Goal: Task Accomplishment & Management: Complete application form

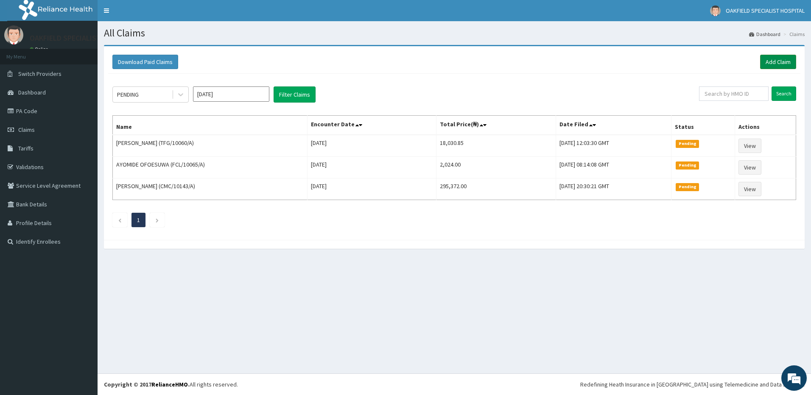
click at [779, 65] on link "Add Claim" at bounding box center [778, 62] width 36 height 14
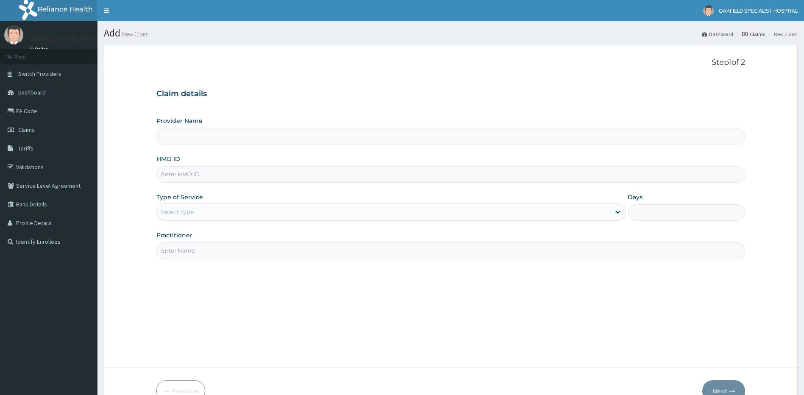
click at [201, 176] on input "HMO ID" at bounding box center [450, 174] width 589 height 17
paste input "AOF/10107/A"
type input "AOF/10107/A"
click at [184, 212] on div "Select type" at bounding box center [177, 212] width 33 height 8
click at [211, 212] on div "Select type" at bounding box center [384, 212] width 454 height 14
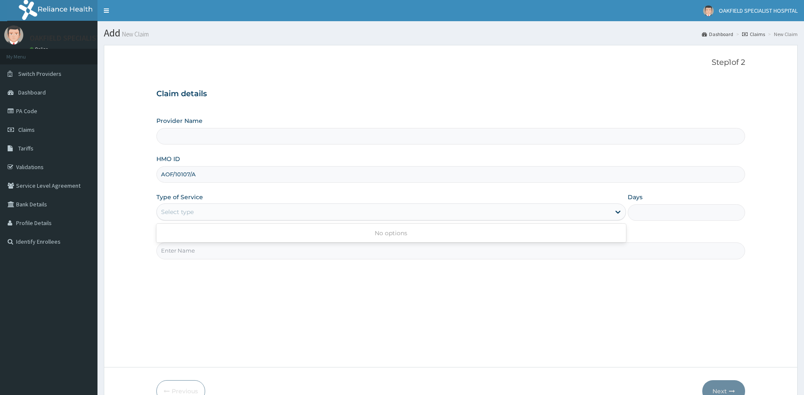
click at [211, 212] on div "Select type" at bounding box center [384, 212] width 454 height 14
type input "Vinca Hospital Limited"
click at [188, 179] on input "HMO ID" at bounding box center [450, 174] width 589 height 17
paste input "AOF/10107/A"
type input "AOF/10107/A"
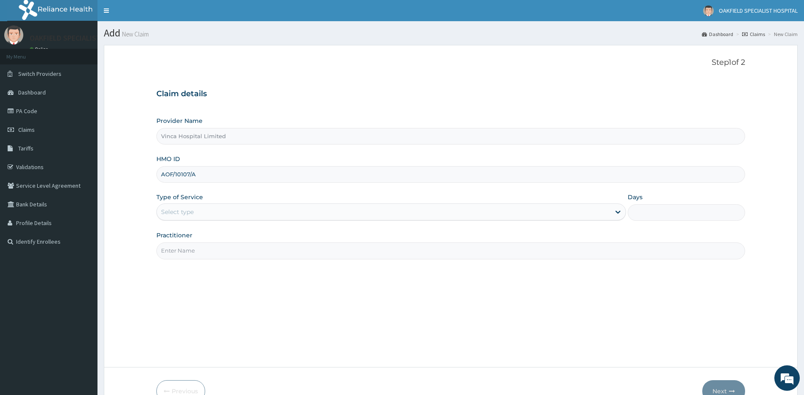
click at [195, 216] on div "Select type" at bounding box center [384, 212] width 454 height 14
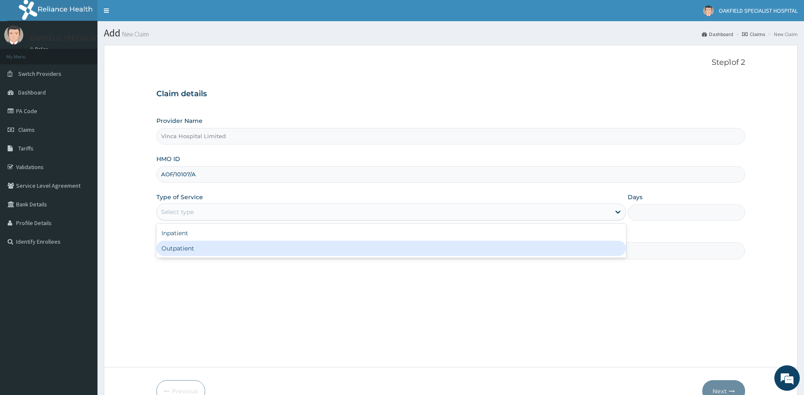
click at [187, 246] on div "Outpatient" at bounding box center [391, 248] width 470 height 15
type input "1"
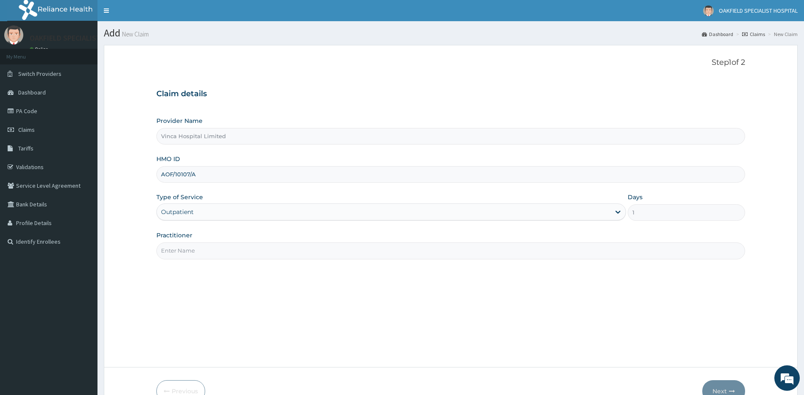
click at [188, 249] on input "Practitioner" at bounding box center [450, 250] width 589 height 17
type input "DR EFE"
click at [717, 385] on button "Next" at bounding box center [723, 391] width 43 height 22
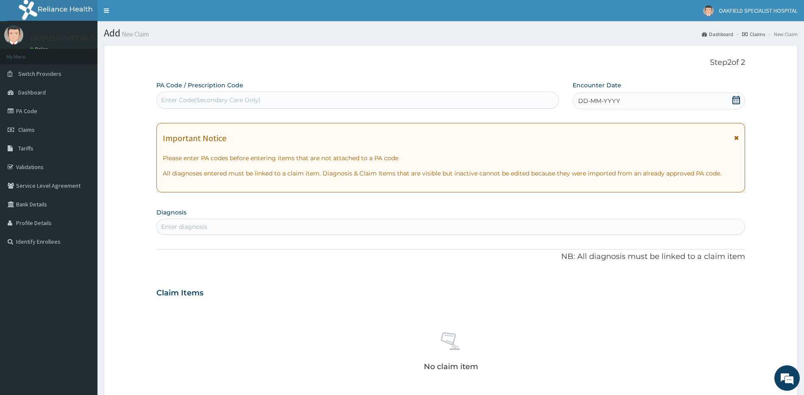
click at [201, 102] on div "Enter Code(Secondary Care Only)" at bounding box center [211, 100] width 100 height 8
click at [237, 106] on div "Enter Code(Secondary Care Only)" at bounding box center [358, 100] width 402 height 14
paste input "PA/1C4498"
type input "PA/1C4498"
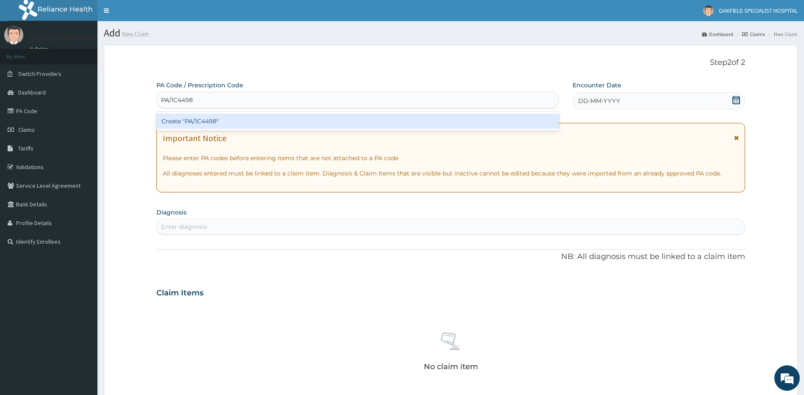
click at [198, 117] on div "Create "PA/1C4498"" at bounding box center [357, 121] width 403 height 15
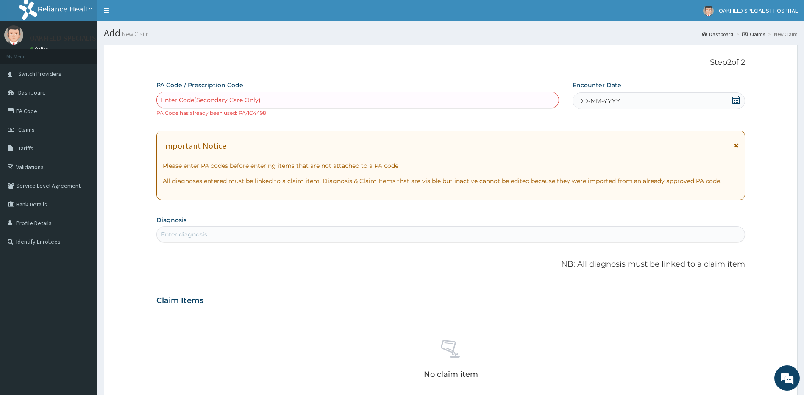
click at [265, 100] on div "Enter Code(Secondary Care Only)" at bounding box center [358, 100] width 402 height 14
paste input "PA/65DC90"
type input "PA/65DC90"
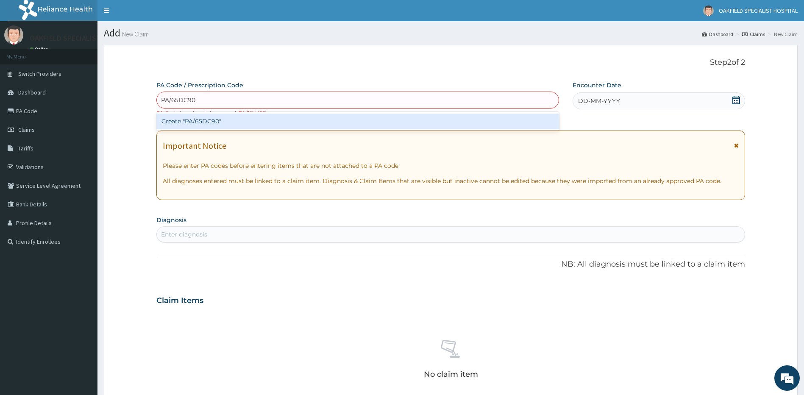
click at [213, 120] on div "Create "PA/65DC90"" at bounding box center [357, 121] width 403 height 15
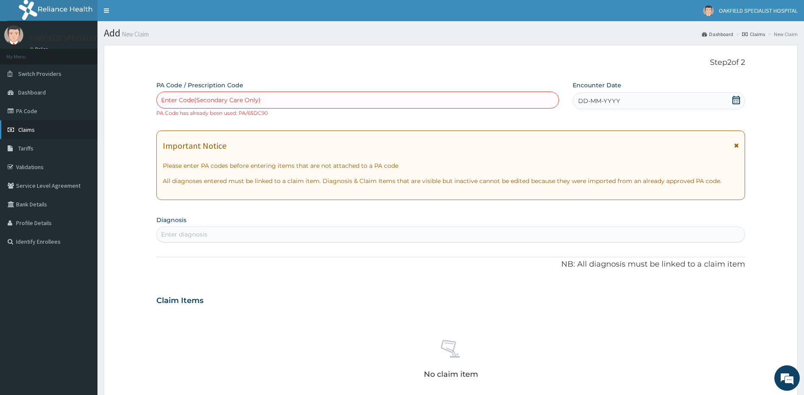
click at [42, 129] on link "Claims" at bounding box center [49, 129] width 98 height 19
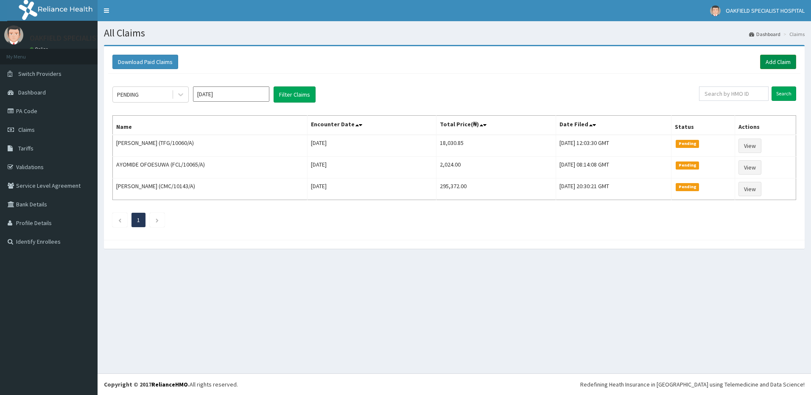
click at [766, 58] on link "Add Claim" at bounding box center [778, 62] width 36 height 14
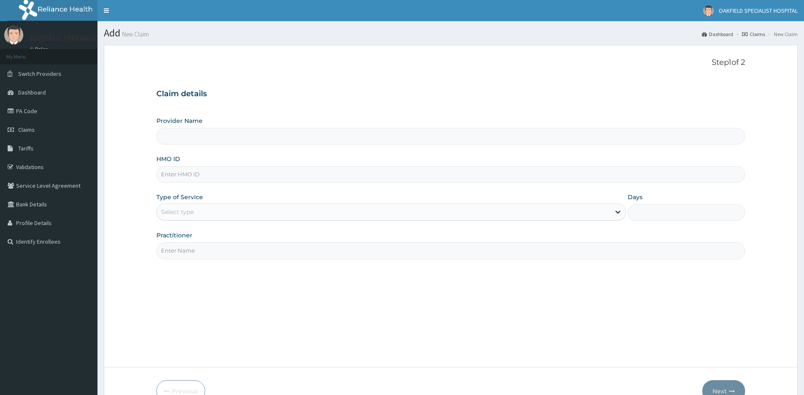
type input "Vinca Hospital Limited"
paste input "NEX/10071/A"
type input "NEX/10071/A"
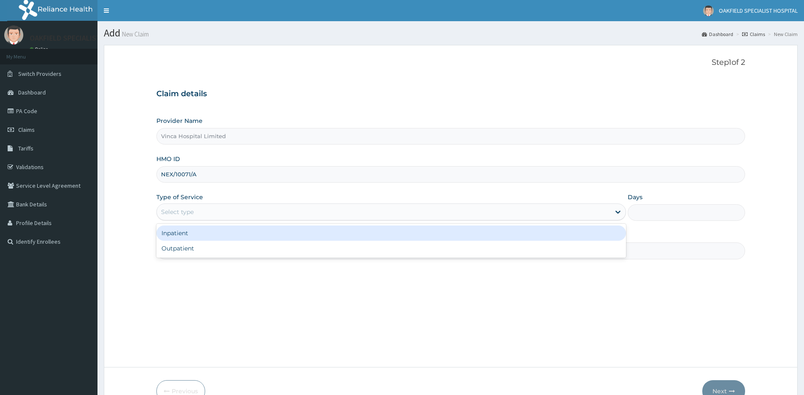
click at [189, 215] on div "Select type" at bounding box center [177, 212] width 33 height 8
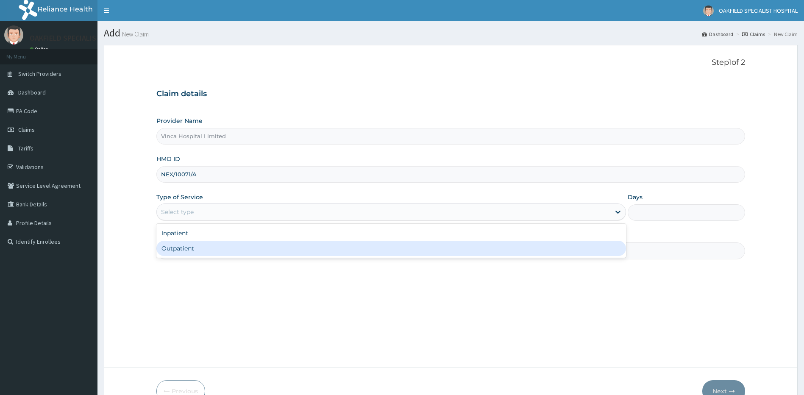
click at [183, 250] on div "Outpatient" at bounding box center [391, 248] width 470 height 15
type input "1"
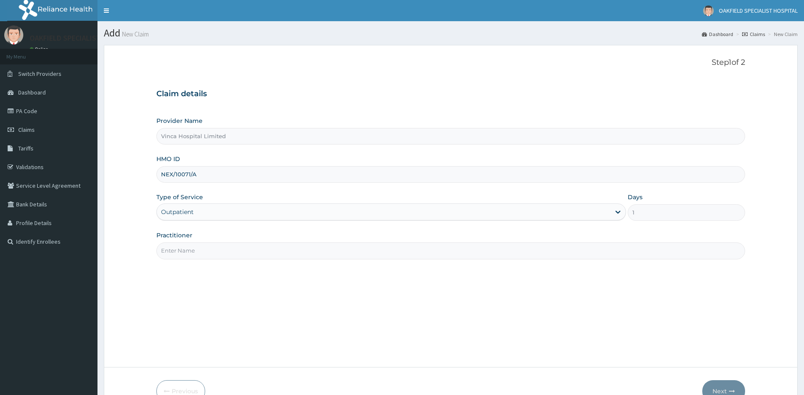
click at [194, 254] on input "Practitioner" at bounding box center [450, 250] width 589 height 17
type input "DR EFE"
click at [733, 386] on button "Next" at bounding box center [723, 391] width 43 height 22
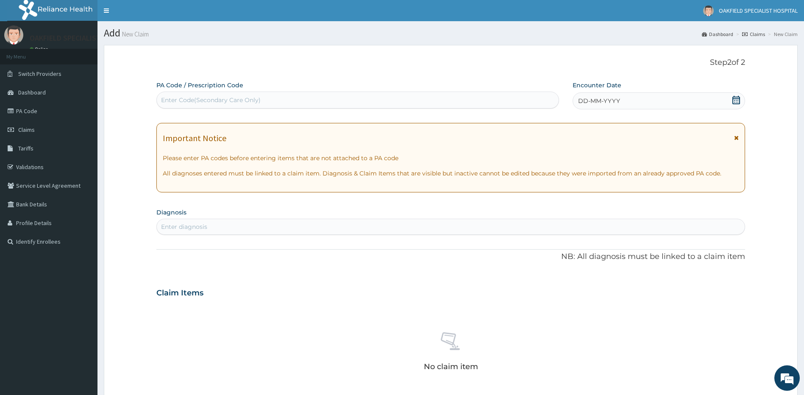
click at [184, 99] on div "Enter Code(Secondary Care Only)" at bounding box center [211, 100] width 100 height 8
paste input "PA/3773D0"
type input "PA/3773D0"
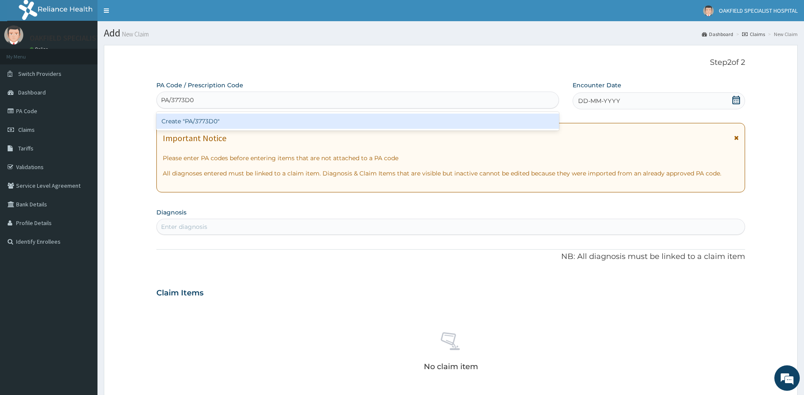
click at [203, 117] on div "Create "PA/3773D0"" at bounding box center [357, 121] width 403 height 15
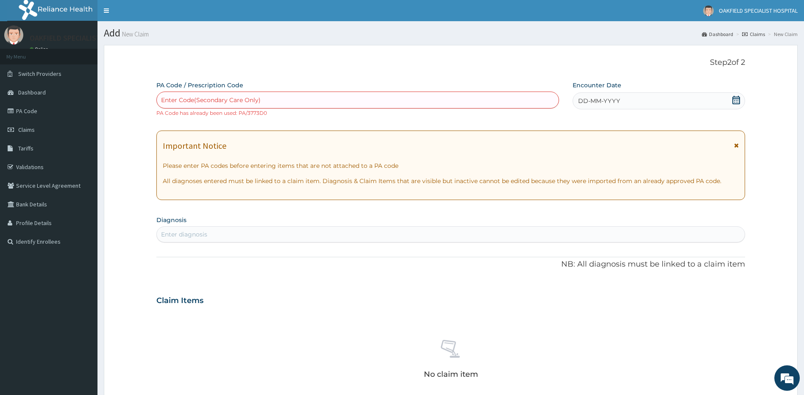
click at [225, 103] on div "Enter Code(Secondary Care Only)" at bounding box center [211, 100] width 100 height 8
paste input "PA/792A69"
type input "PA/792A69"
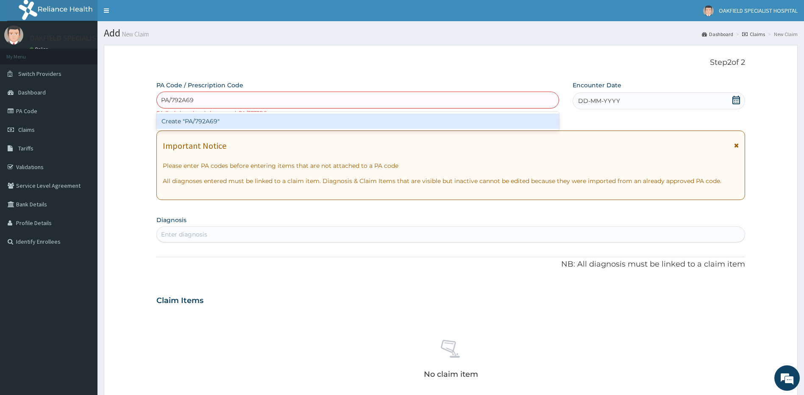
click at [212, 121] on div "Create "PA/792A69"" at bounding box center [357, 121] width 403 height 15
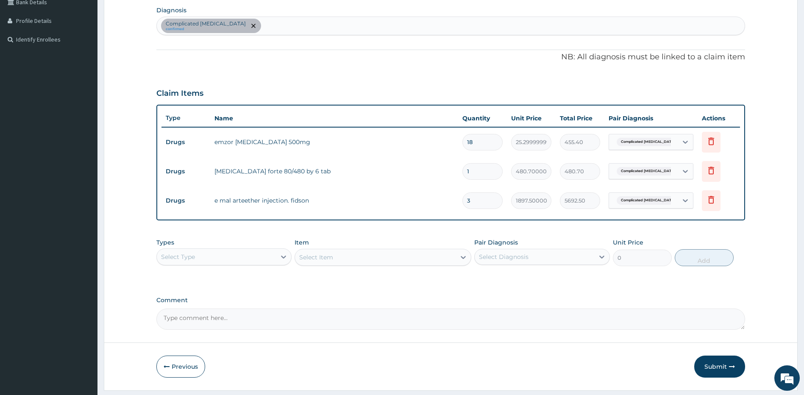
scroll to position [226, 0]
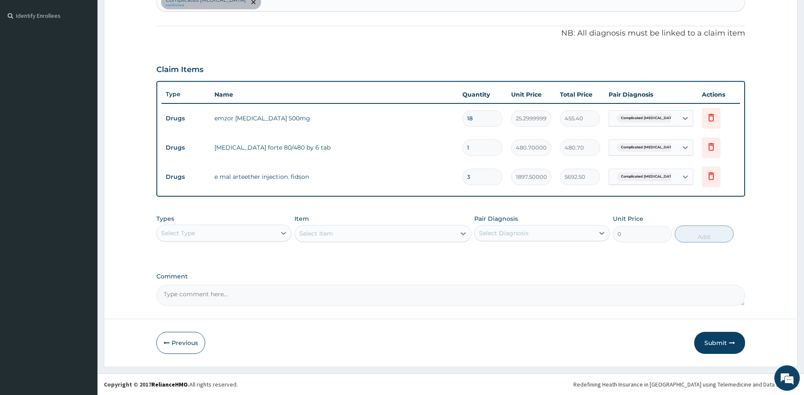
click at [716, 343] on button "Submit" at bounding box center [719, 343] width 51 height 22
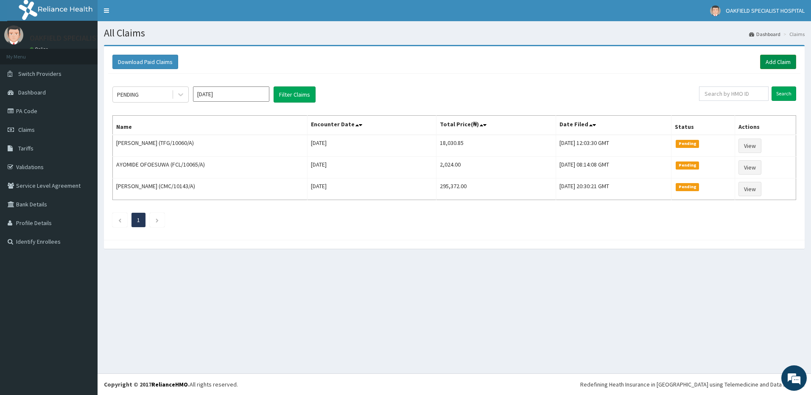
click at [780, 61] on link "Add Claim" at bounding box center [778, 62] width 36 height 14
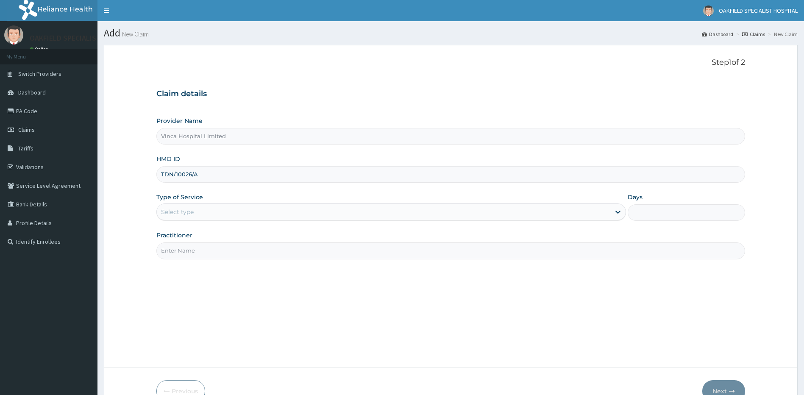
type input "TDN/10026/A"
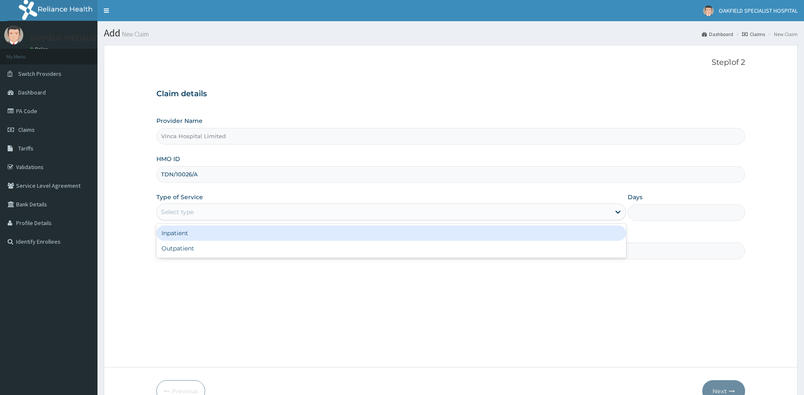
drag, startPoint x: 196, startPoint y: 212, endPoint x: 198, endPoint y: 223, distance: 12.1
click at [195, 212] on div "Select type" at bounding box center [384, 212] width 454 height 14
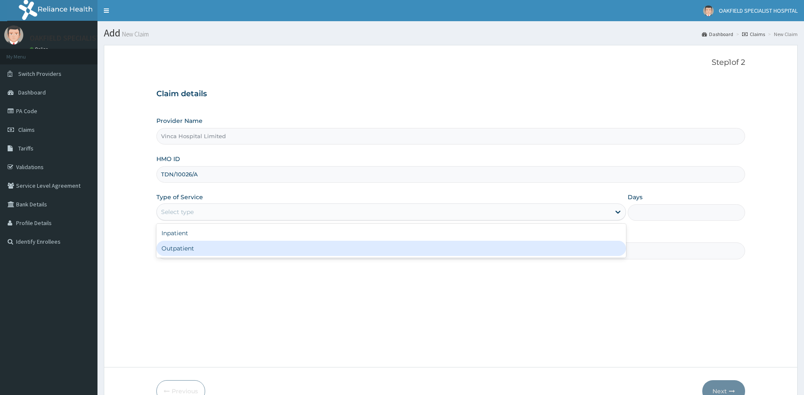
click at [192, 246] on div "Outpatient" at bounding box center [391, 248] width 470 height 15
type input "1"
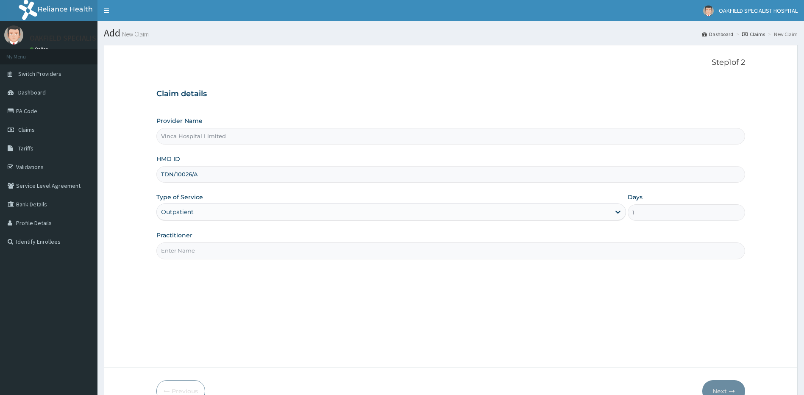
click at [193, 247] on input "Practitioner" at bounding box center [450, 250] width 589 height 17
type input "DR EFE"
click at [735, 382] on button "Next" at bounding box center [723, 391] width 43 height 22
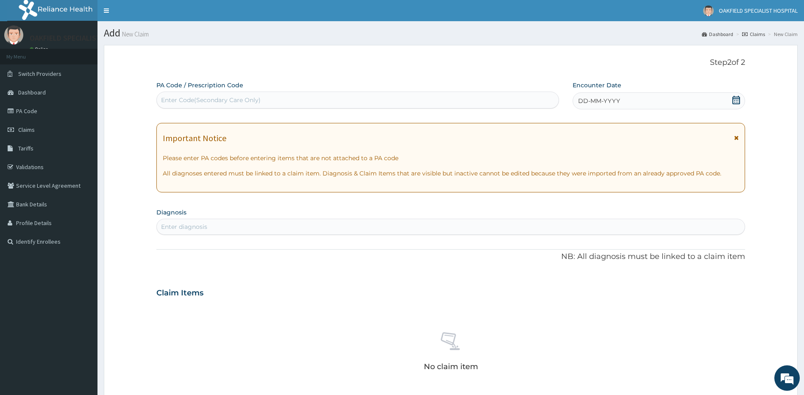
drag, startPoint x: 242, startPoint y: 92, endPoint x: 247, endPoint y: 89, distance: 5.9
click at [242, 92] on div "Enter Code(Secondary Care Only)" at bounding box center [357, 100] width 403 height 17
click at [220, 92] on div "Enter Code(Secondary Care Only)" at bounding box center [357, 100] width 403 height 17
paste input "PA/038403"
type input "PA/038403"
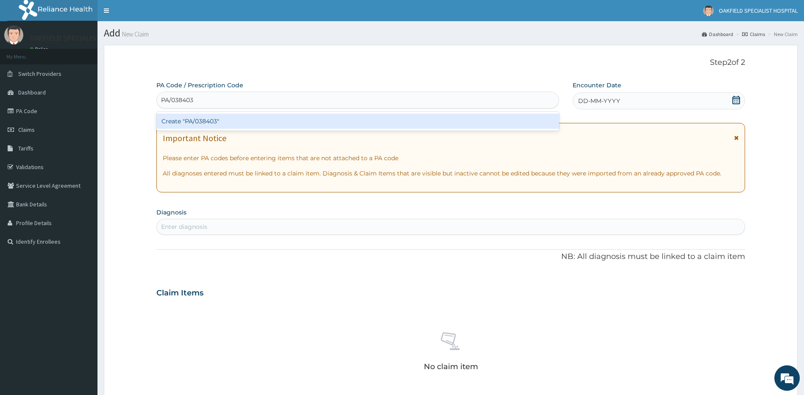
click at [217, 124] on div "Create "PA/038403"" at bounding box center [357, 121] width 403 height 15
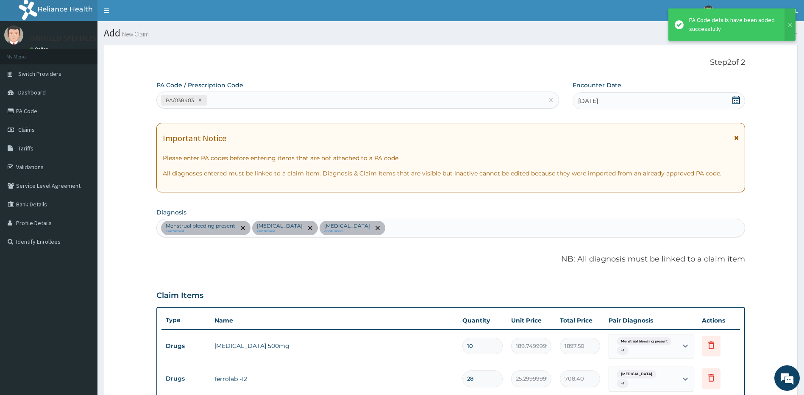
scroll to position [297, 0]
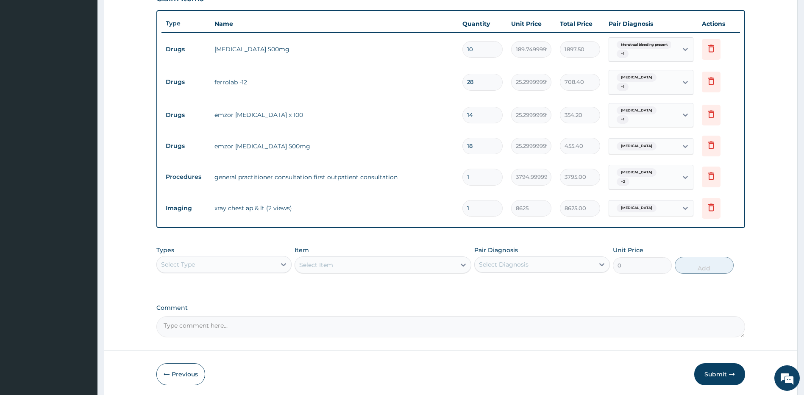
click at [727, 363] on button "Submit" at bounding box center [719, 374] width 51 height 22
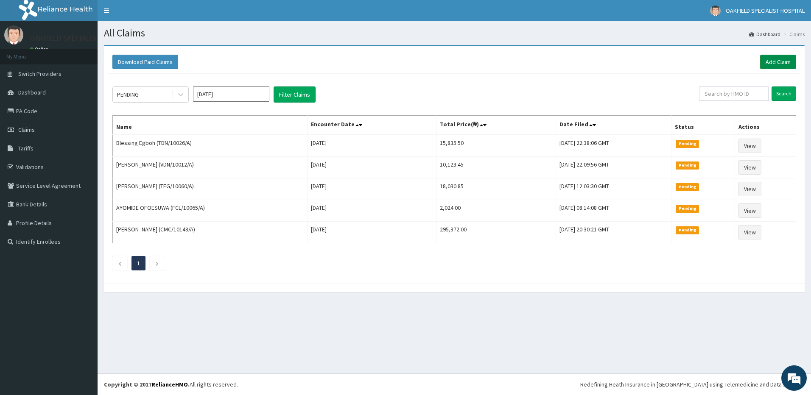
click at [767, 61] on link "Add Claim" at bounding box center [778, 62] width 36 height 14
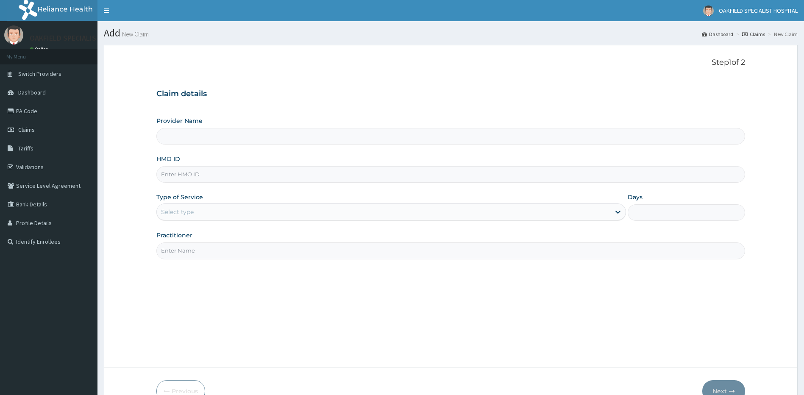
type input "Vinca Hospital Limited"
type input "JAR/10011/A"
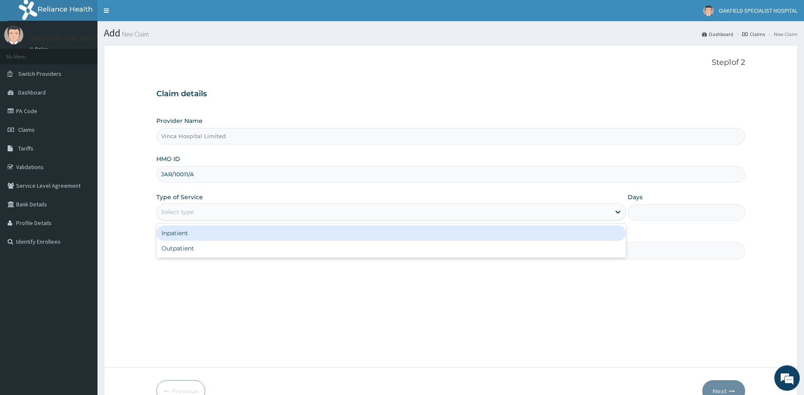
drag, startPoint x: 187, startPoint y: 210, endPoint x: 187, endPoint y: 215, distance: 4.3
click at [185, 211] on div "Select type" at bounding box center [177, 212] width 33 height 8
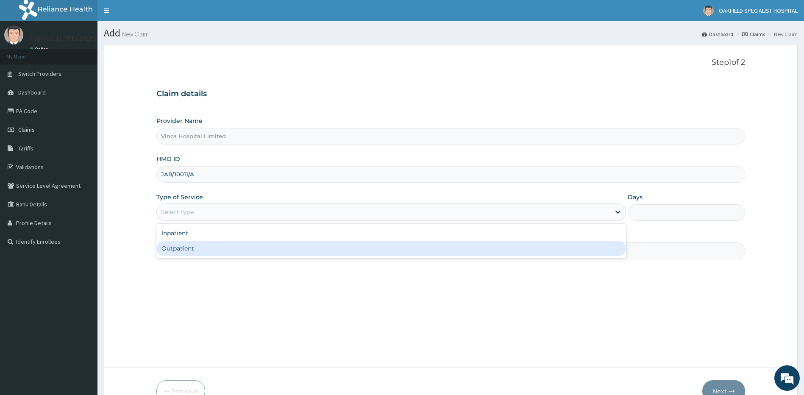
click at [185, 247] on div "Outpatient" at bounding box center [391, 248] width 470 height 15
type input "1"
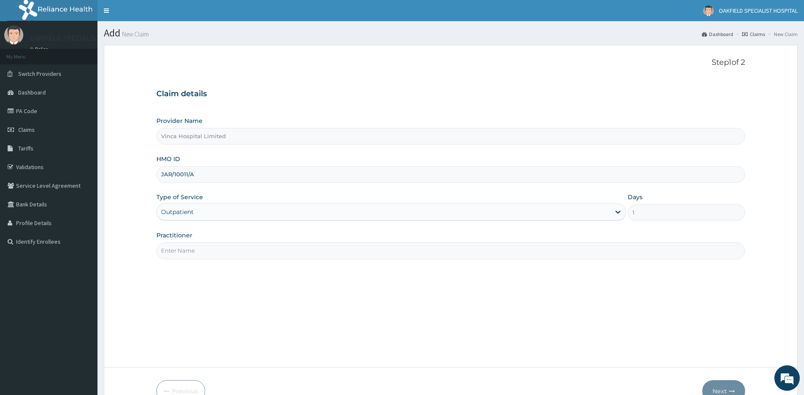
click at [190, 253] on input "Practitioner" at bounding box center [450, 250] width 589 height 17
type input "DR EFE"
click at [735, 386] on button "Next" at bounding box center [723, 391] width 43 height 22
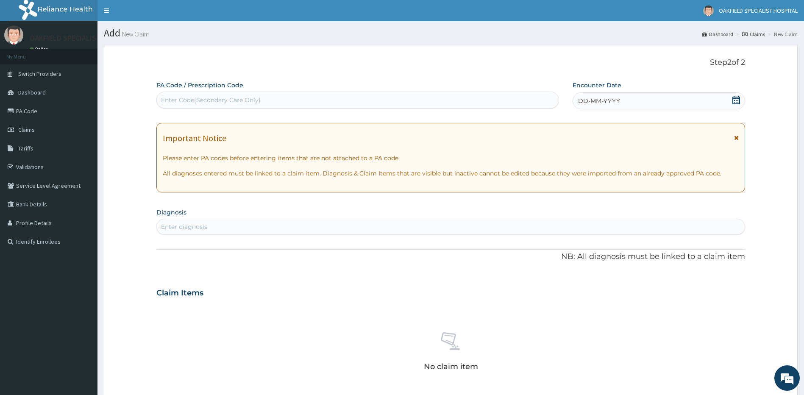
click at [207, 102] on div "Enter Code(Secondary Care Only)" at bounding box center [211, 100] width 100 height 8
drag, startPoint x: 279, startPoint y: 92, endPoint x: 281, endPoint y: 98, distance: 5.9
click at [279, 92] on div "Enter Code(Secondary Care Only)" at bounding box center [357, 100] width 403 height 17
paste input "PA/8CB5EE"
type input "PA/8CB5EE"
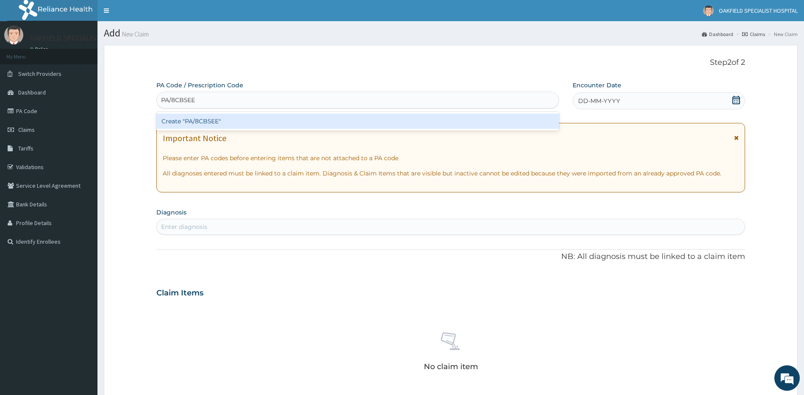
click at [270, 123] on div "Create "PA/8CB5EE"" at bounding box center [357, 121] width 403 height 15
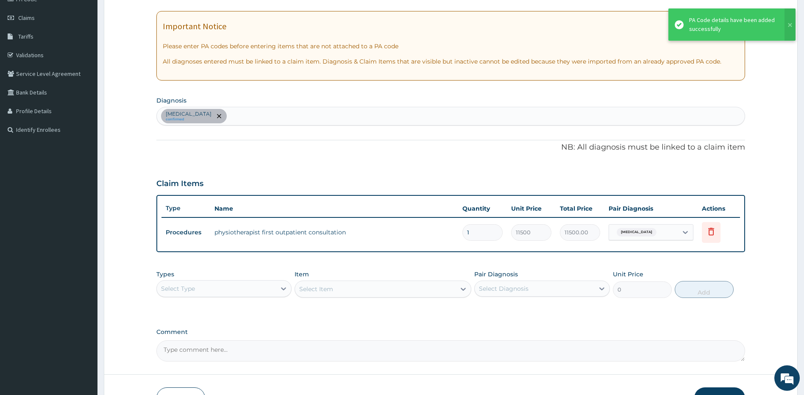
scroll to position [127, 0]
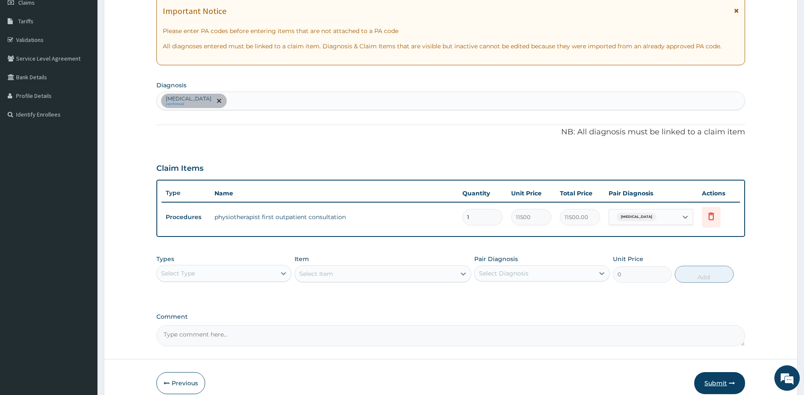
click at [712, 384] on button "Submit" at bounding box center [719, 383] width 51 height 22
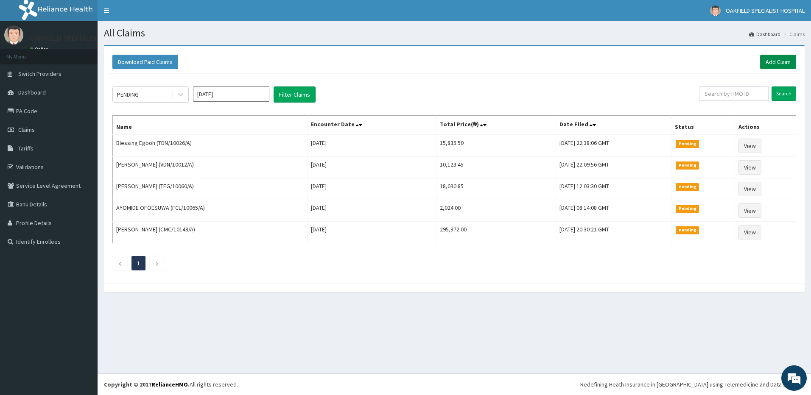
click at [781, 63] on link "Add Claim" at bounding box center [778, 62] width 36 height 14
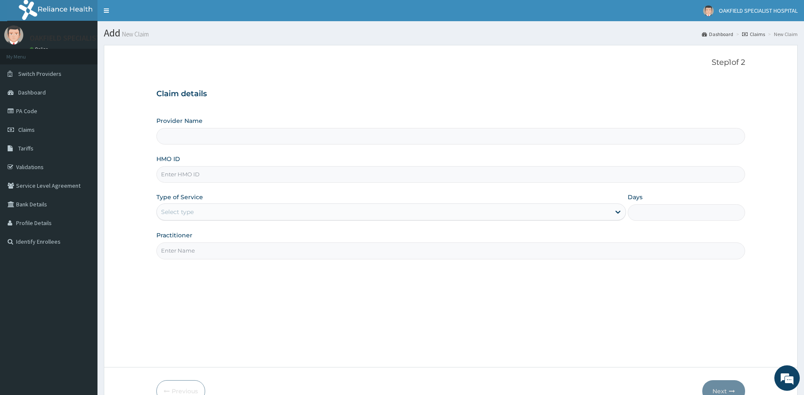
type input "FMC/11646/B"
type input "Vinca Hospital Limited"
type input "FMC/11646/B"
click at [181, 222] on div "Provider Name Vinca Hospital Limited HMO ID FMC/11646/B Type of Service Select …" at bounding box center [450, 188] width 589 height 142
click at [182, 218] on div "Select type" at bounding box center [384, 212] width 454 height 14
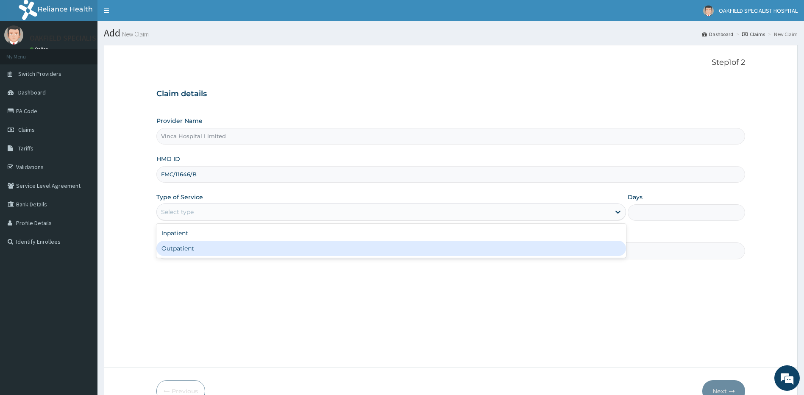
click at [187, 250] on div "Outpatient" at bounding box center [391, 248] width 470 height 15
type input "1"
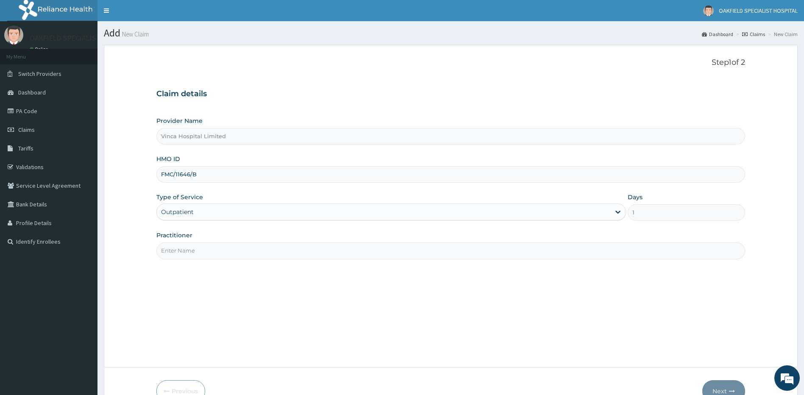
click at [184, 251] on input "Practitioner" at bounding box center [450, 250] width 589 height 17
type input "DR EFE"
click at [719, 387] on button "Next" at bounding box center [723, 391] width 43 height 22
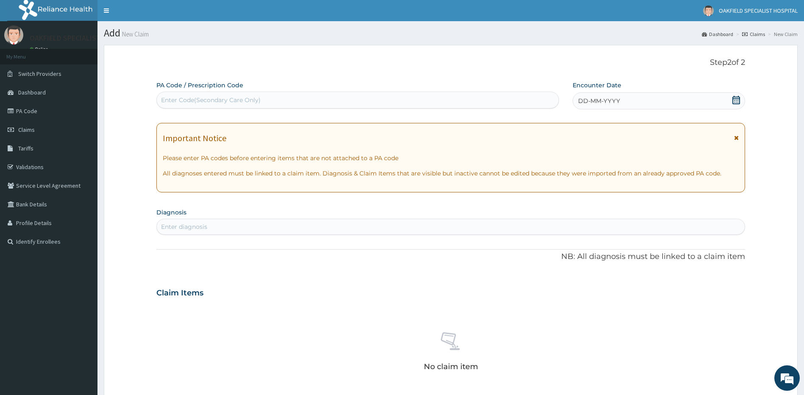
click at [197, 102] on div "Enter Code(Secondary Care Only)" at bounding box center [211, 100] width 100 height 8
paste input "PA/C81F39"
type input "PA/C81F39"
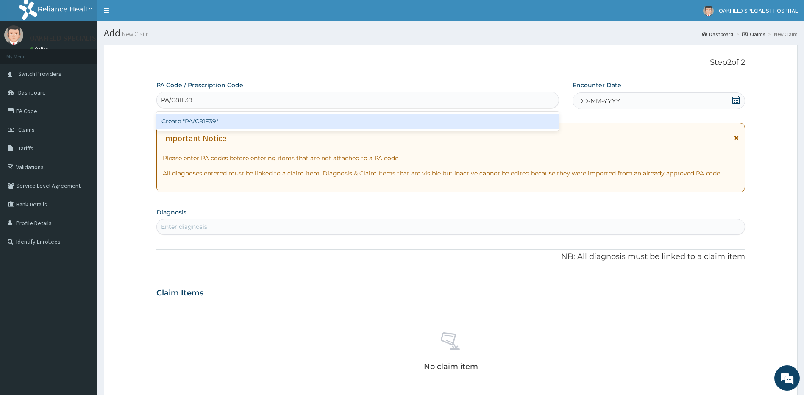
click at [194, 128] on div "Create "PA/C81F39"" at bounding box center [357, 121] width 403 height 15
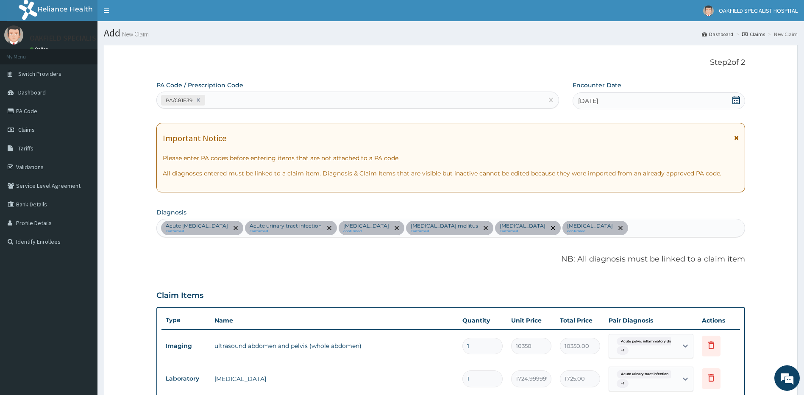
click at [223, 102] on div "PA/C81F39" at bounding box center [350, 100] width 387 height 14
paste input "PA/7D7E47"
type input "PA/7D7E47"
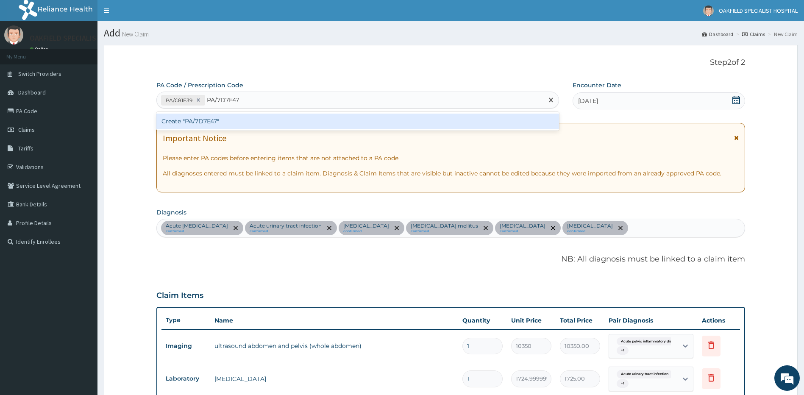
click at [207, 125] on div "Create "PA/7D7E47"" at bounding box center [357, 121] width 403 height 15
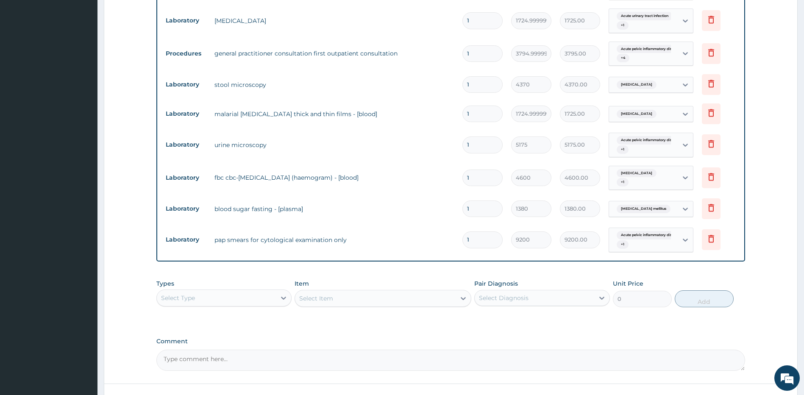
scroll to position [401, 0]
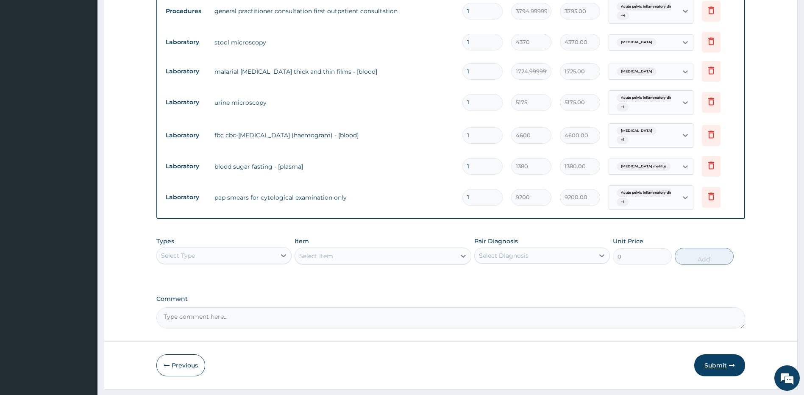
click at [708, 367] on button "Submit" at bounding box center [719, 365] width 51 height 22
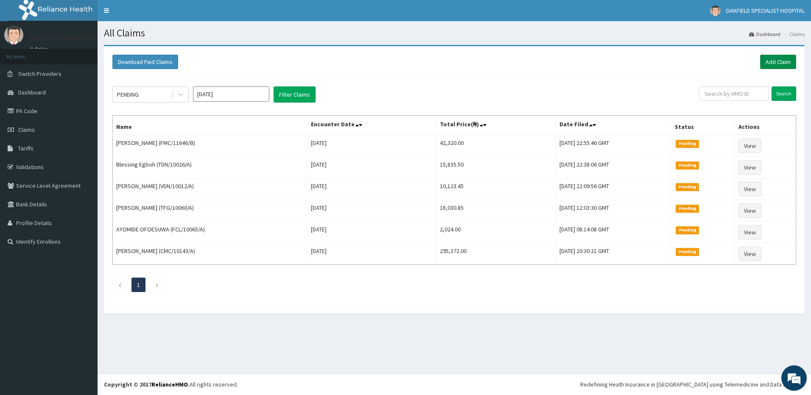
click at [775, 64] on link "Add Claim" at bounding box center [778, 62] width 36 height 14
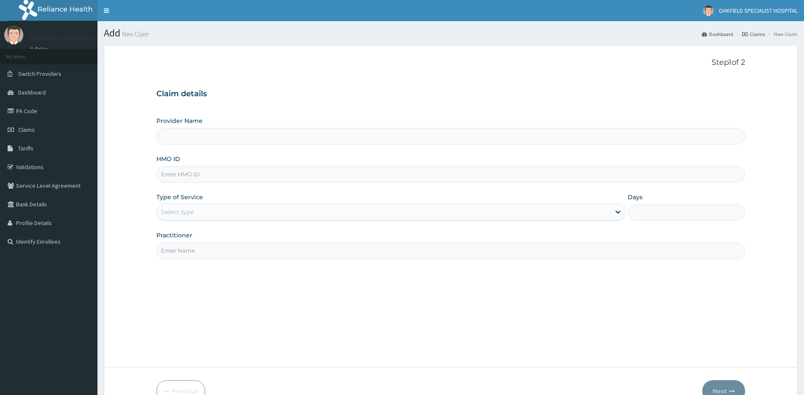
click at [197, 178] on input "HMO ID" at bounding box center [450, 174] width 589 height 17
type input "Vinca Hospital Limited"
paste input "SFA/15111/A"
type input "SFA/15111/A"
click at [176, 212] on div "Select type" at bounding box center [177, 212] width 33 height 8
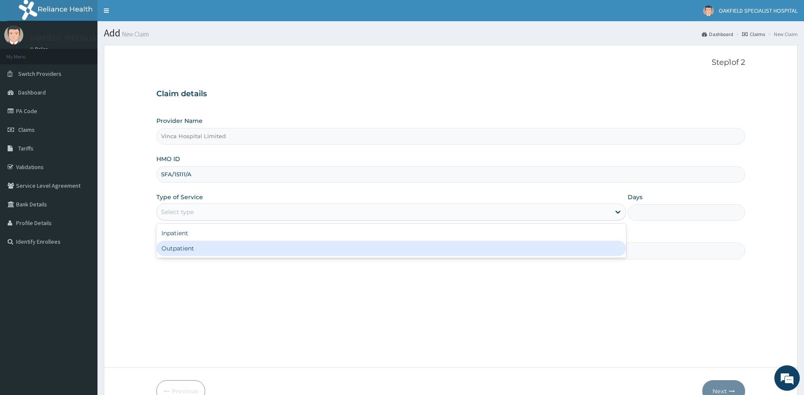
click at [180, 250] on div "Outpatient" at bounding box center [391, 248] width 470 height 15
type input "1"
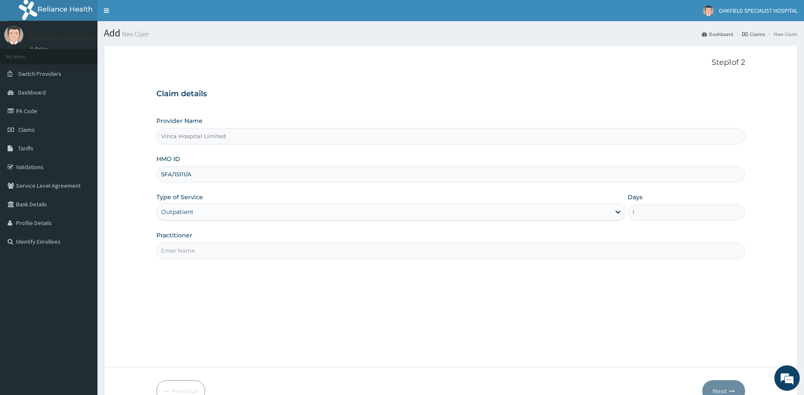
click at [180, 250] on input "Practitioner" at bounding box center [450, 250] width 589 height 17
type input "DR EFE"
click at [730, 386] on button "Next" at bounding box center [723, 391] width 43 height 22
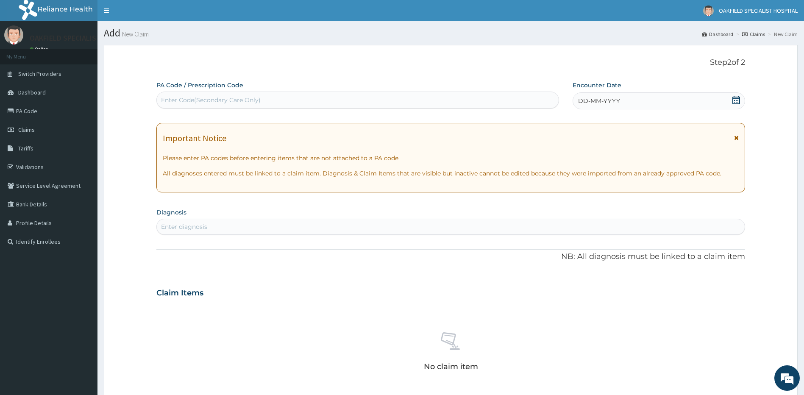
click at [222, 103] on div "Enter Code(Secondary Care Only)" at bounding box center [211, 100] width 100 height 8
paste input "PA/AD492B"
type input "PA/AD492B"
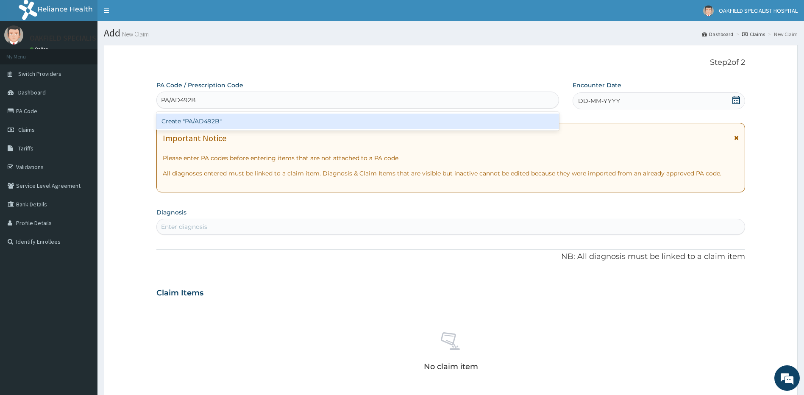
click at [213, 124] on div "Create "PA/AD492B"" at bounding box center [357, 121] width 403 height 15
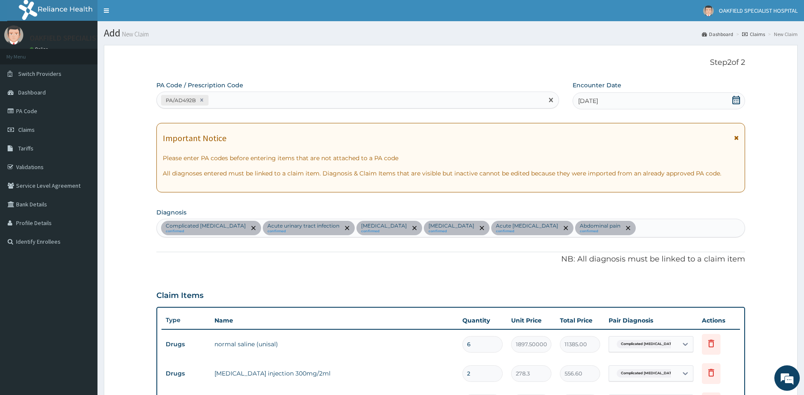
click at [227, 99] on div "PA/AD492B" at bounding box center [350, 100] width 387 height 14
paste input "PA/4B1A4F"
type input "PA/4B1A4F"
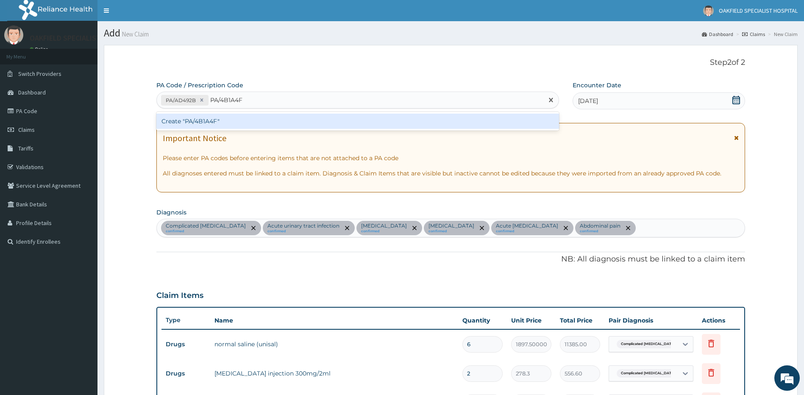
click at [221, 117] on div "Create "PA/4B1A4F"" at bounding box center [357, 121] width 403 height 15
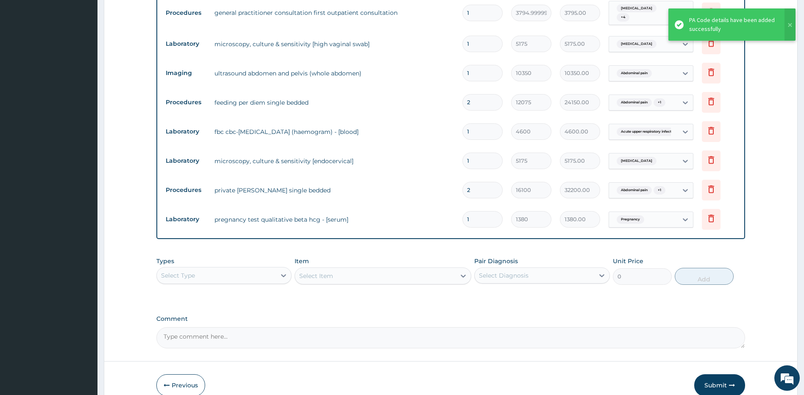
scroll to position [525, 0]
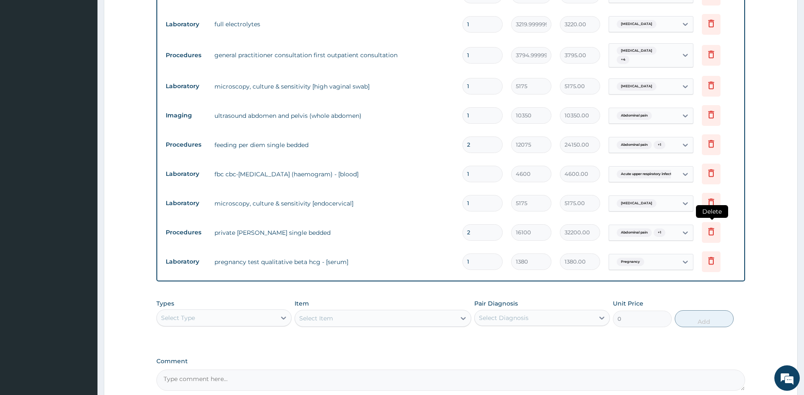
click at [710, 229] on icon at bounding box center [711, 231] width 10 height 10
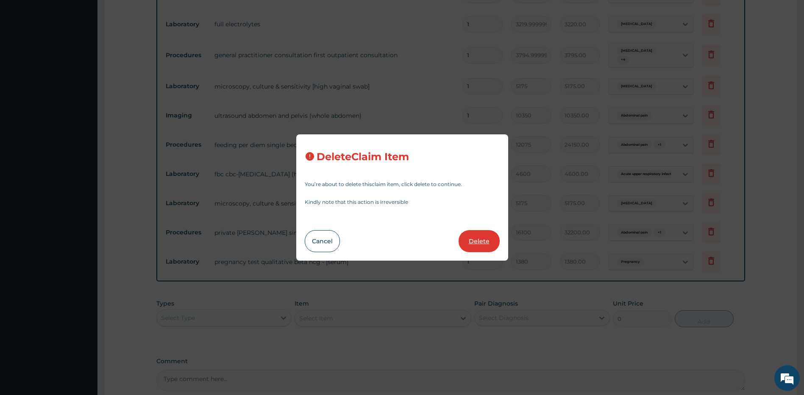
click at [483, 238] on button "Delete" at bounding box center [479, 241] width 41 height 22
type input "1"
type input "1380"
type input "1380.00"
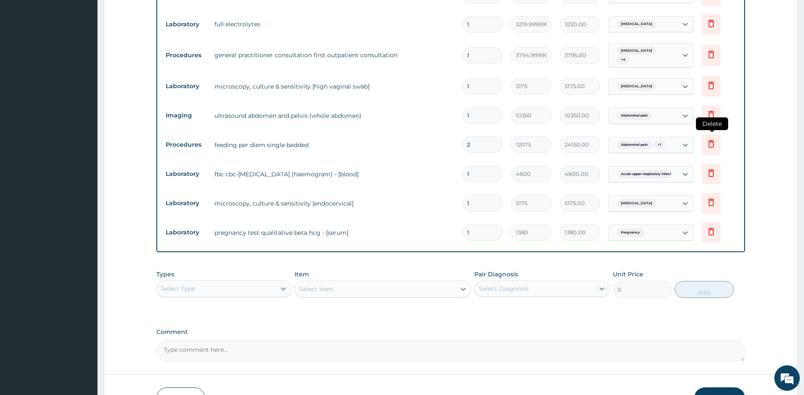
click at [711, 142] on icon at bounding box center [711, 144] width 6 height 8
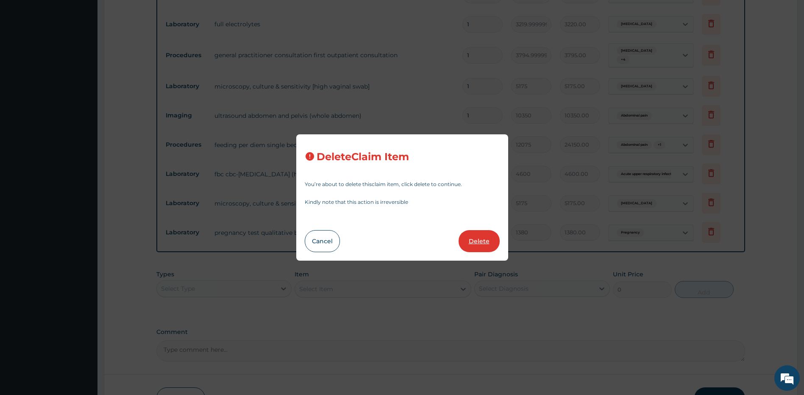
click at [481, 237] on button "Delete" at bounding box center [479, 241] width 41 height 22
type input "1"
type input "4600"
type input "4600.00"
type input "5175"
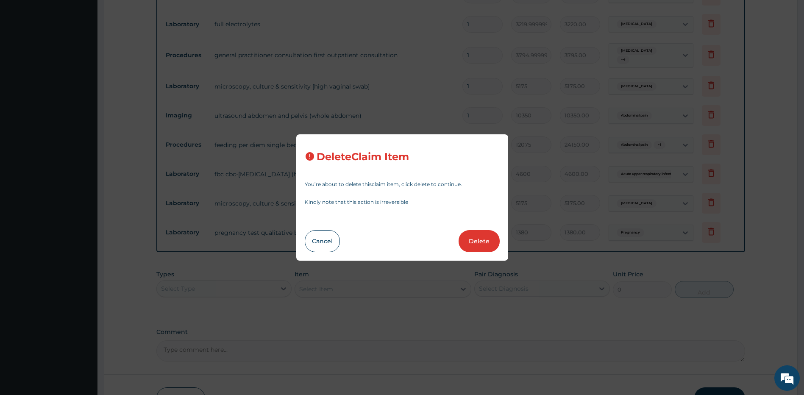
type input "5175.00"
type input "1380"
type input "1380.00"
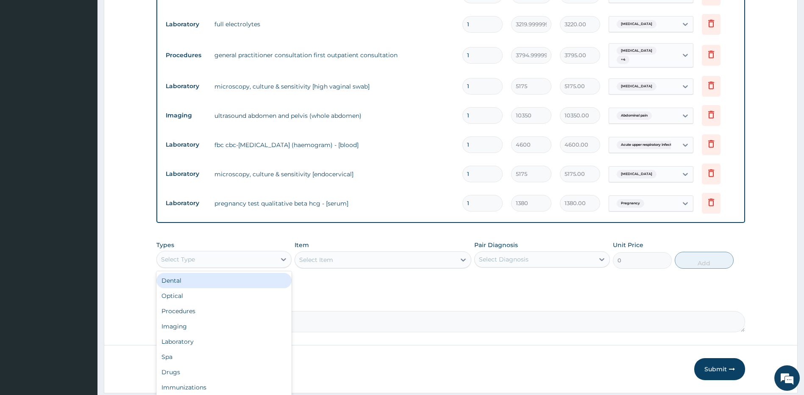
click at [265, 251] on div "Select Type" at bounding box center [224, 259] width 136 height 17
click at [209, 286] on div "Procedures" at bounding box center [224, 282] width 136 height 15
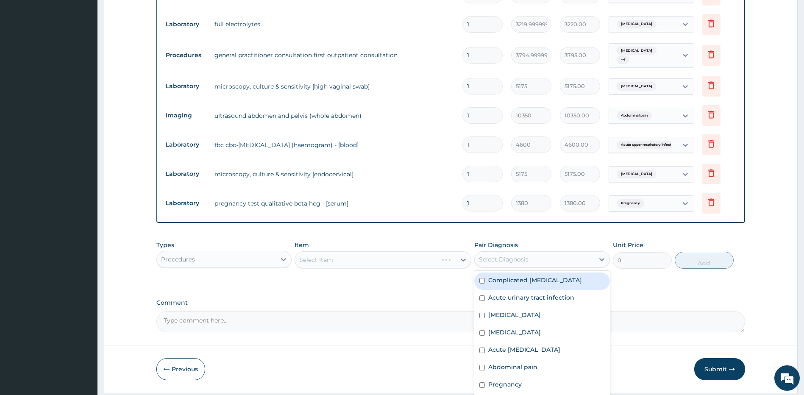
drag, startPoint x: 547, startPoint y: 257, endPoint x: 534, endPoint y: 272, distance: 19.8
click at [545, 259] on div "Select Diagnosis" at bounding box center [535, 260] width 120 height 14
drag, startPoint x: 522, startPoint y: 286, endPoint x: 532, endPoint y: 276, distance: 13.8
click at [523, 285] on div "Complicated malaria" at bounding box center [542, 281] width 136 height 17
checkbox input "true"
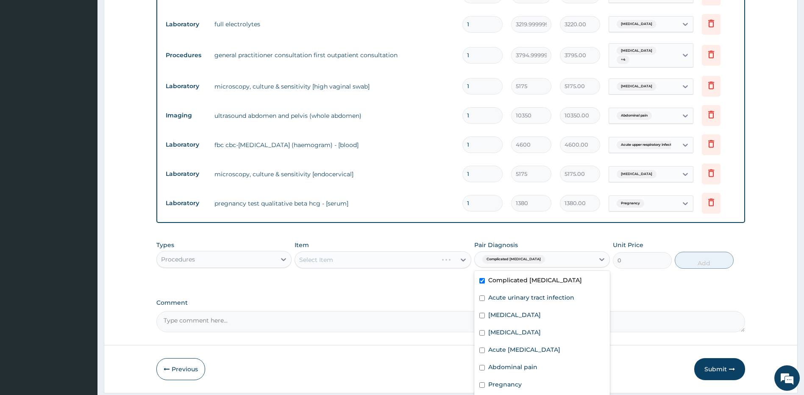
click at [549, 261] on div "Complicated malaria" at bounding box center [535, 259] width 120 height 14
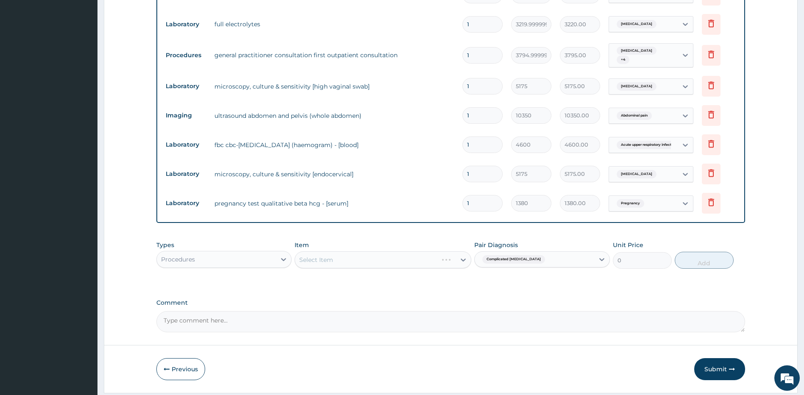
click at [547, 265] on div "Complicated malaria" at bounding box center [535, 259] width 120 height 14
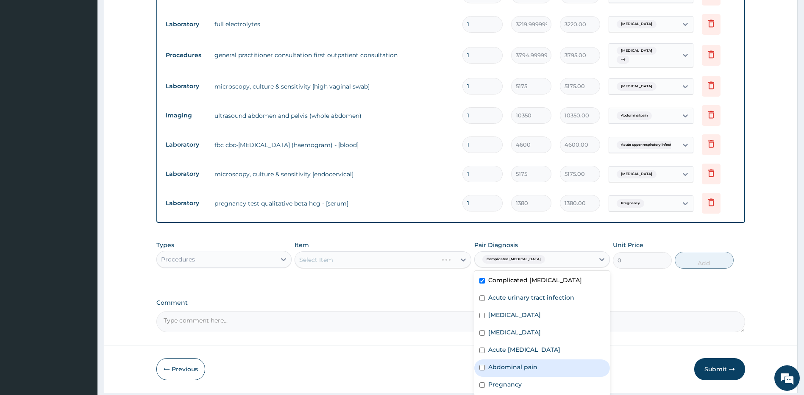
click at [515, 366] on label "Abdominal pain" at bounding box center [512, 367] width 49 height 8
checkbox input "true"
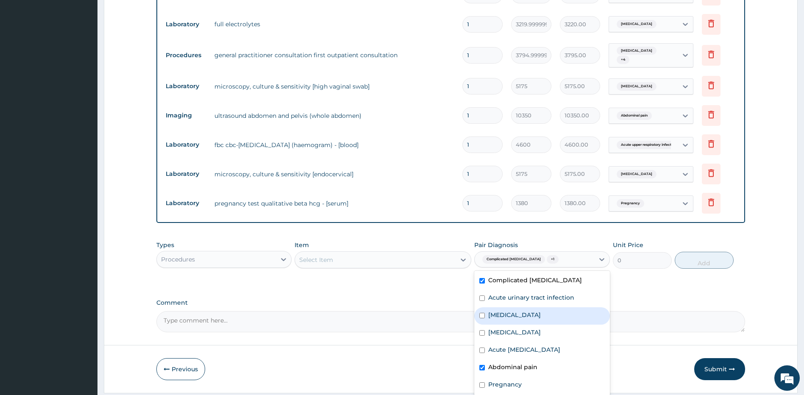
click at [514, 318] on label "Hypokalemia" at bounding box center [514, 315] width 53 height 8
checkbox input "true"
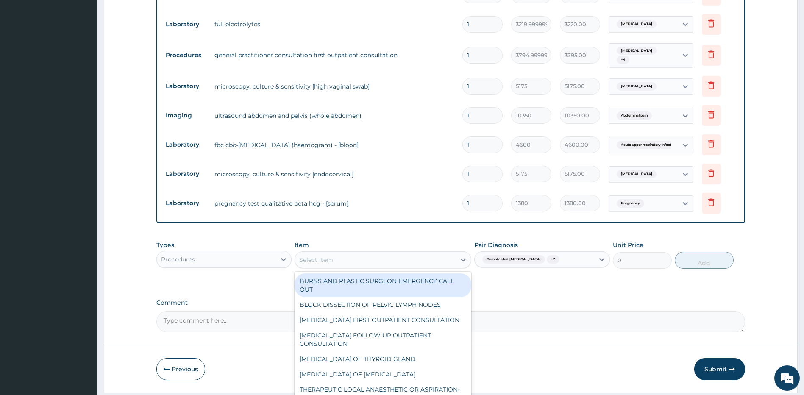
click at [327, 265] on div "Select Item" at bounding box center [375, 260] width 161 height 14
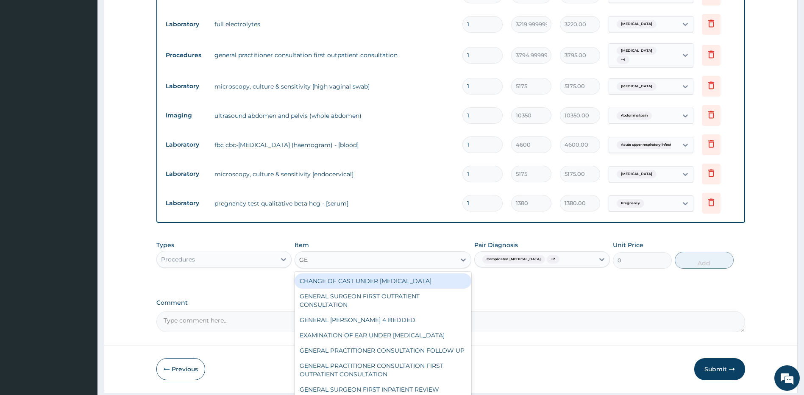
type input "G"
type input "R"
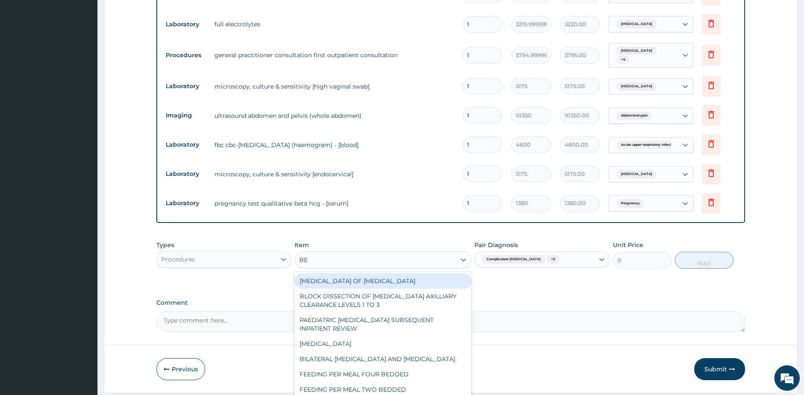
type input "BED"
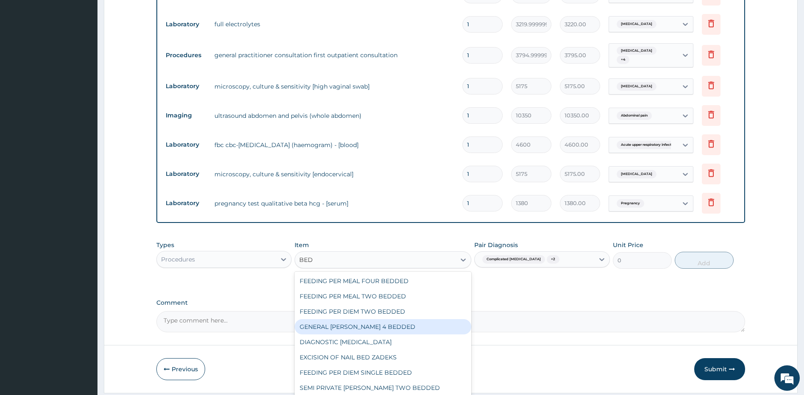
click at [367, 326] on div "GENERAL WARD 4 BEDDED" at bounding box center [383, 326] width 177 height 15
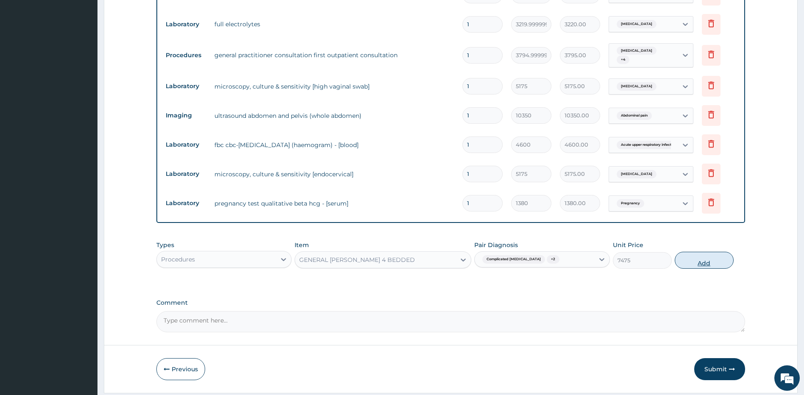
click at [709, 260] on button "Add" at bounding box center [704, 260] width 59 height 17
type input "0"
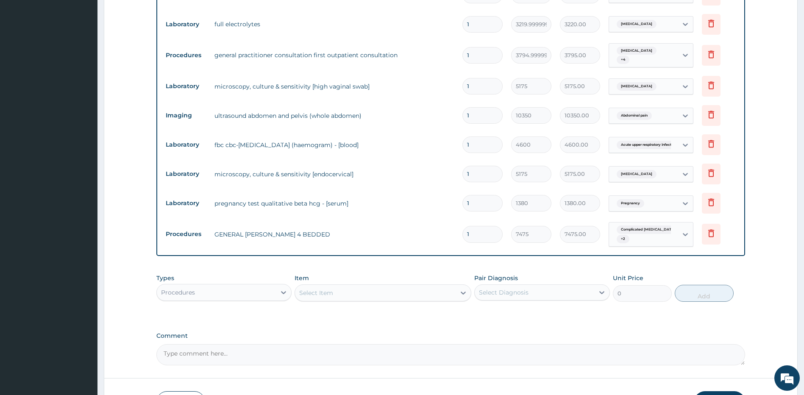
click at [256, 295] on div "Procedures" at bounding box center [217, 293] width 120 height 14
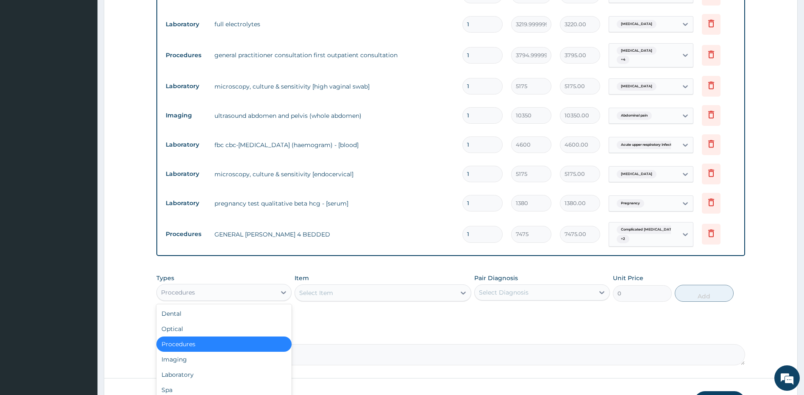
click at [393, 293] on div "Select Item" at bounding box center [375, 293] width 161 height 14
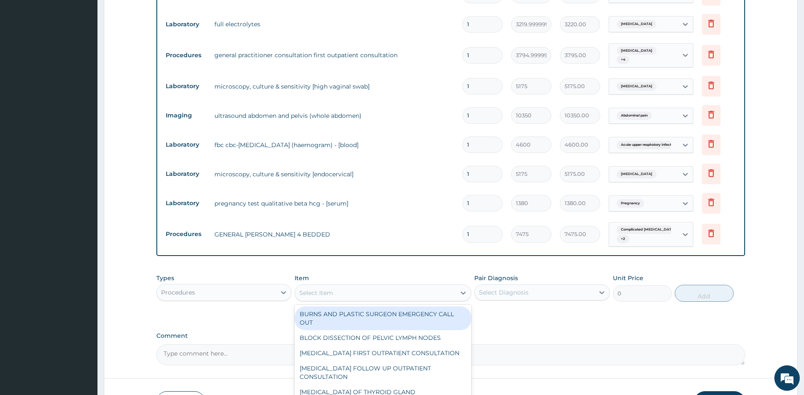
type input "F"
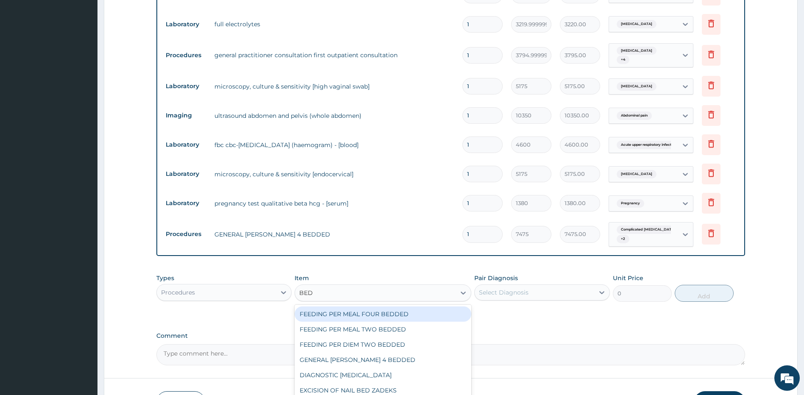
type input "BEDD"
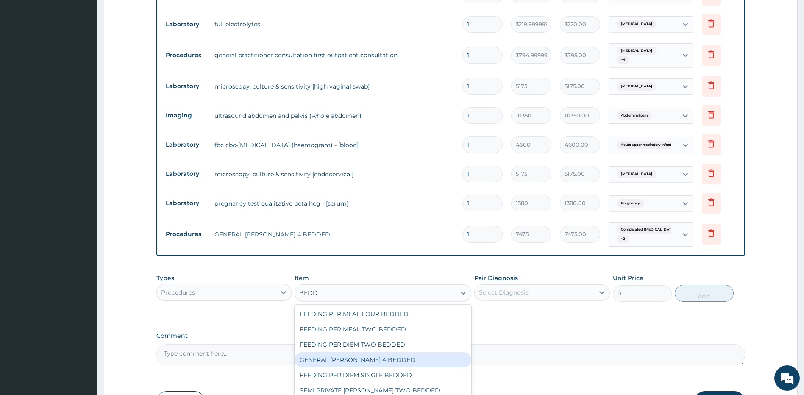
scroll to position [14, 0]
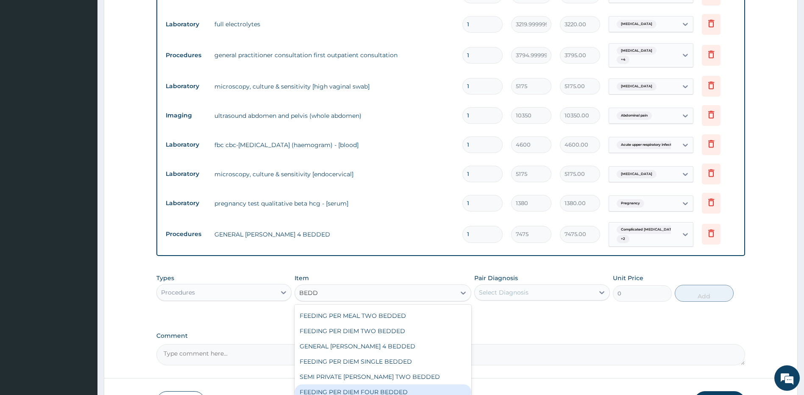
click at [378, 387] on div "FEEDING PER DIEM FOUR BEDDED" at bounding box center [383, 392] width 177 height 15
type input "8625"
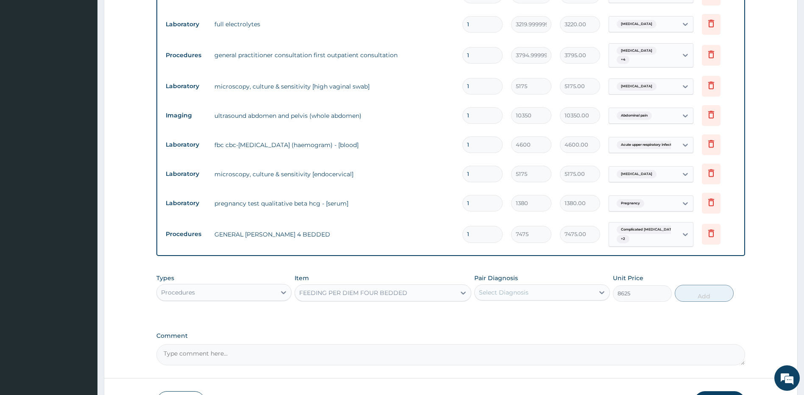
click at [529, 298] on div "Select Diagnosis" at bounding box center [535, 293] width 120 height 14
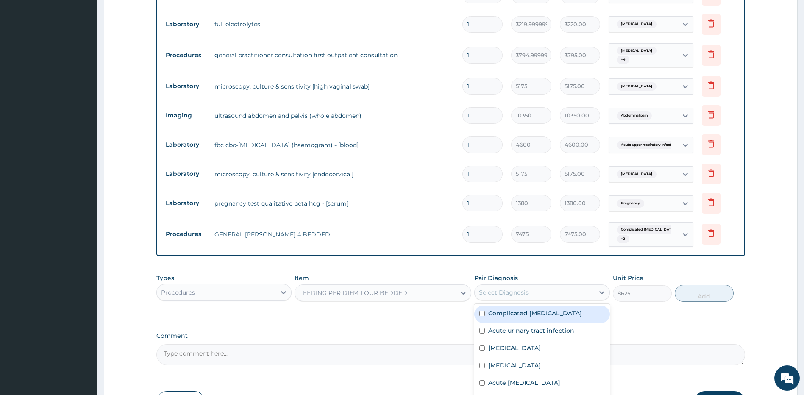
click at [514, 315] on label "Complicated malaria" at bounding box center [535, 313] width 94 height 8
checkbox input "true"
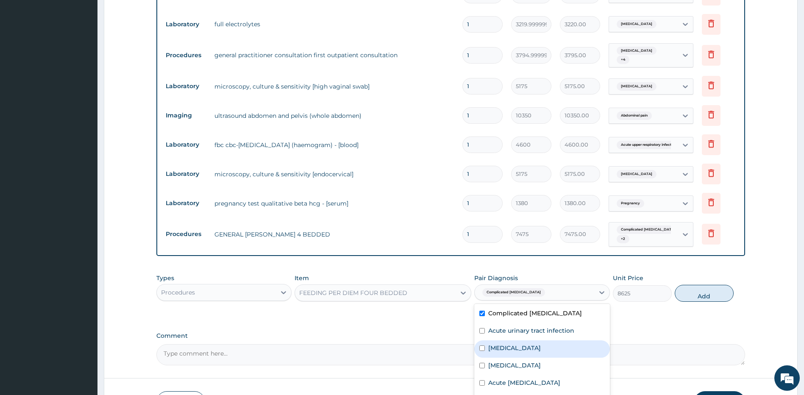
click at [524, 351] on label "Hypokalemia" at bounding box center [514, 348] width 53 height 8
checkbox input "true"
click at [700, 293] on button "Add" at bounding box center [704, 293] width 59 height 17
type input "0"
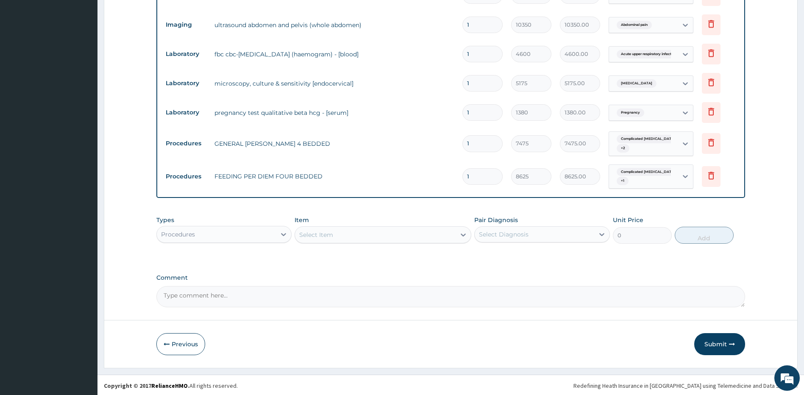
scroll to position [617, 0]
click at [715, 345] on button "Submit" at bounding box center [719, 343] width 51 height 22
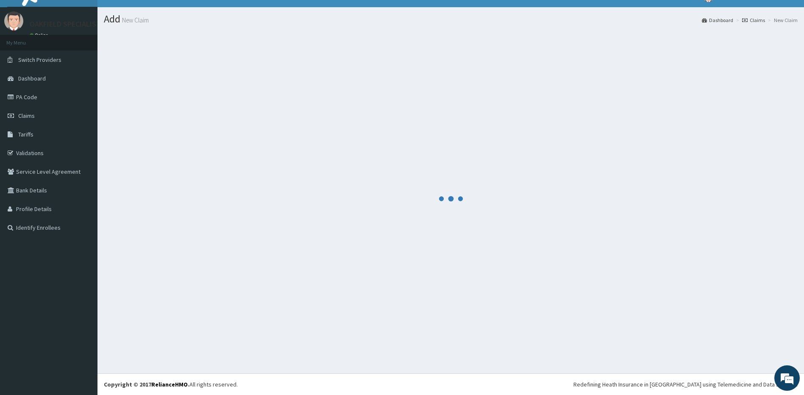
scroll to position [14, 0]
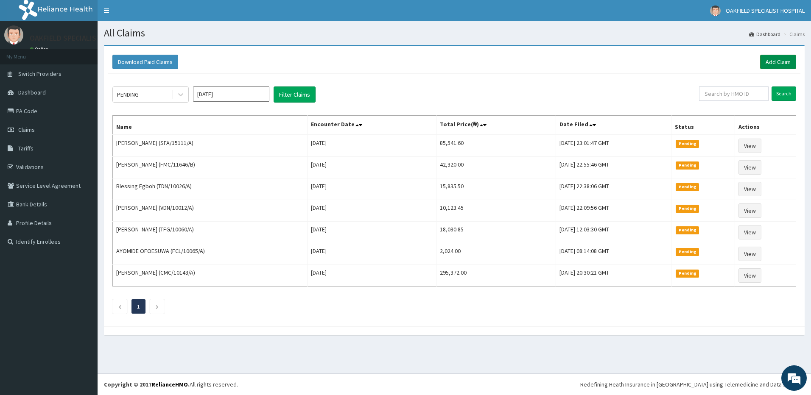
click at [769, 61] on link "Add Claim" at bounding box center [778, 62] width 36 height 14
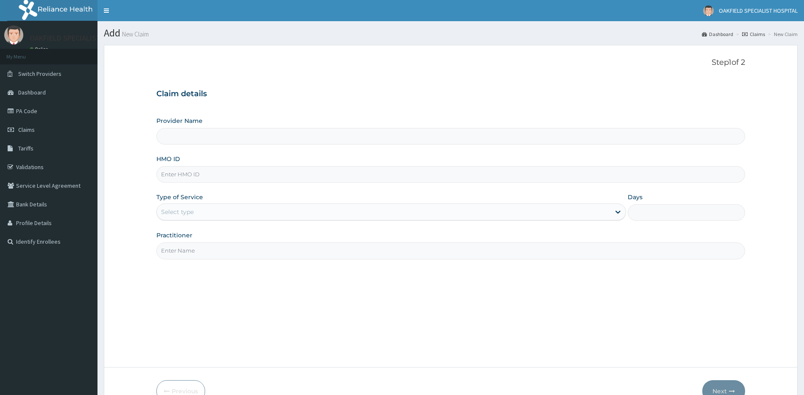
click at [192, 177] on input "HMO ID" at bounding box center [450, 174] width 589 height 17
paste input "SFA/15111/A"
type input "SFA/15111/A"
type input "Vinca Hospital Limited"
type input "SFA/15111/A"
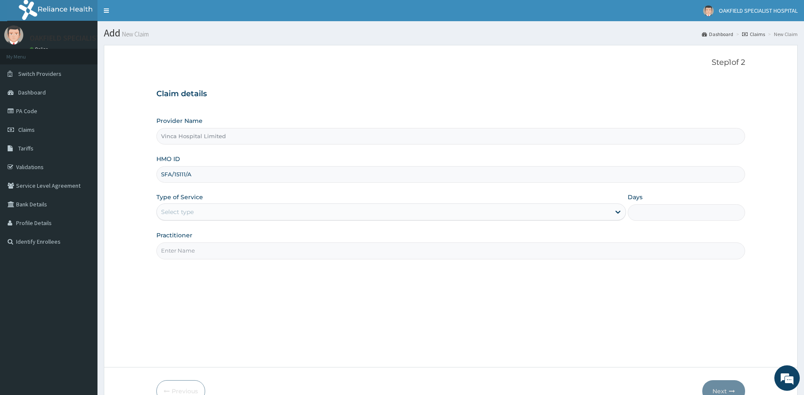
click at [178, 219] on div "Select type" at bounding box center [391, 211] width 470 height 17
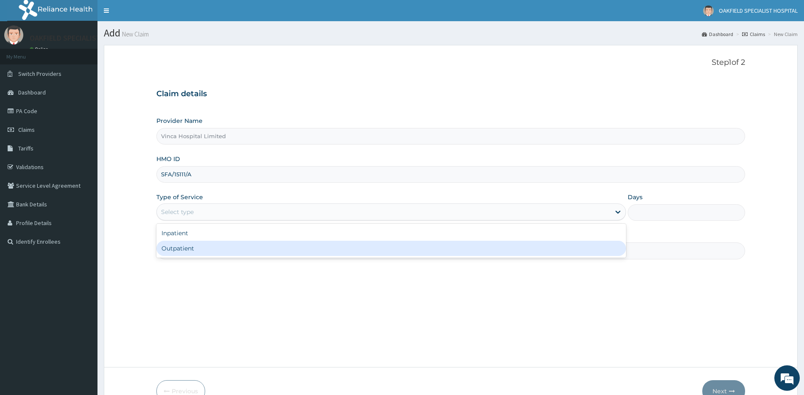
click at [181, 256] on div "Outpatient" at bounding box center [391, 248] width 470 height 15
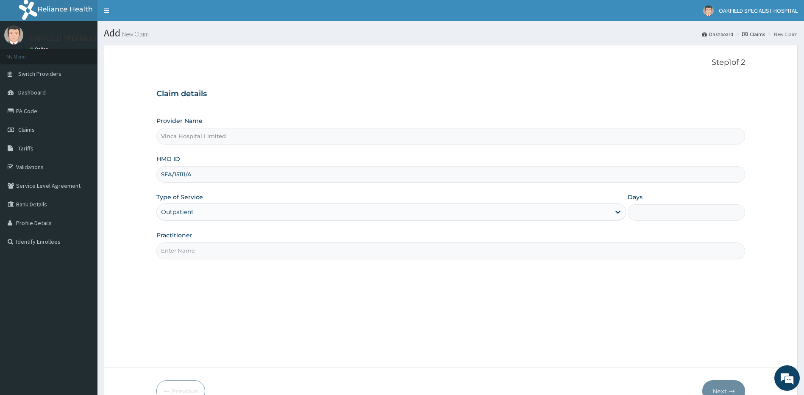
type input "1"
click at [188, 254] on input "Practitioner" at bounding box center [450, 250] width 589 height 17
type input "DR EFE"
click at [730, 381] on button "Next" at bounding box center [723, 391] width 43 height 22
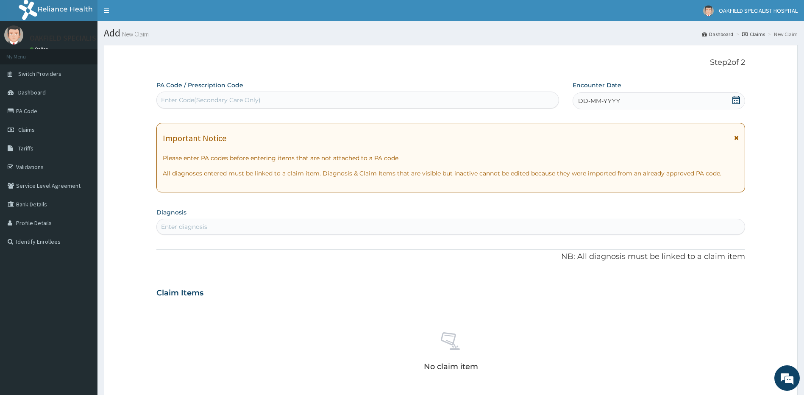
click at [175, 101] on div "Enter Code(Secondary Care Only)" at bounding box center [211, 100] width 100 height 8
paste input "PA/09CADA"
type input "PA/09CADA"
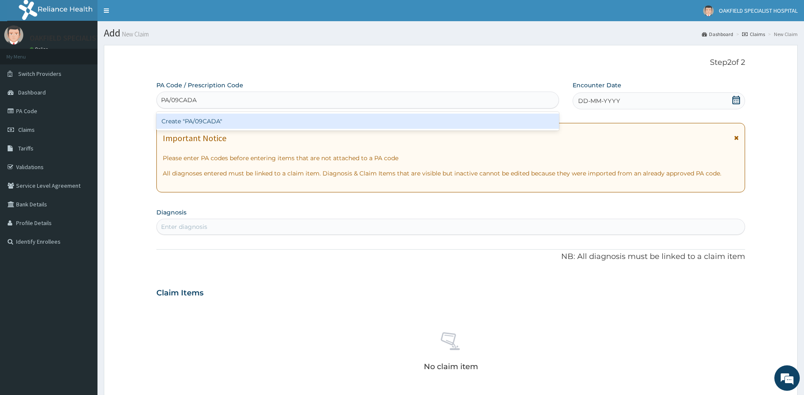
click at [228, 122] on div "Create "PA/09CADA"" at bounding box center [357, 121] width 403 height 15
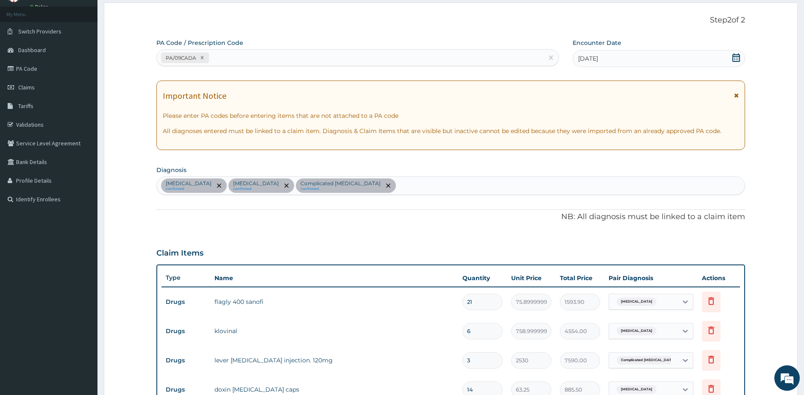
scroll to position [293, 0]
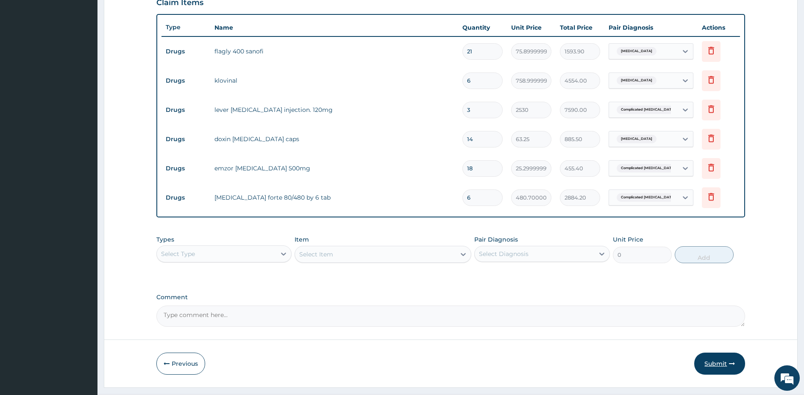
click at [727, 364] on button "Submit" at bounding box center [719, 364] width 51 height 22
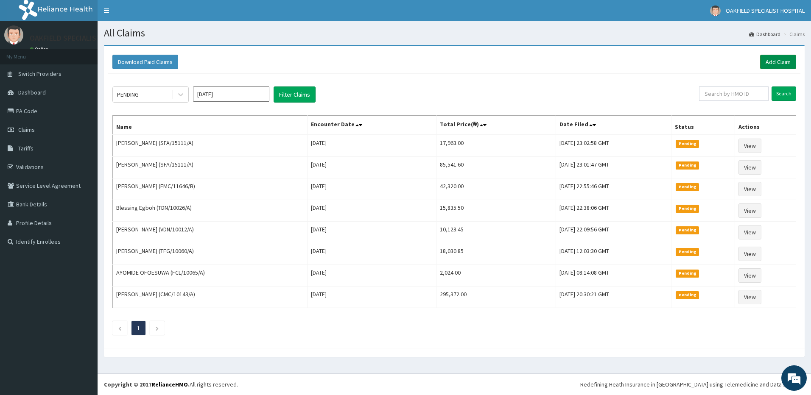
click at [788, 57] on link "Add Claim" at bounding box center [778, 62] width 36 height 14
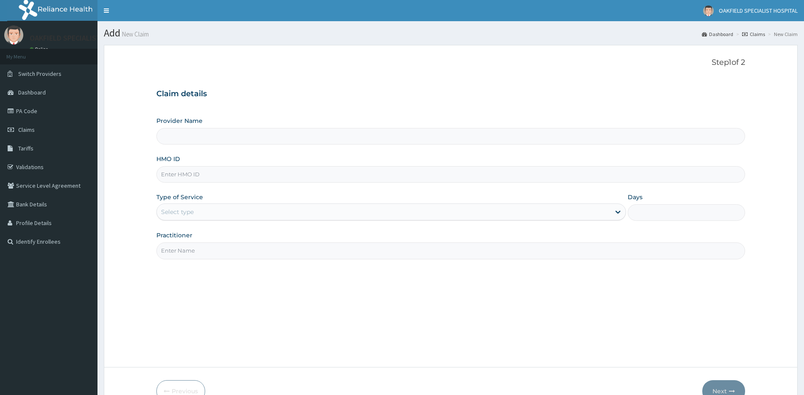
click at [176, 174] on input "HMO ID" at bounding box center [450, 174] width 589 height 17
paste input "GSV/10679/D"
type input "GSV/10679/D"
type input "Vinca Hospital Limited"
type input "GSV/10679/D"
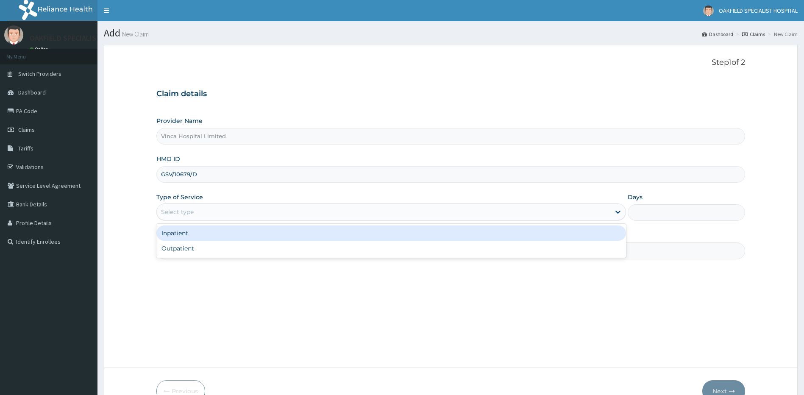
click at [198, 214] on div "Select type" at bounding box center [384, 212] width 454 height 14
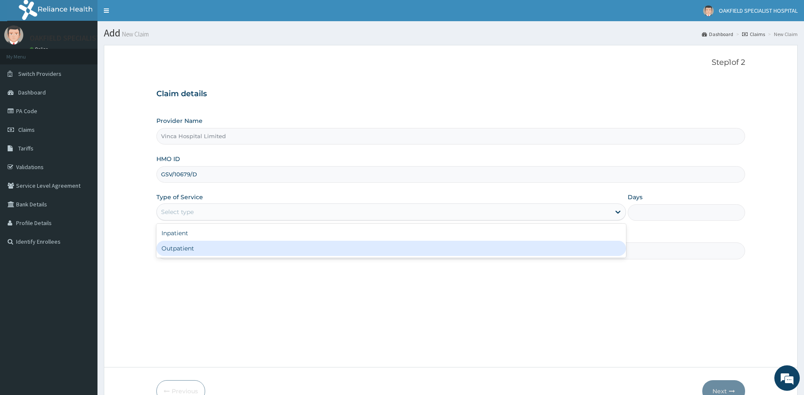
click at [178, 252] on div "Outpatient" at bounding box center [391, 248] width 470 height 15
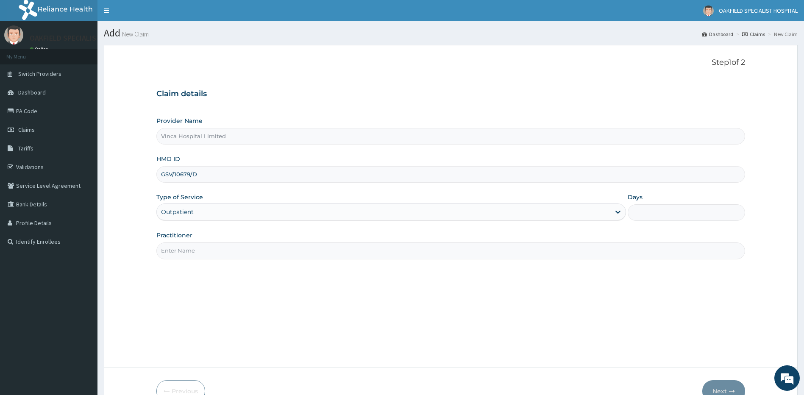
type input "1"
click at [180, 250] on input "Practitioner" at bounding box center [450, 250] width 589 height 17
type input "DR EFE"
click at [721, 385] on button "Next" at bounding box center [723, 391] width 43 height 22
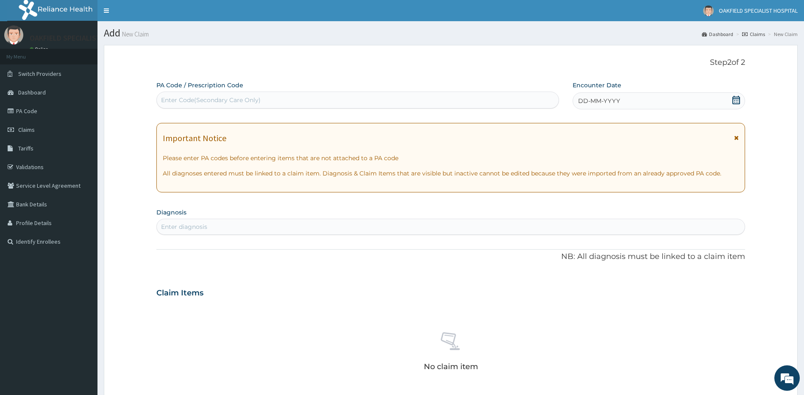
click at [201, 102] on div "Enter Code(Secondary Care Only)" at bounding box center [211, 100] width 100 height 8
paste input "PA/D2C531"
type input "PA/D2C531"
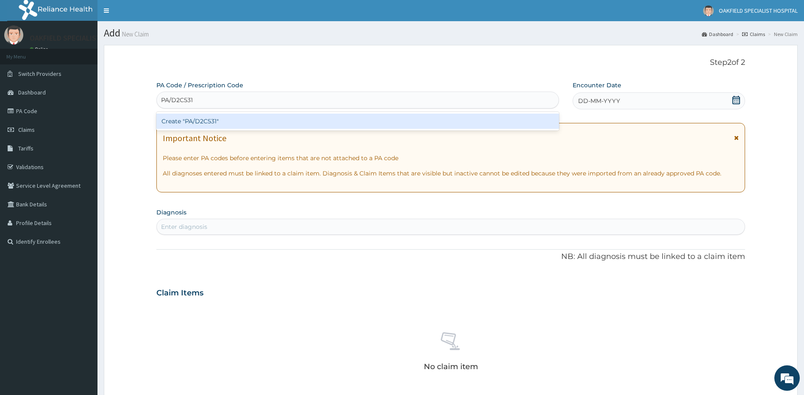
click at [250, 121] on div "Create "PA/D2C531"" at bounding box center [357, 121] width 403 height 15
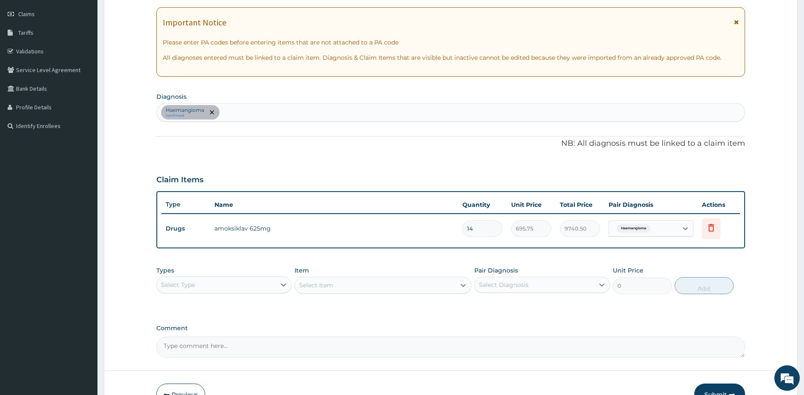
scroll to position [127, 0]
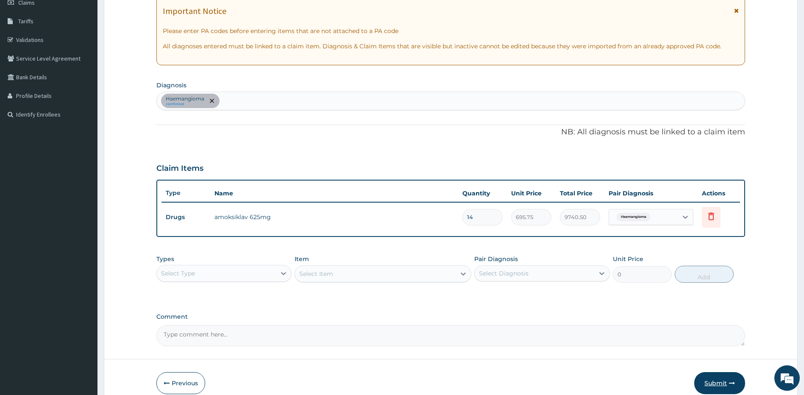
click at [724, 382] on button "Submit" at bounding box center [719, 383] width 51 height 22
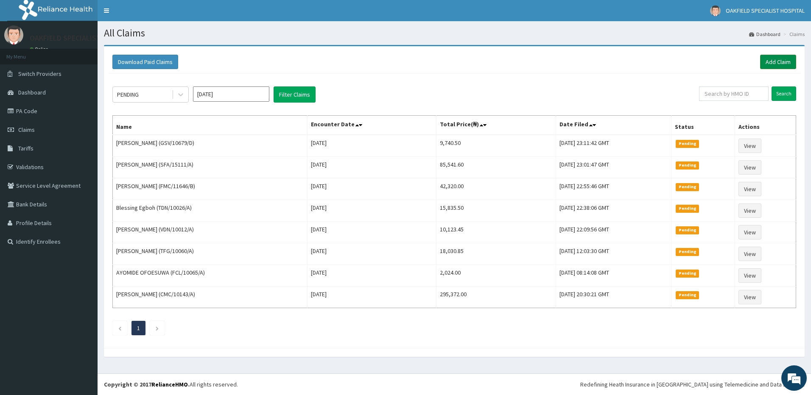
click at [779, 63] on link "Add Claim" at bounding box center [778, 62] width 36 height 14
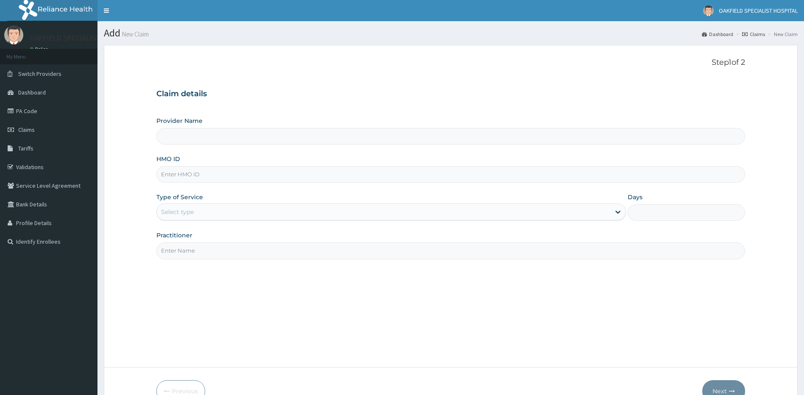
click at [176, 170] on input "HMO ID" at bounding box center [450, 174] width 589 height 17
paste input "GSV/10679/B"
type input "GSV/10679/B"
type input "Vinca Hospital Limited"
type input "GSV/10679/B"
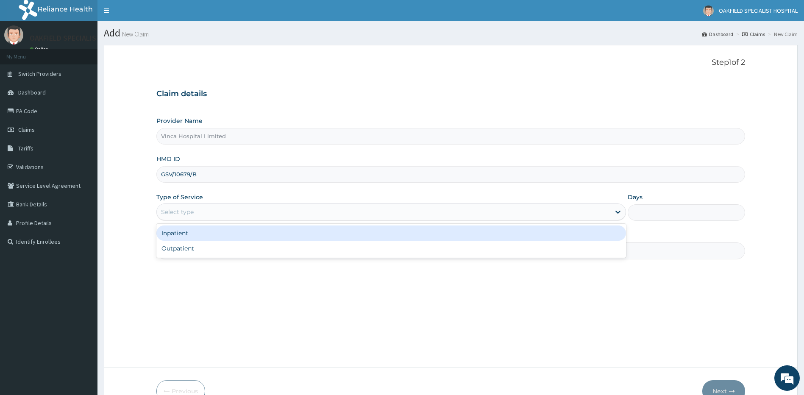
click at [185, 208] on div "Select type" at bounding box center [177, 212] width 33 height 8
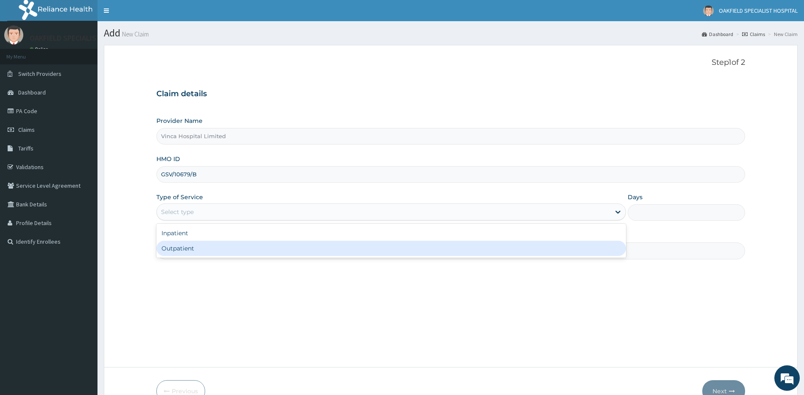
click at [173, 248] on div "Outpatient" at bounding box center [391, 248] width 470 height 15
type input "1"
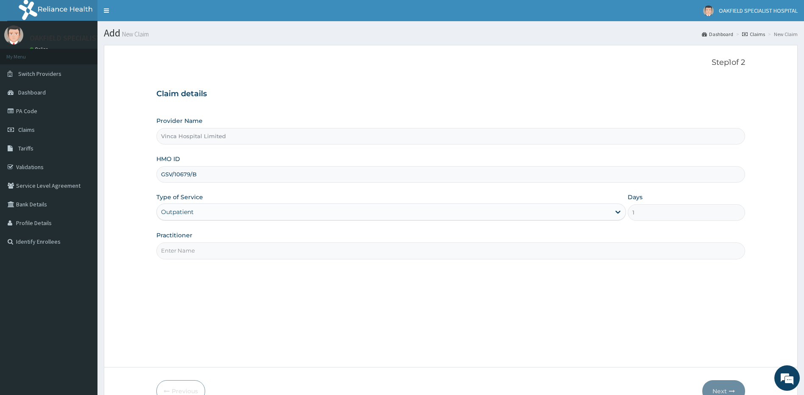
click at [175, 245] on input "Practitioner" at bounding box center [450, 250] width 589 height 17
type input "DR EFE"
click at [723, 384] on button "Next" at bounding box center [723, 391] width 43 height 22
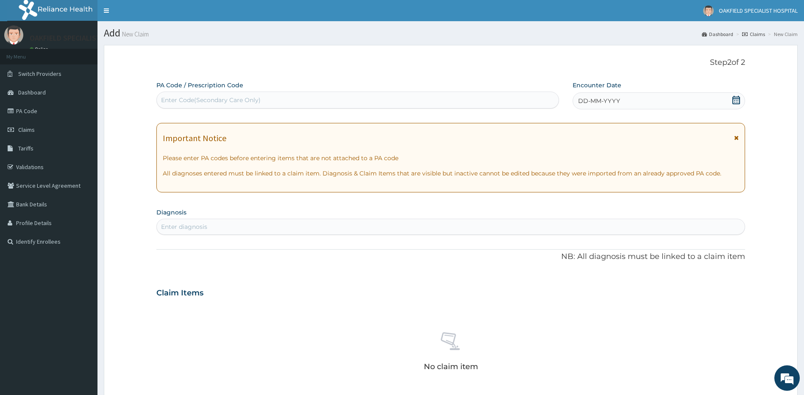
click at [200, 94] on div "Enter Code(Secondary Care Only)" at bounding box center [358, 100] width 402 height 14
paste input "PA/F0E96C"
type input "PA/F0E96C"
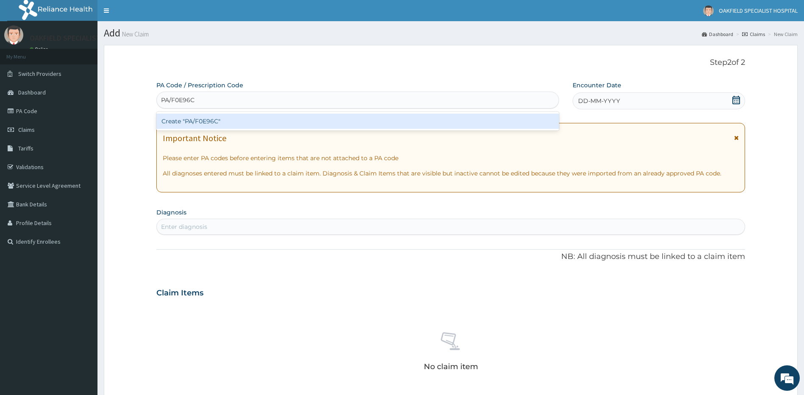
click at [198, 120] on div "Create "PA/F0E96C"" at bounding box center [357, 121] width 403 height 15
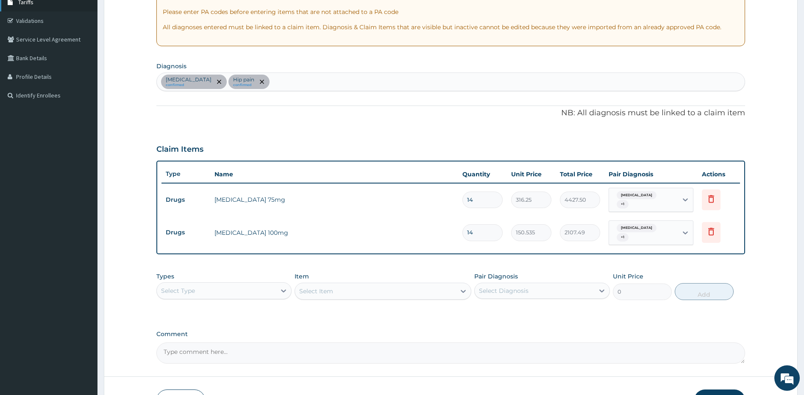
scroll to position [119, 0]
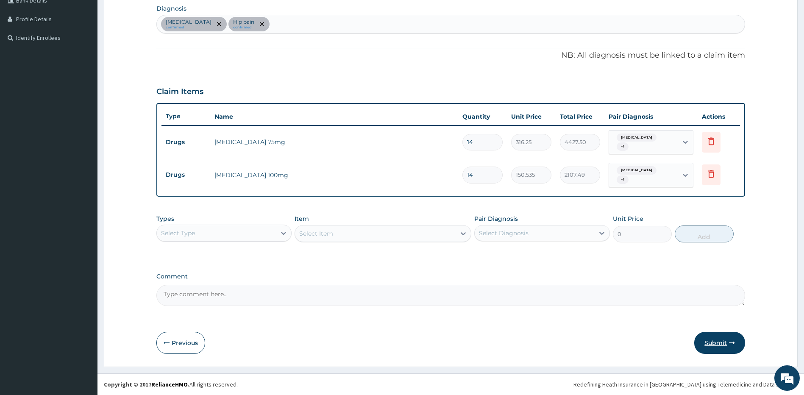
click at [714, 340] on button "Submit" at bounding box center [719, 343] width 51 height 22
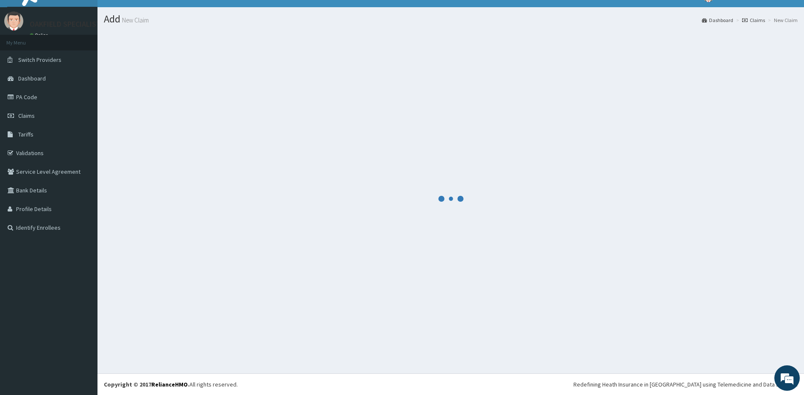
scroll to position [204, 0]
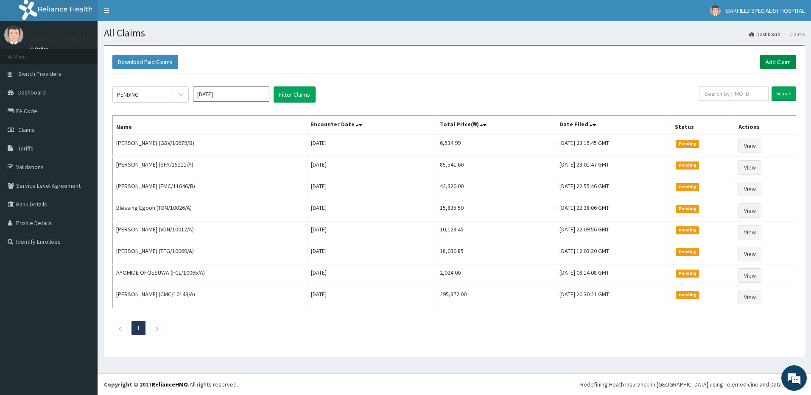
click at [772, 65] on link "Add Claim" at bounding box center [778, 62] width 36 height 14
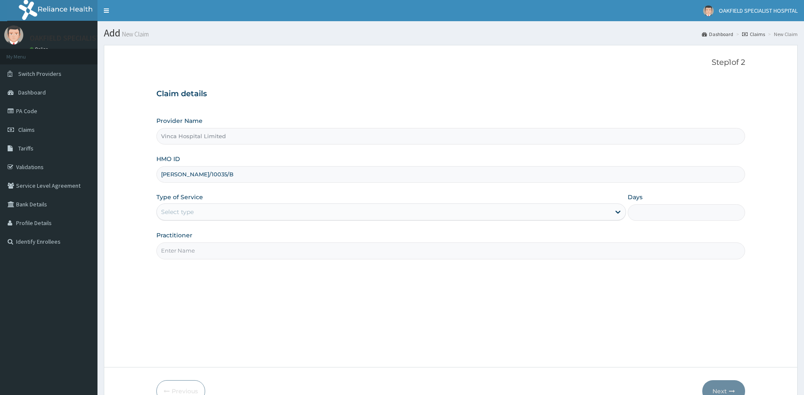
type input "ANH/10035/B"
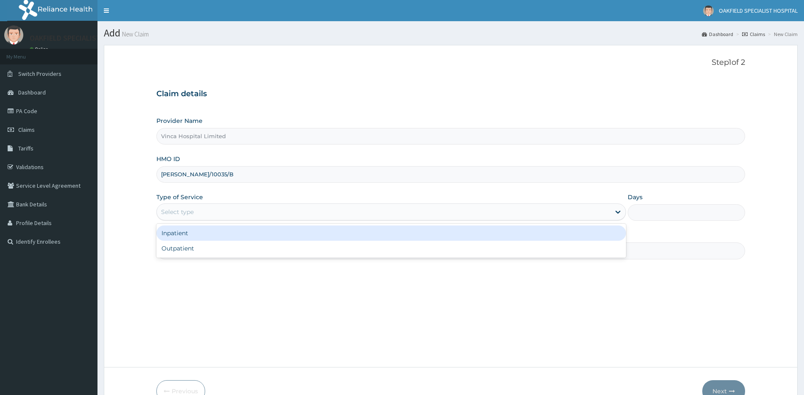
click at [176, 212] on div "Select type" at bounding box center [177, 212] width 33 height 8
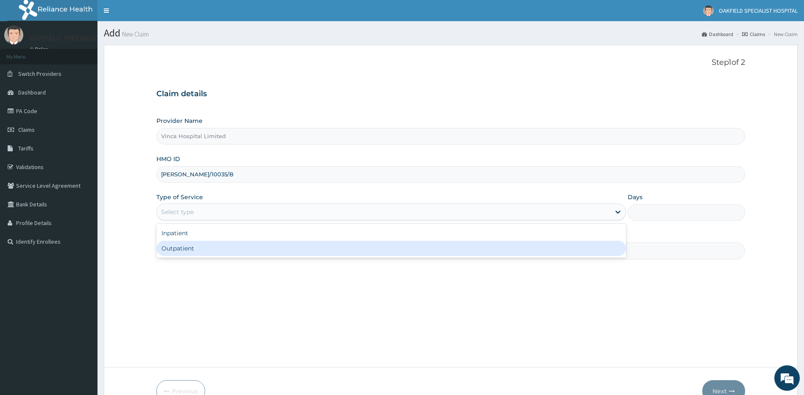
click at [181, 251] on div "Outpatient" at bounding box center [391, 248] width 470 height 15
type input "1"
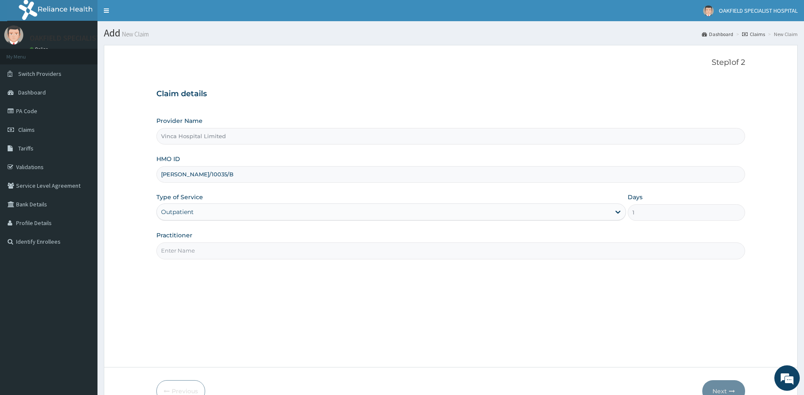
click at [184, 251] on input "Practitioner" at bounding box center [450, 250] width 589 height 17
type input "DR EFE"
click at [723, 387] on button "Next" at bounding box center [723, 391] width 43 height 22
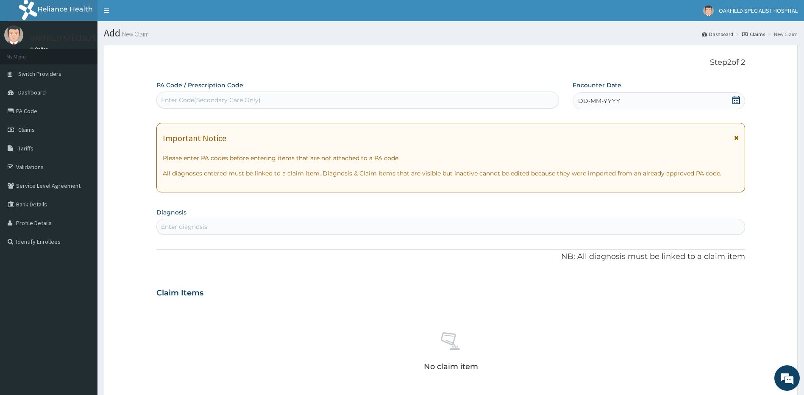
click at [222, 101] on div "Enter Code(Secondary Care Only)" at bounding box center [211, 100] width 100 height 8
paste input "PA/563E7B"
type input "PA/563E7B"
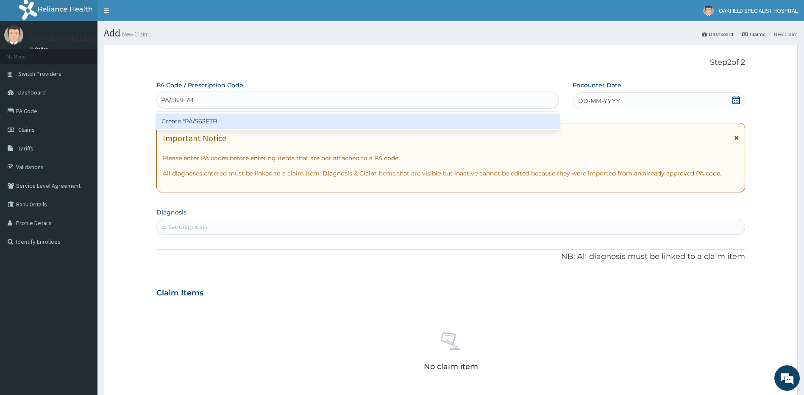
click at [205, 122] on div "Create "PA/563E7B"" at bounding box center [357, 121] width 403 height 15
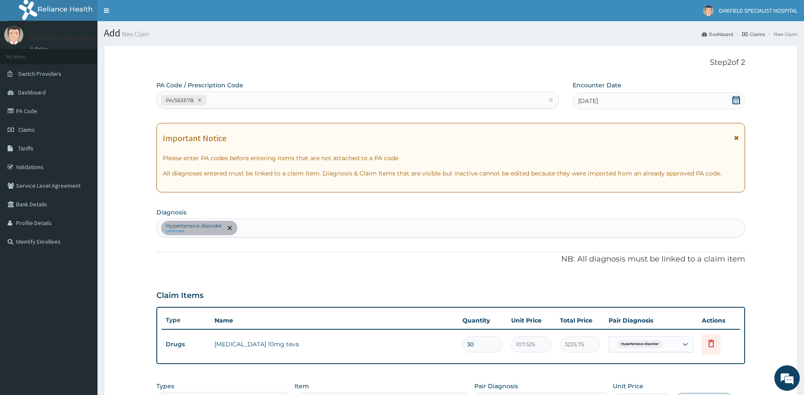
click at [238, 101] on div "PA/563E7B" at bounding box center [350, 100] width 387 height 14
paste input "PA/C74A2C"
type input "PA/C74A2C"
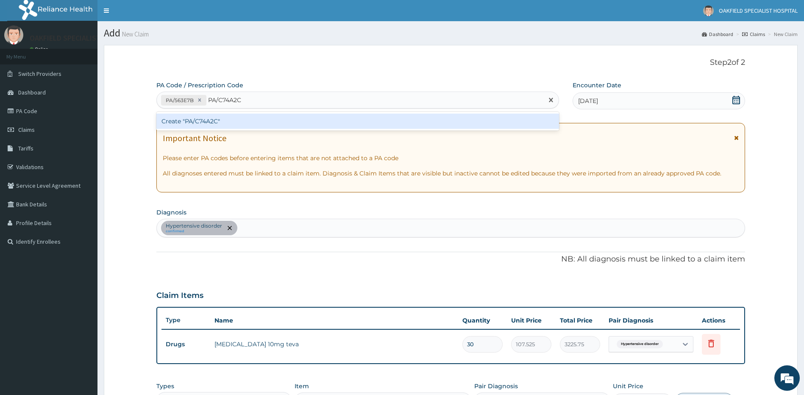
click at [213, 121] on div "Create "PA/C74A2C"" at bounding box center [357, 121] width 403 height 15
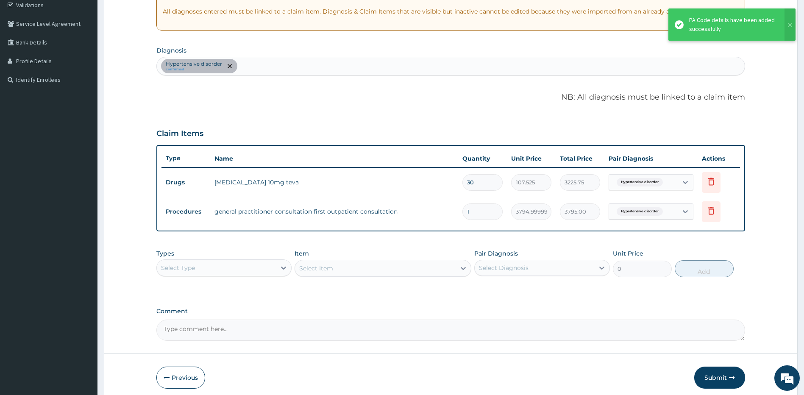
scroll to position [170, 0]
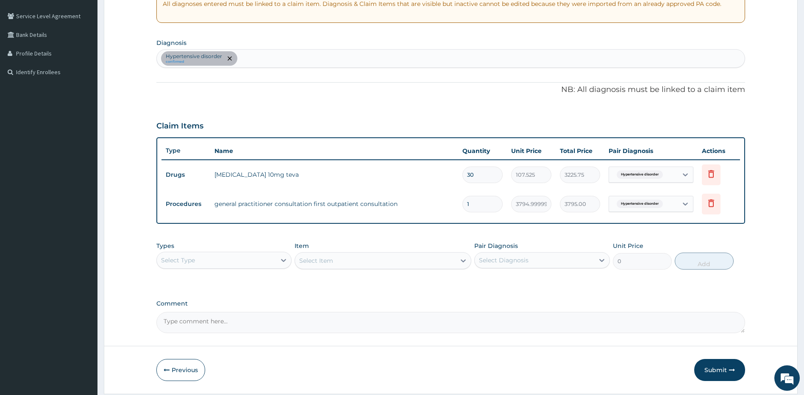
click at [707, 370] on button "Submit" at bounding box center [719, 370] width 51 height 22
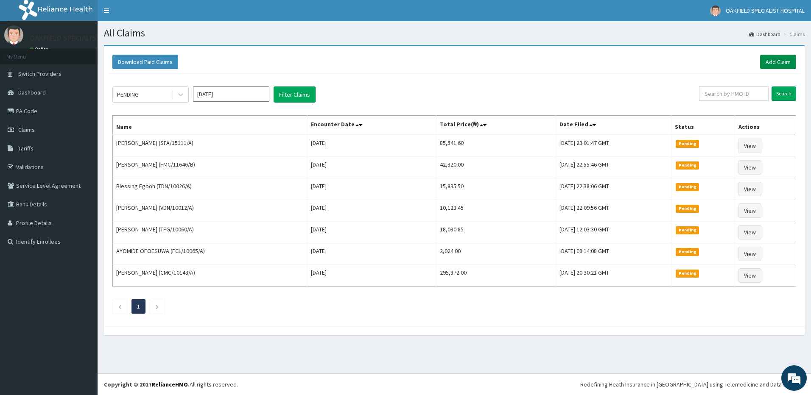
click at [778, 62] on link "Add Claim" at bounding box center [778, 62] width 36 height 14
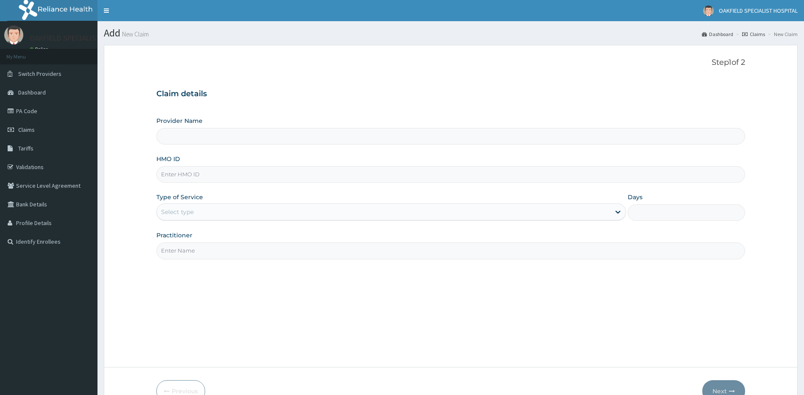
click at [184, 177] on input "HMO ID" at bounding box center [450, 174] width 589 height 17
paste input "[PERSON_NAME]/10035/A"
type input "[PERSON_NAME]/10035/A"
type input "Vinca Hospital Limited"
type input "[PERSON_NAME]/10035/A"
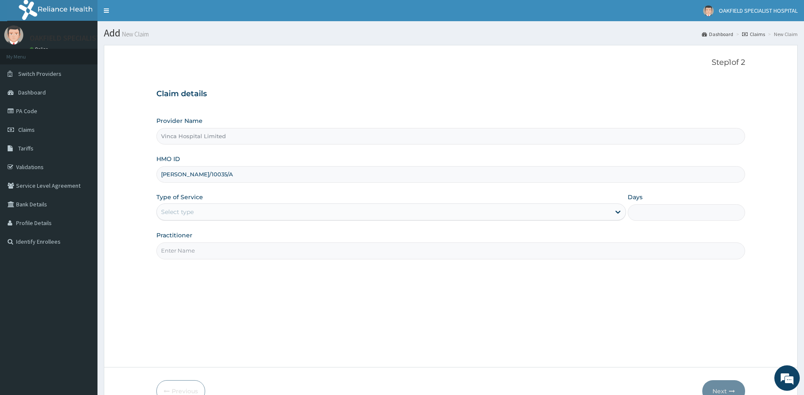
click at [170, 213] on div "Select type" at bounding box center [177, 212] width 33 height 8
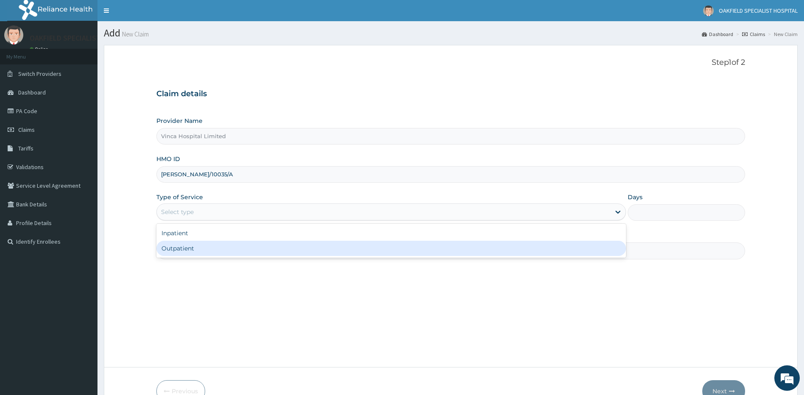
click at [174, 252] on div "Outpatient" at bounding box center [391, 248] width 470 height 15
type input "1"
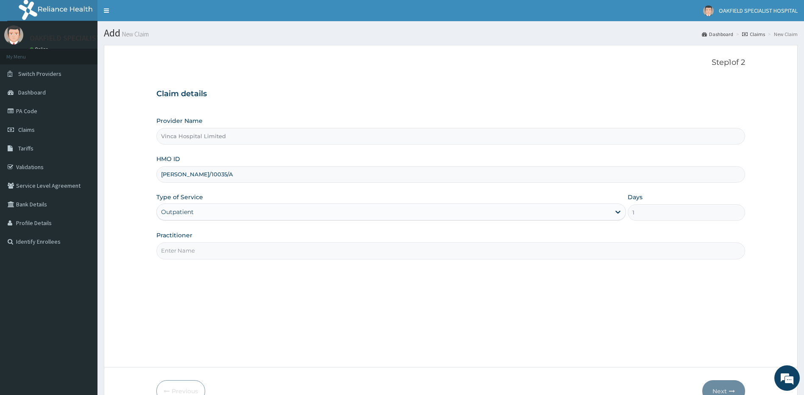
click at [187, 251] on input "Practitioner" at bounding box center [450, 250] width 589 height 17
type input "DR EFE"
click at [727, 383] on button "Next" at bounding box center [723, 391] width 43 height 22
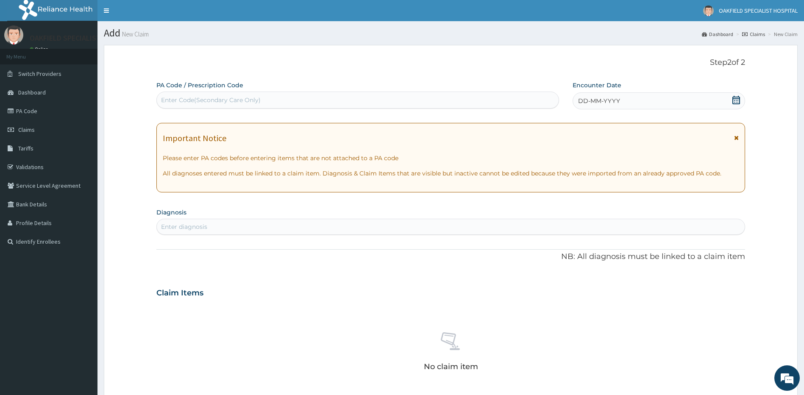
drag, startPoint x: 192, startPoint y: 101, endPoint x: 235, endPoint y: 42, distance: 72.7
click at [191, 99] on div "Enter Code(Secondary Care Only)" at bounding box center [211, 100] width 100 height 8
click at [231, 89] on label "PA Code / Prescription Code" at bounding box center [199, 85] width 87 height 8
click at [213, 94] on div "Enter Code(Secondary Care Only)" at bounding box center [358, 100] width 402 height 14
paste input "PA/1F64FA"
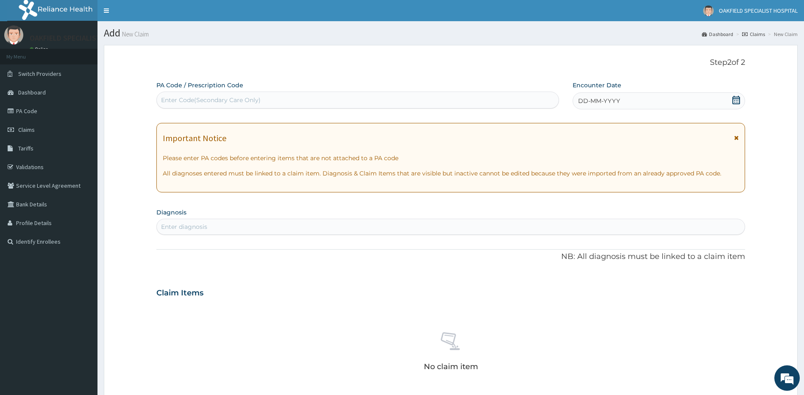
type input "PA/1F64FA"
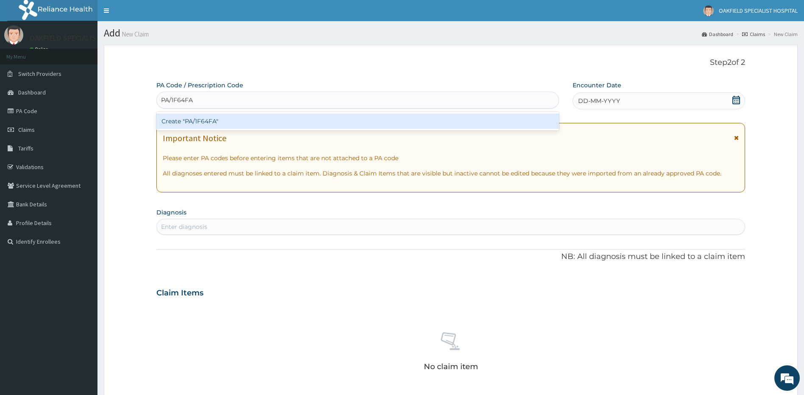
click at [198, 120] on div "Create "PA/1F64FA"" at bounding box center [357, 121] width 403 height 15
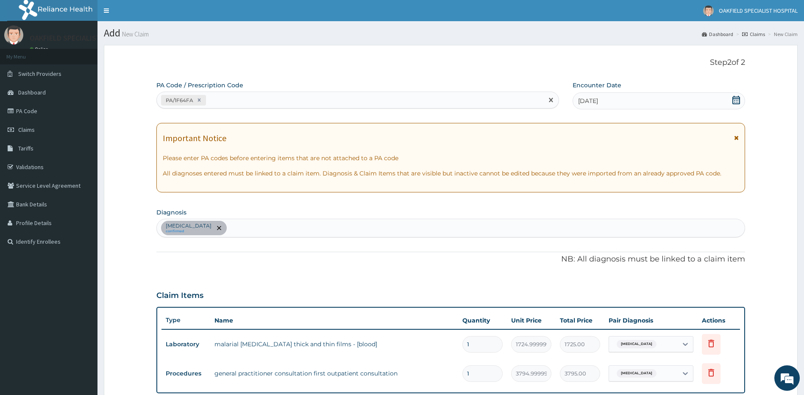
click at [229, 97] on div "PA/1F64FA" at bounding box center [350, 100] width 387 height 14
paste input "PA/826F4A"
type input "PA/826F4A"
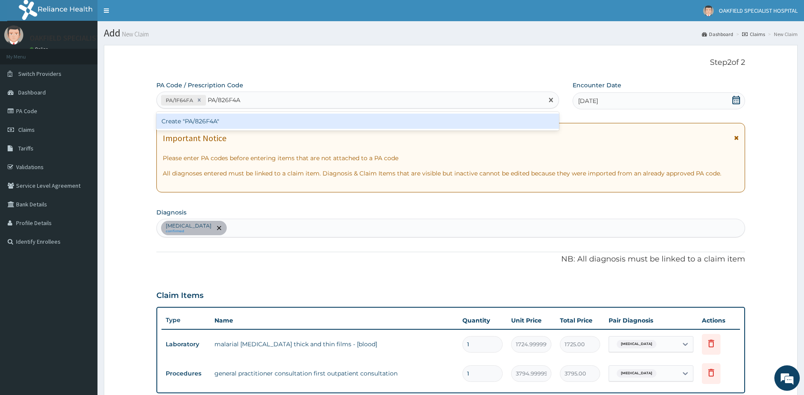
click at [207, 123] on div "Create "PA/826F4A"" at bounding box center [357, 121] width 403 height 15
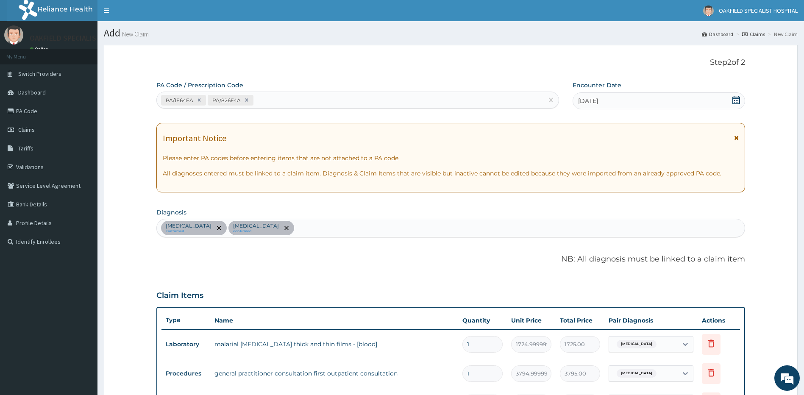
scroll to position [293, 0]
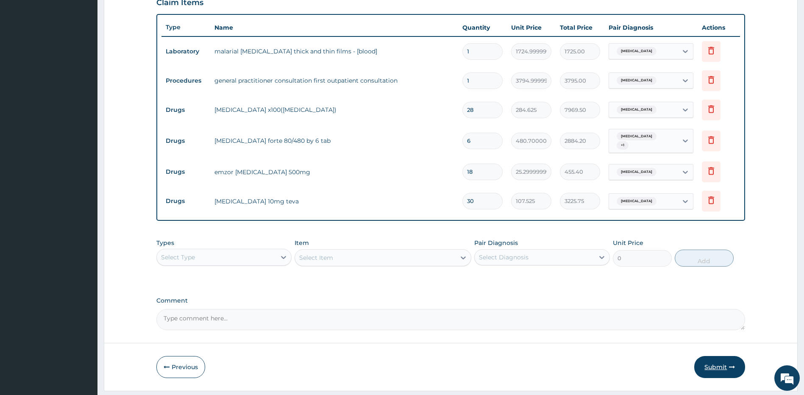
click at [716, 358] on button "Submit" at bounding box center [719, 367] width 51 height 22
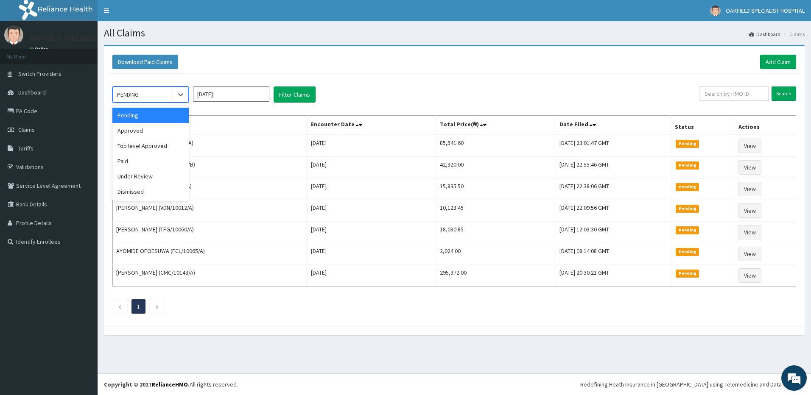
click at [158, 92] on div "PENDING" at bounding box center [142, 95] width 59 height 14
click at [146, 132] on div "Approved" at bounding box center [150, 130] width 76 height 15
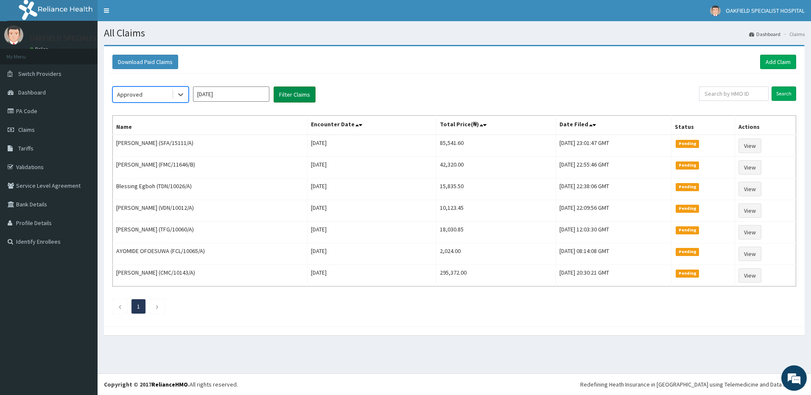
click at [304, 95] on button "Filter Claims" at bounding box center [294, 94] width 42 height 16
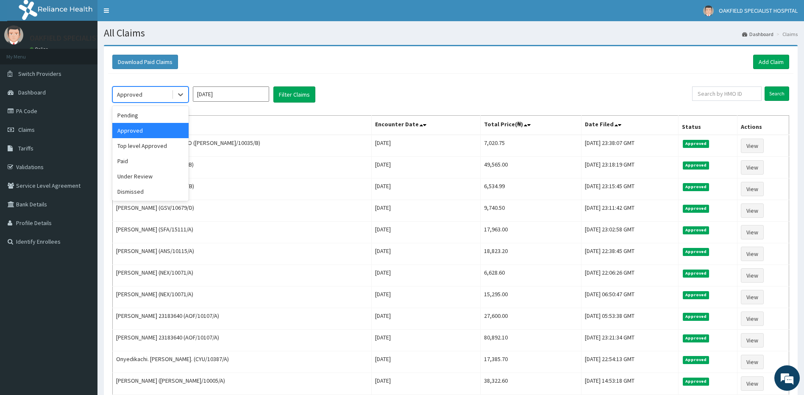
click at [145, 95] on div "Approved" at bounding box center [142, 95] width 59 height 14
click at [145, 174] on div "Under Review" at bounding box center [150, 176] width 76 height 15
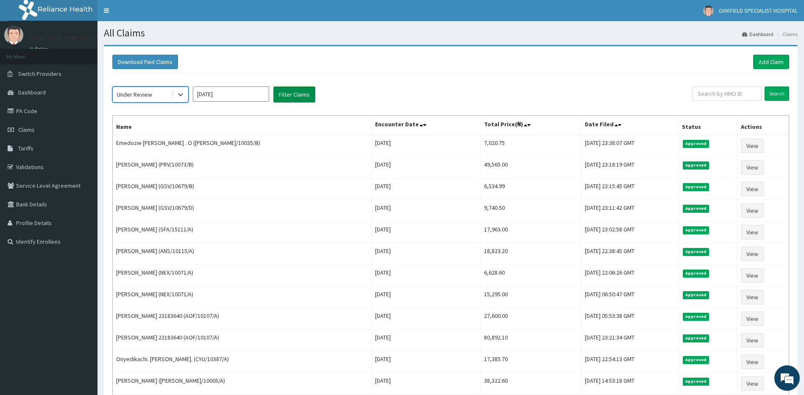
click at [287, 95] on button "Filter Claims" at bounding box center [294, 94] width 42 height 16
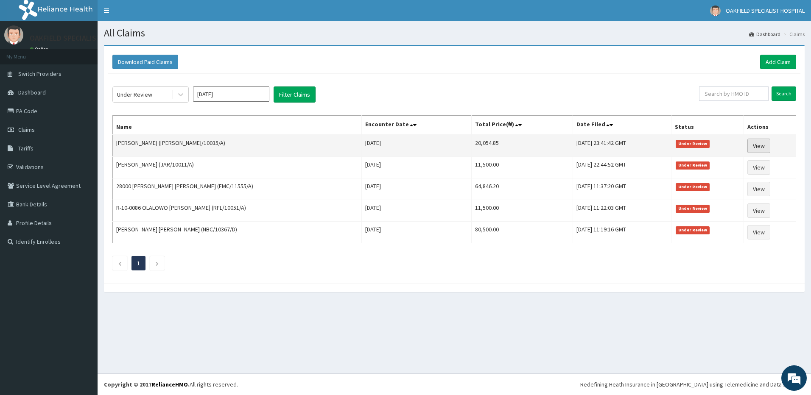
click at [767, 144] on link "View" at bounding box center [758, 146] width 23 height 14
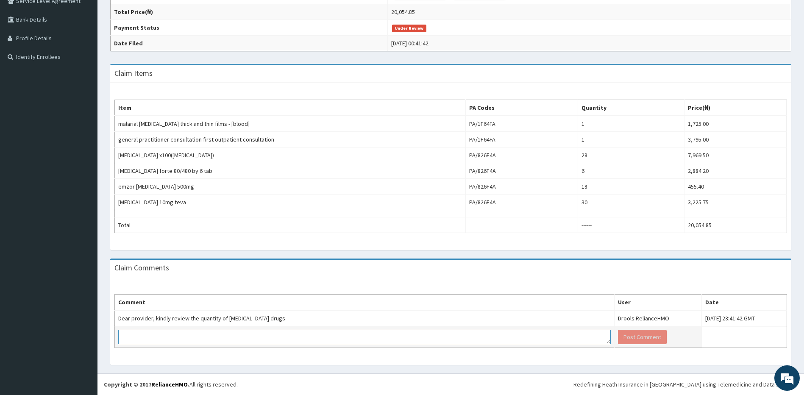
click at [175, 339] on textarea at bounding box center [364, 337] width 493 height 14
type textarea "KINDLY NOTE ENROLLEE IS TAKING [MEDICAL_DATA] 80/480 BD X3/7"
click at [618, 337] on button "Post Comment" at bounding box center [642, 337] width 49 height 14
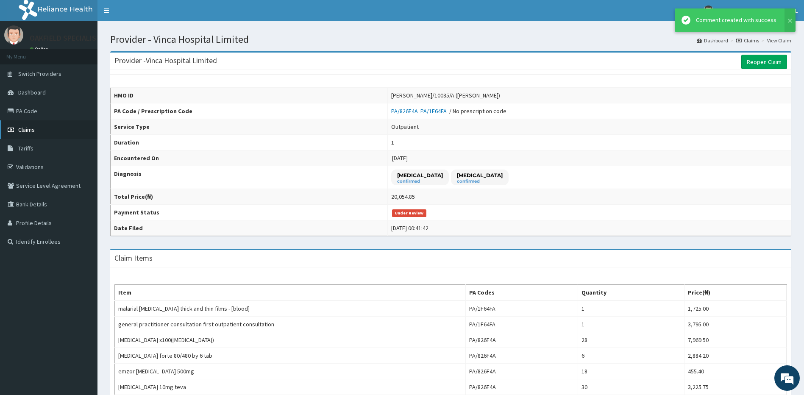
click at [47, 130] on link "Claims" at bounding box center [49, 129] width 98 height 19
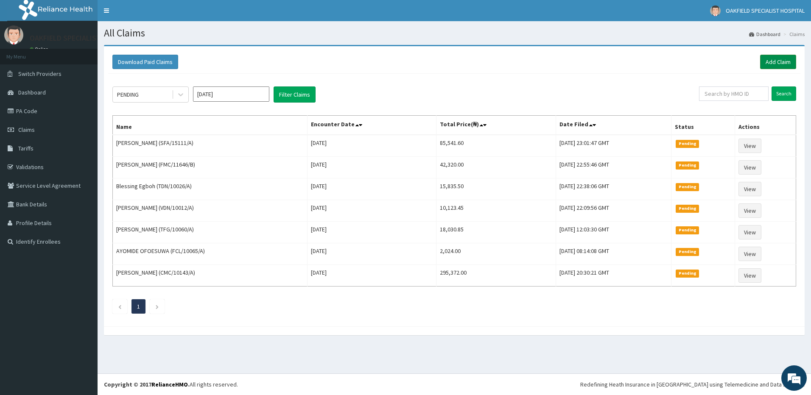
click at [783, 59] on link "Add Claim" at bounding box center [778, 62] width 36 height 14
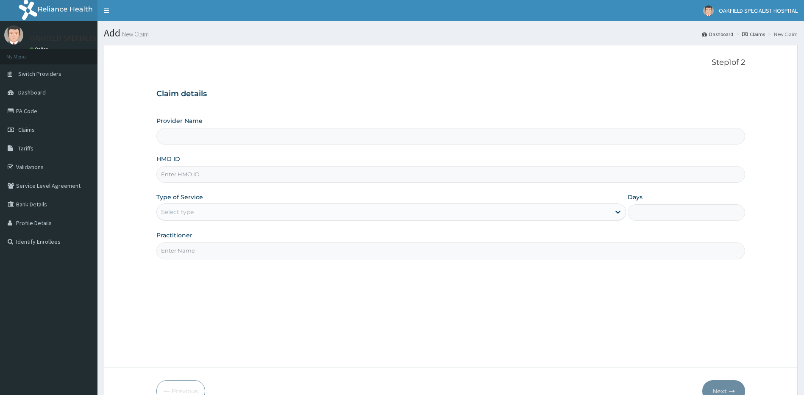
drag, startPoint x: 0, startPoint y: 0, endPoint x: 185, endPoint y: 182, distance: 259.6
click at [185, 182] on input "HMO ID" at bounding box center [450, 174] width 589 height 17
paste input "WKP/10134/A"
type input "WKP/10134/A"
type input "Vinca Hospital Limited"
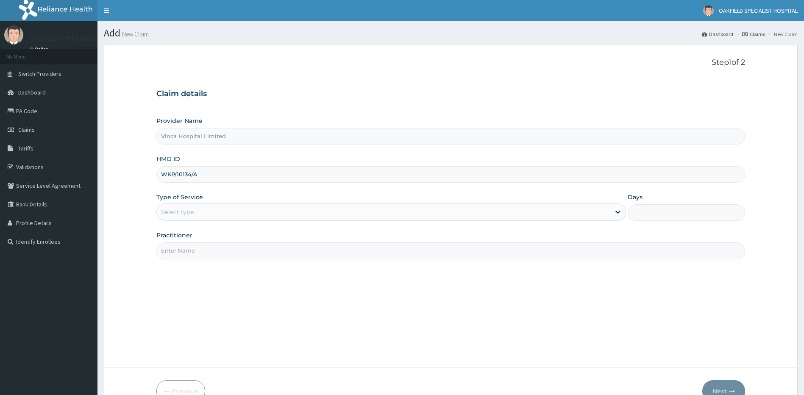
type input "WKP/10134/A"
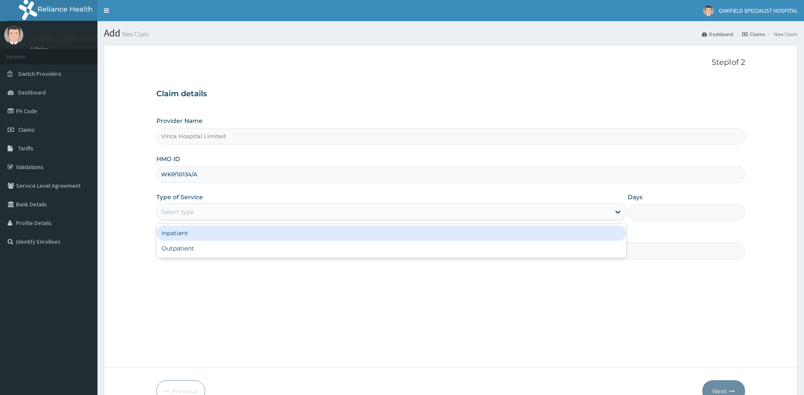
click at [170, 215] on div "Select type" at bounding box center [177, 212] width 33 height 8
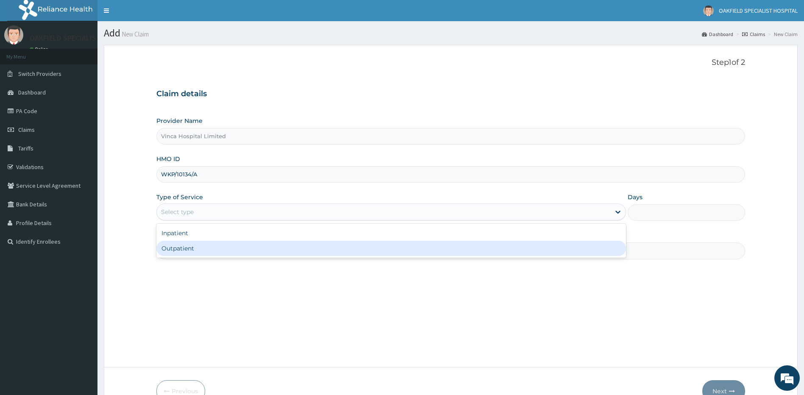
click at [181, 247] on div "Outpatient" at bounding box center [391, 248] width 470 height 15
type input "1"
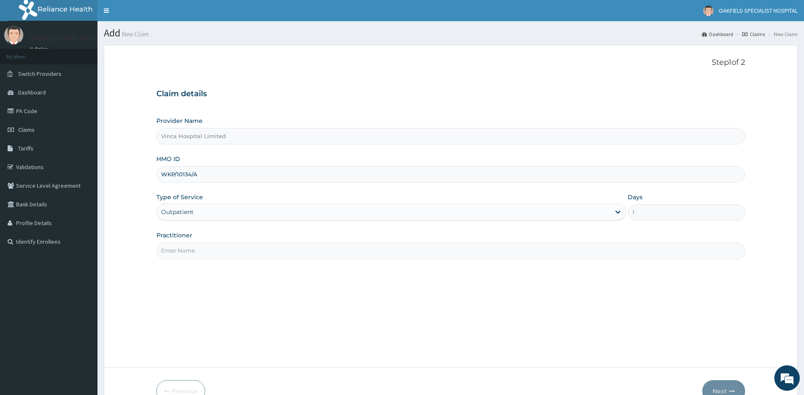
click at [184, 248] on input "Practitioner" at bounding box center [450, 250] width 589 height 17
type input "DR EFE"
click at [720, 387] on button "Next" at bounding box center [723, 391] width 43 height 22
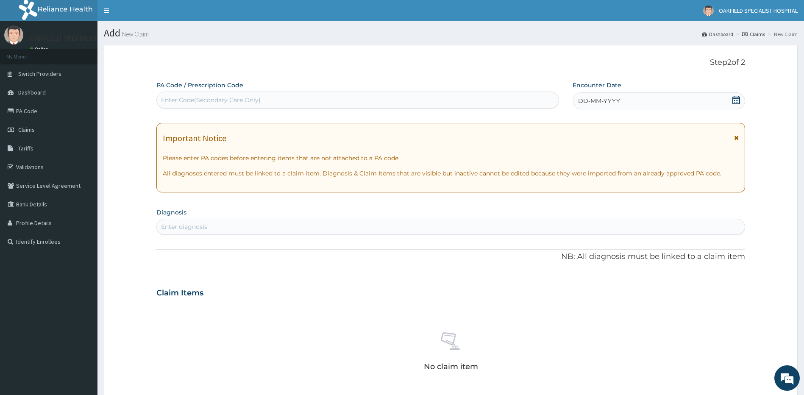
drag, startPoint x: 254, startPoint y: 98, endPoint x: 237, endPoint y: 81, distance: 23.7
click at [253, 97] on div "Enter Code(Secondary Care Only)" at bounding box center [211, 100] width 100 height 8
paste input "PA/CF2EE2"
type input "PA/CF2EE2"
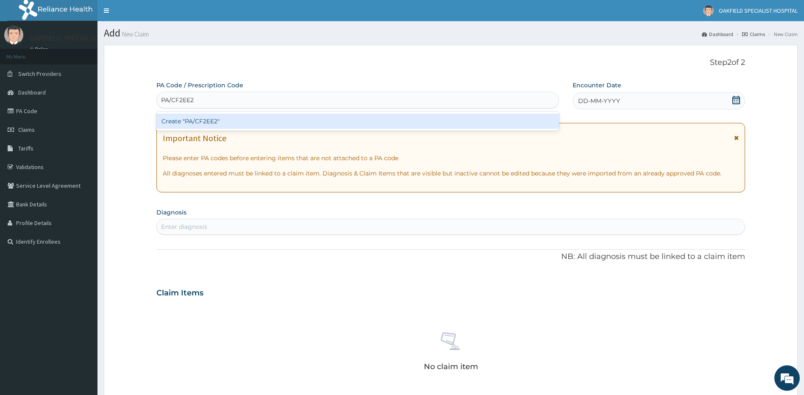
click at [187, 117] on div "Create "PA/CF2EE2"" at bounding box center [357, 121] width 403 height 15
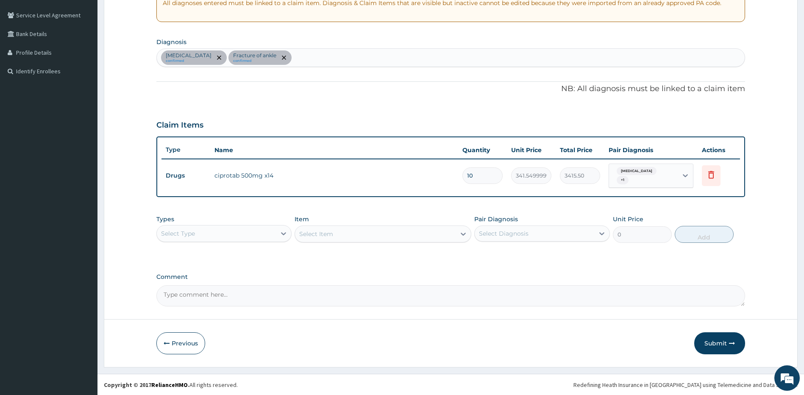
scroll to position [171, 0]
click at [722, 341] on button "Submit" at bounding box center [719, 343] width 51 height 22
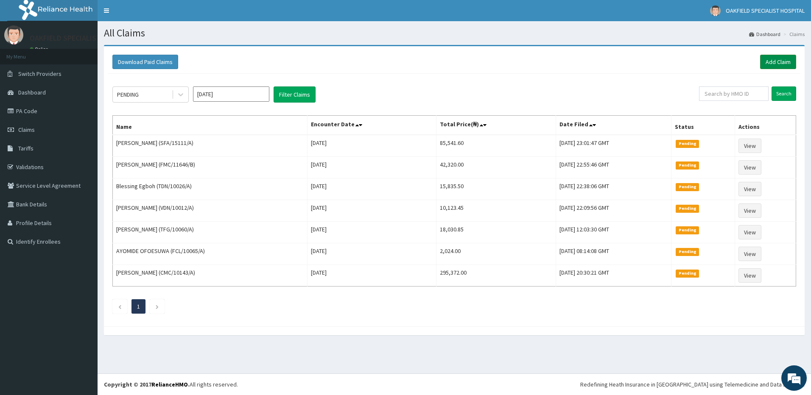
click at [777, 62] on link "Add Claim" at bounding box center [778, 62] width 36 height 14
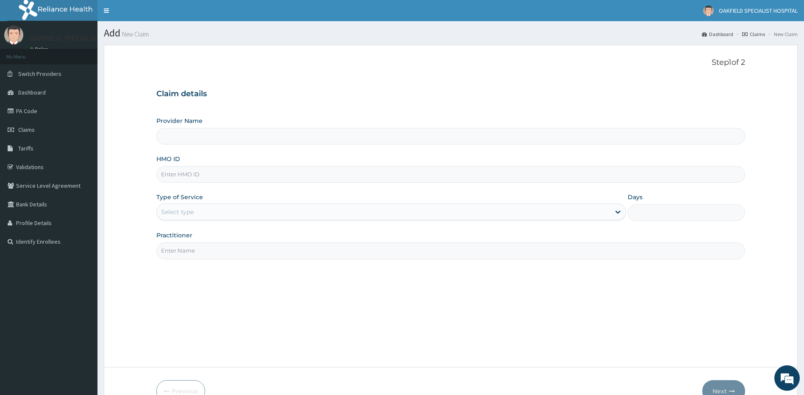
click at [173, 176] on input "HMO ID" at bounding box center [450, 174] width 589 height 17
paste input "NGL/10025/C"
type input "NGL/10025/C"
type input "Vinca Hospital Limited"
type input "NGL/10025/C"
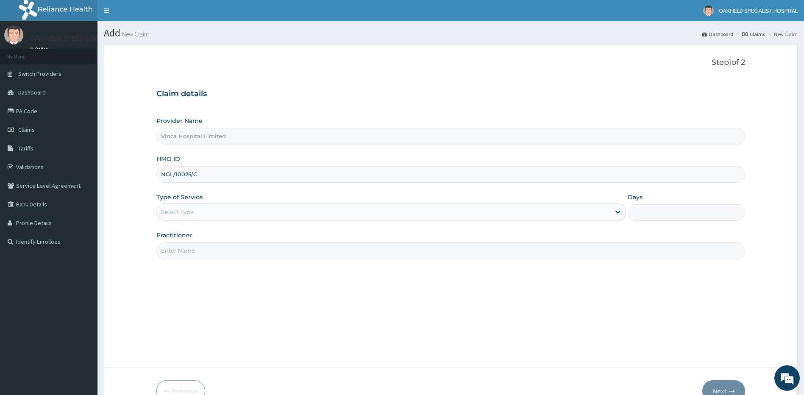
click at [177, 217] on div "Select type" at bounding box center [384, 212] width 454 height 14
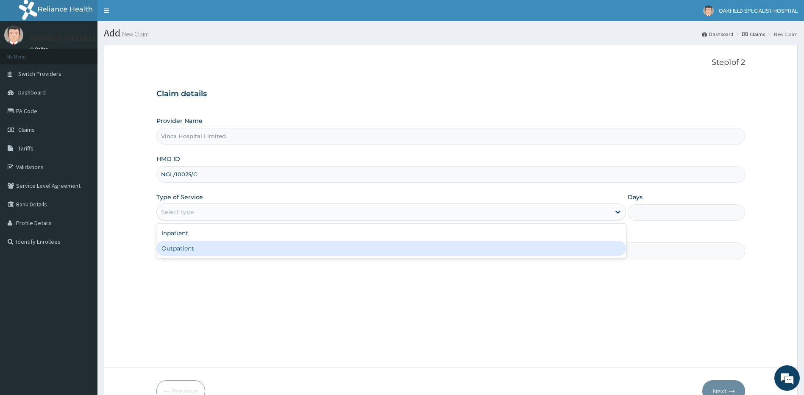
click at [165, 253] on div "Outpatient" at bounding box center [391, 248] width 470 height 15
type input "1"
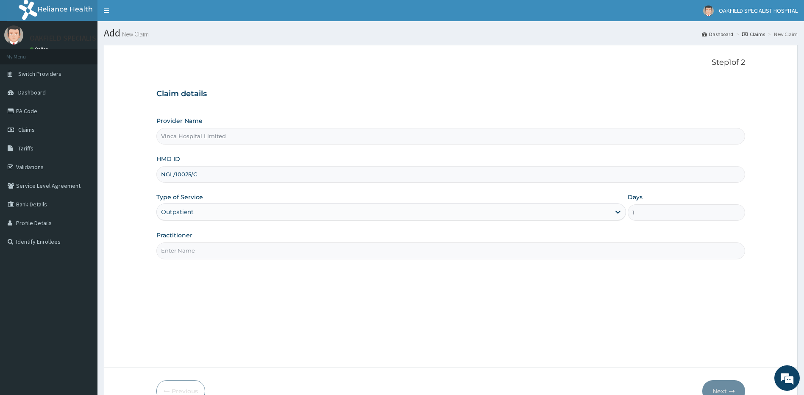
click at [170, 253] on input "Practitioner" at bounding box center [450, 250] width 589 height 17
type input "DR MAX"
click at [727, 384] on button "Next" at bounding box center [723, 391] width 43 height 22
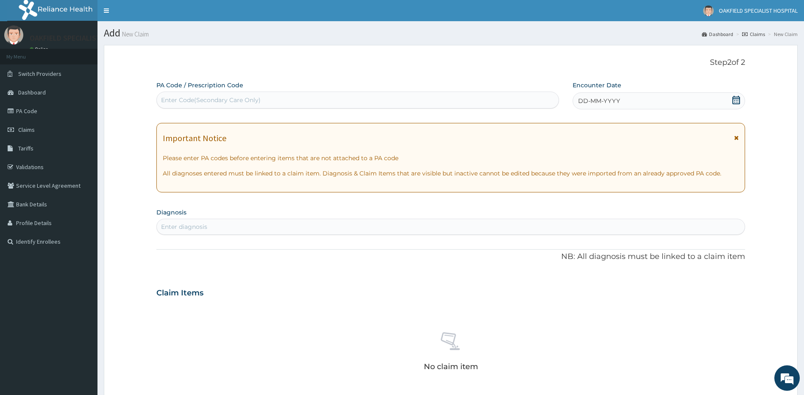
click at [211, 103] on div "Enter Code(Secondary Care Only)" at bounding box center [211, 100] width 100 height 8
paste input "PA/F95BF9"
type input "PA/F95BF9"
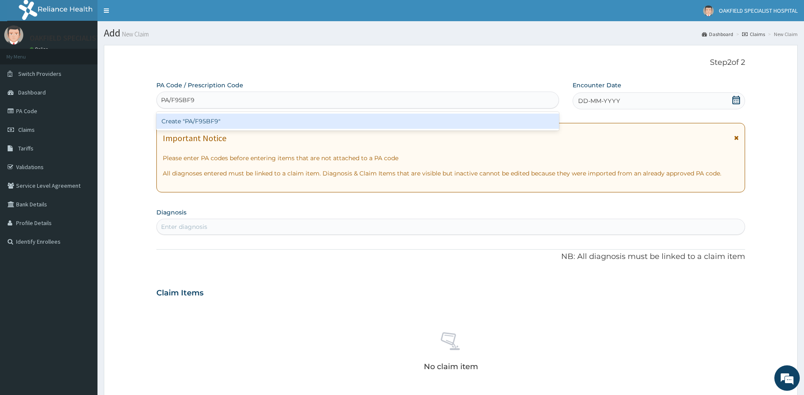
click at [200, 124] on div "Create "PA/F95BF9"" at bounding box center [357, 121] width 403 height 15
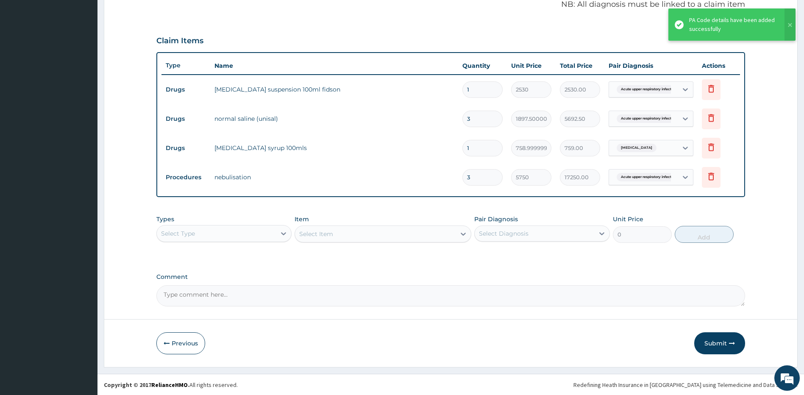
scroll to position [255, 0]
click at [718, 343] on button "Submit" at bounding box center [719, 343] width 51 height 22
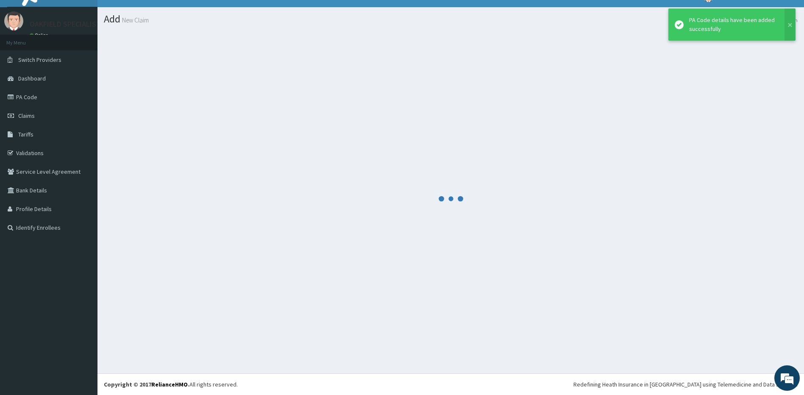
scroll to position [14, 0]
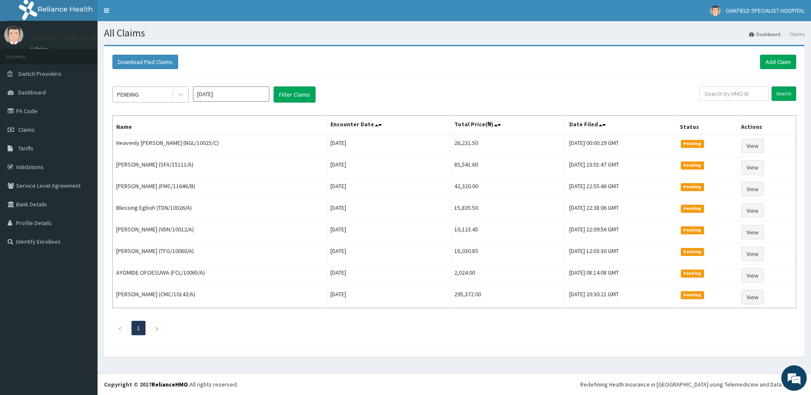
click at [153, 91] on div "PENDING" at bounding box center [142, 95] width 59 height 14
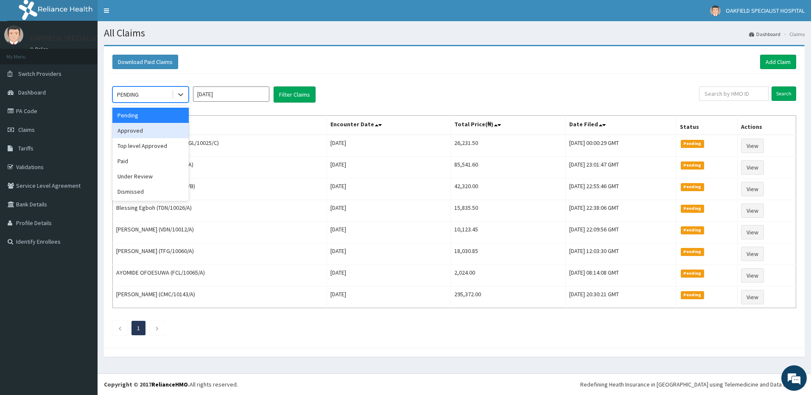
click at [154, 131] on div "Approved" at bounding box center [150, 130] width 76 height 15
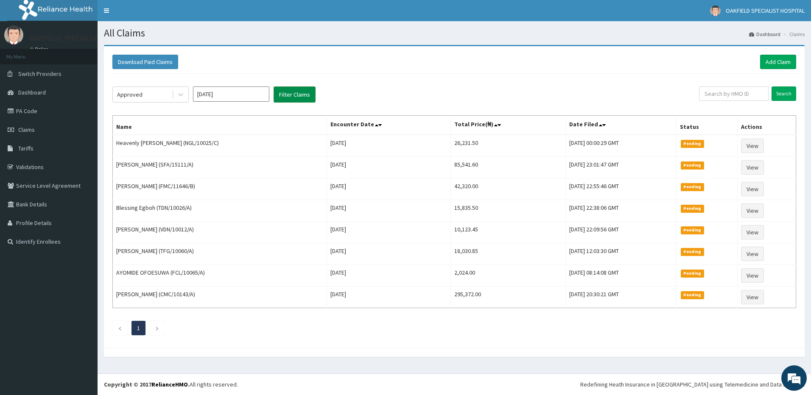
click at [282, 97] on button "Filter Claims" at bounding box center [294, 94] width 42 height 16
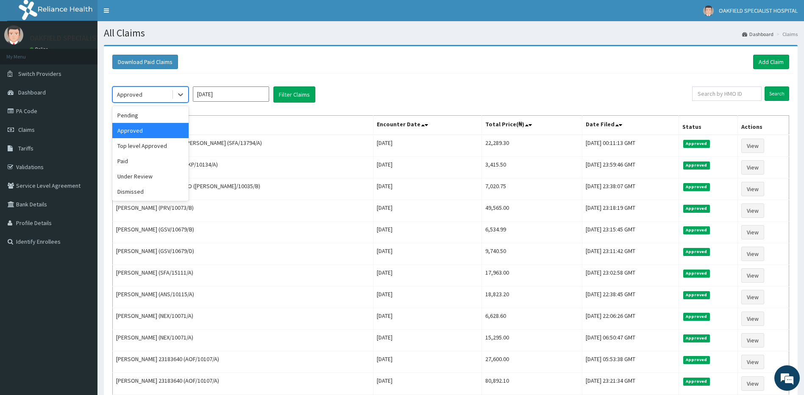
click at [142, 98] on div "Approved" at bounding box center [142, 95] width 59 height 14
click at [142, 176] on div "Under Review" at bounding box center [150, 176] width 76 height 15
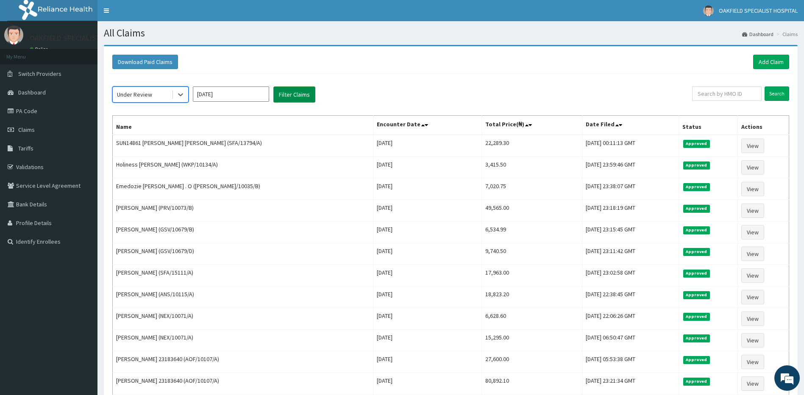
click at [293, 98] on button "Filter Claims" at bounding box center [294, 94] width 42 height 16
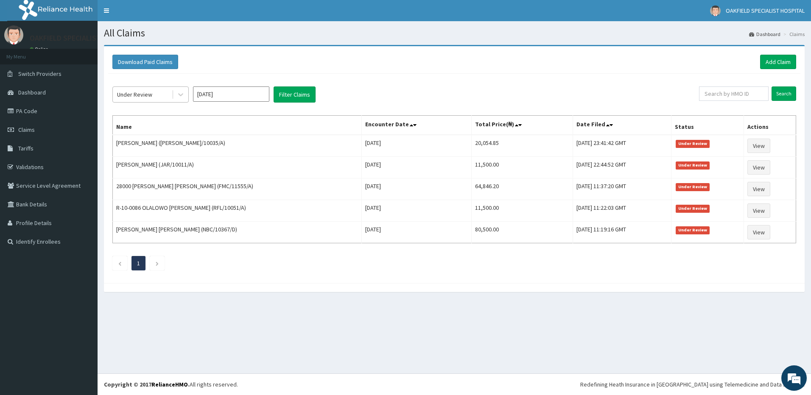
click at [150, 91] on div "Under Review" at bounding box center [134, 94] width 35 height 8
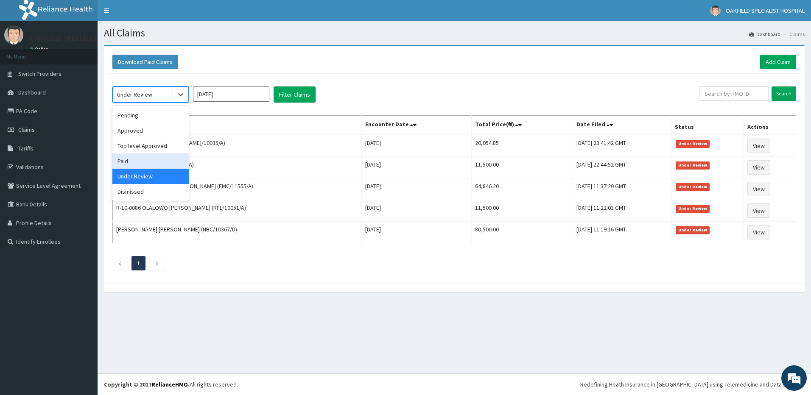
click at [144, 159] on div "Paid" at bounding box center [150, 160] width 76 height 15
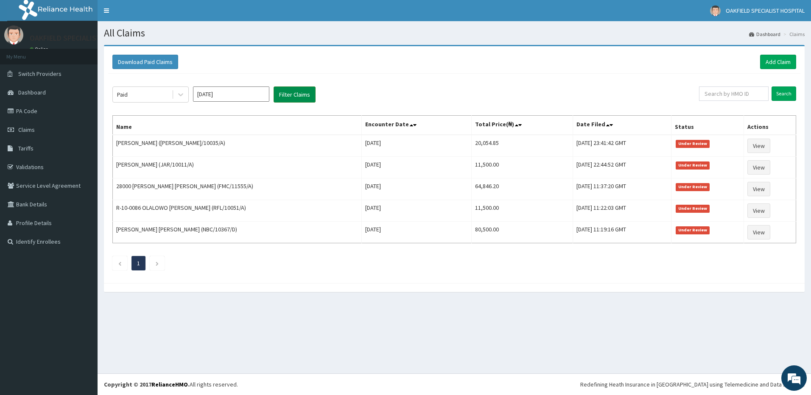
click at [296, 93] on button "Filter Claims" at bounding box center [294, 94] width 42 height 16
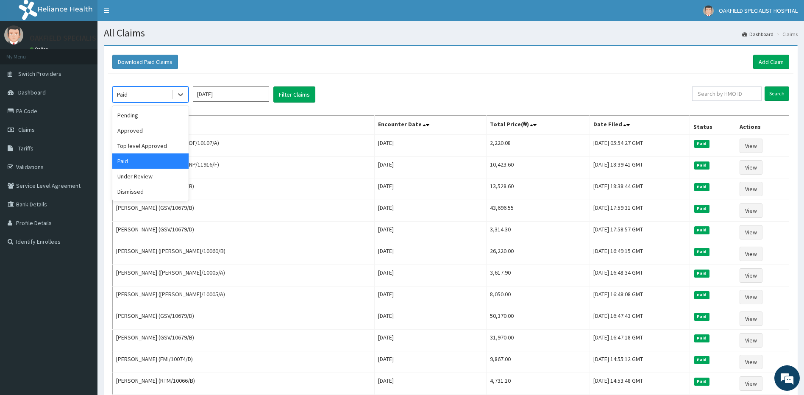
click at [142, 96] on div "Paid" at bounding box center [142, 95] width 59 height 14
click at [147, 121] on div "Pending" at bounding box center [150, 115] width 76 height 15
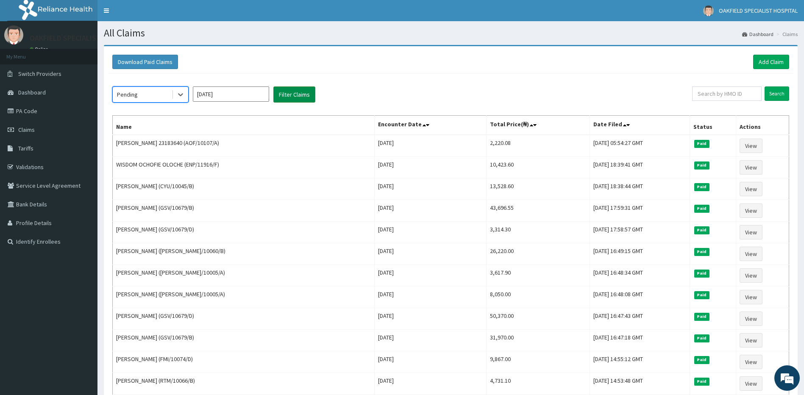
click at [293, 94] on button "Filter Claims" at bounding box center [294, 94] width 42 height 16
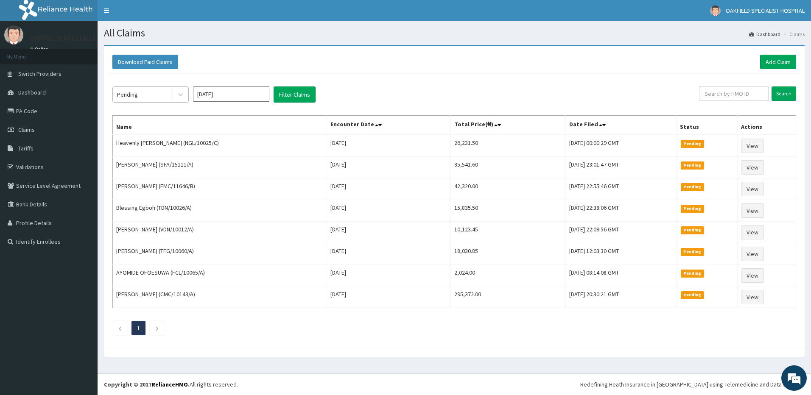
click at [146, 100] on div "Pending" at bounding box center [142, 95] width 59 height 14
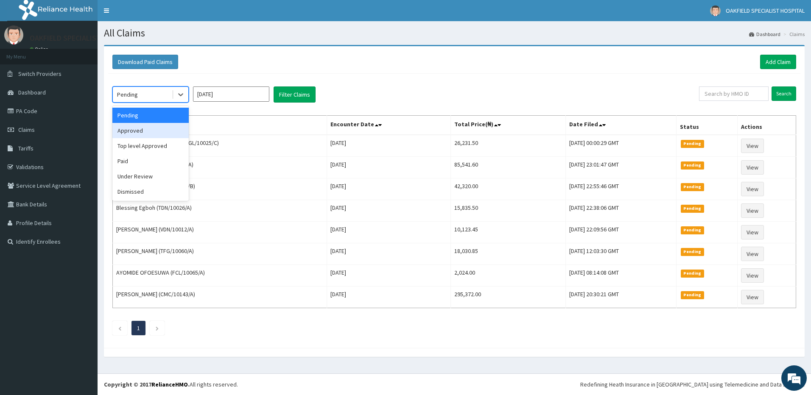
click at [141, 130] on div "Approved" at bounding box center [150, 130] width 76 height 15
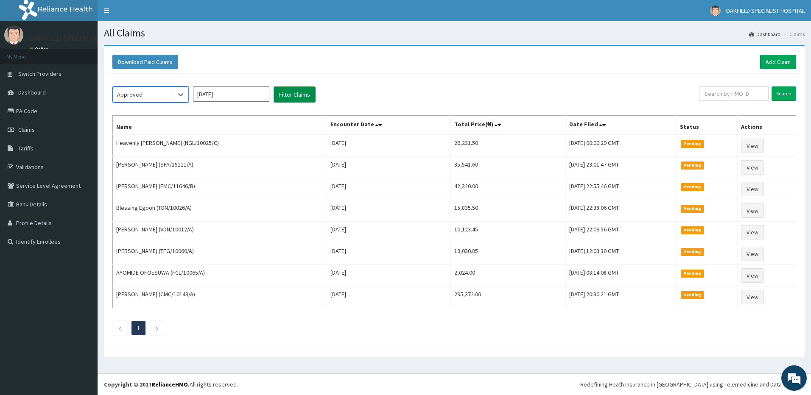
click at [292, 99] on button "Filter Claims" at bounding box center [294, 94] width 42 height 16
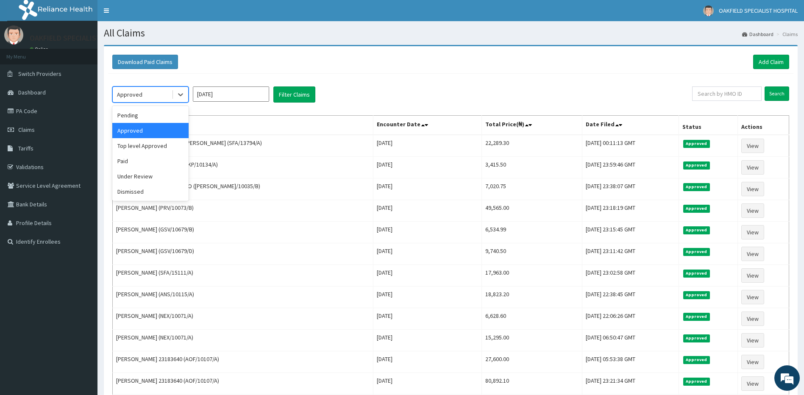
click at [124, 97] on div "Approved" at bounding box center [129, 94] width 25 height 8
click at [145, 117] on div "Pending" at bounding box center [150, 115] width 76 height 15
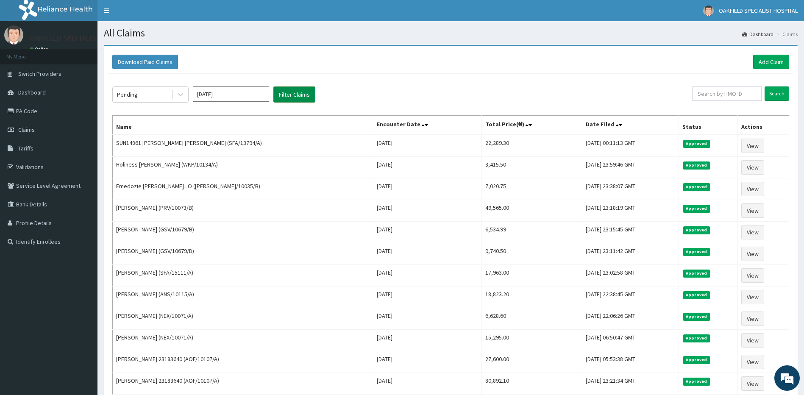
click at [281, 92] on button "Filter Claims" at bounding box center [294, 94] width 42 height 16
click at [292, 95] on button "Filter Claims" at bounding box center [294, 94] width 42 height 16
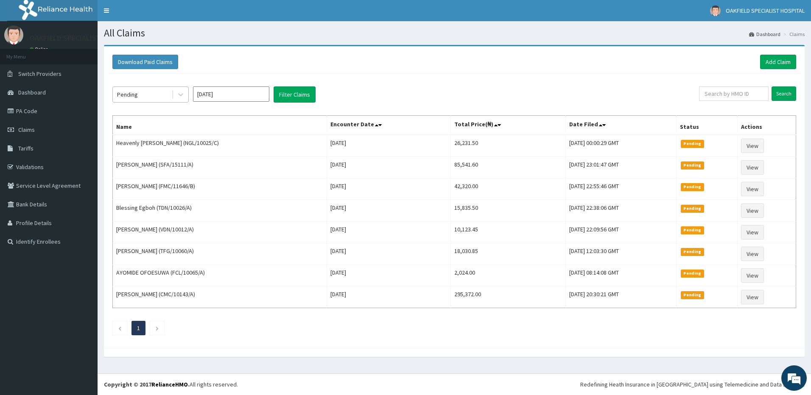
click at [149, 91] on div "Pending" at bounding box center [142, 95] width 59 height 14
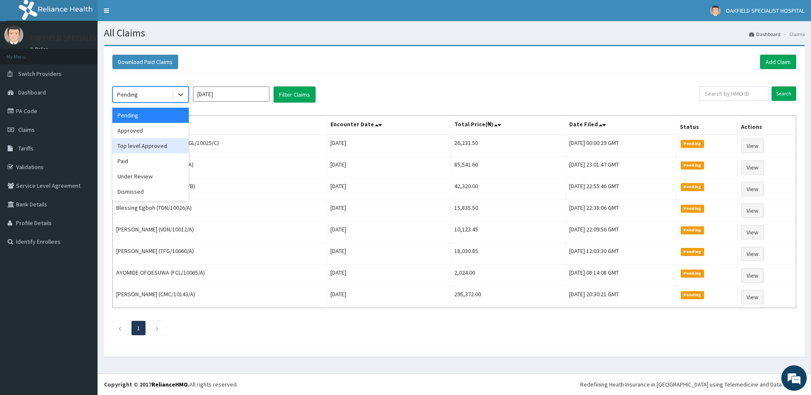
click at [148, 148] on div "Top level Approved" at bounding box center [150, 145] width 76 height 15
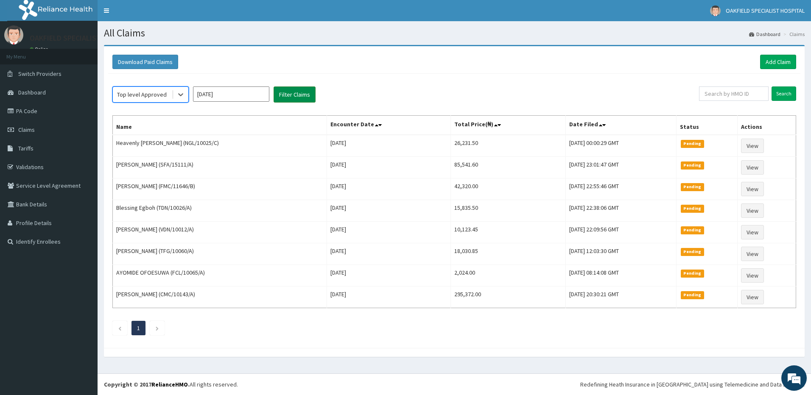
click at [289, 94] on button "Filter Claims" at bounding box center [294, 94] width 42 height 16
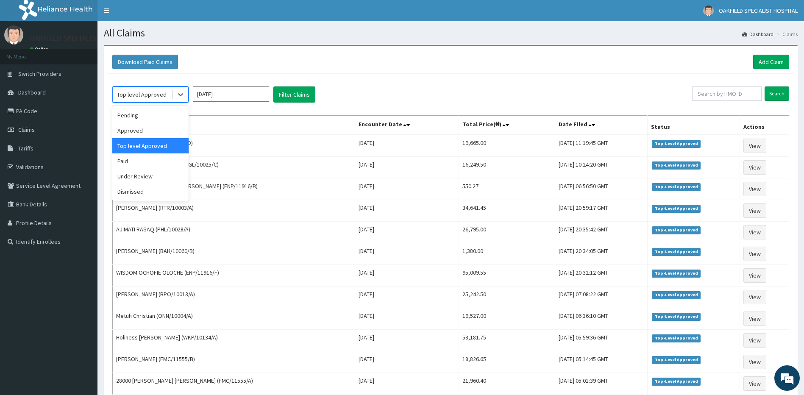
click at [143, 95] on div "Top level Approved" at bounding box center [142, 94] width 50 height 8
click at [139, 166] on div "Paid" at bounding box center [150, 160] width 76 height 15
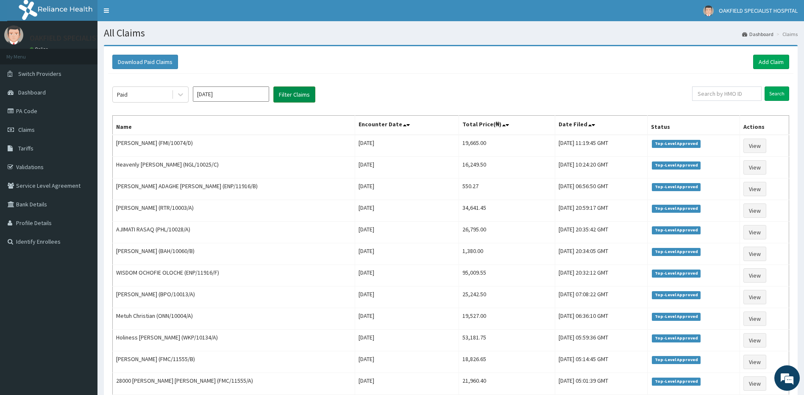
click at [290, 95] on button "Filter Claims" at bounding box center [294, 94] width 42 height 16
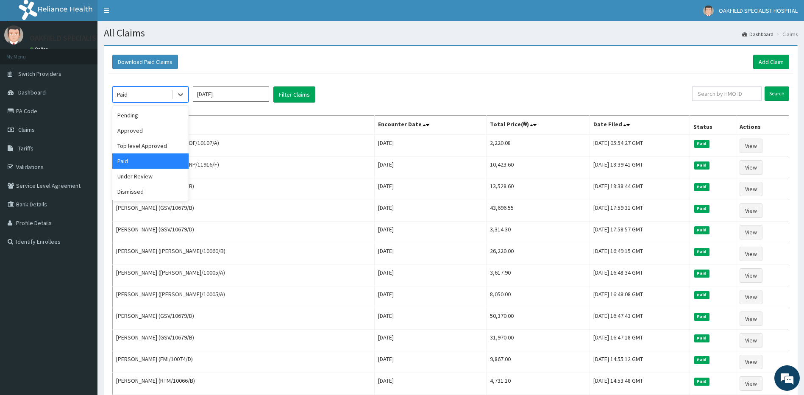
click at [139, 91] on div "Paid" at bounding box center [142, 95] width 59 height 14
click at [142, 173] on div "Under Review" at bounding box center [150, 176] width 76 height 15
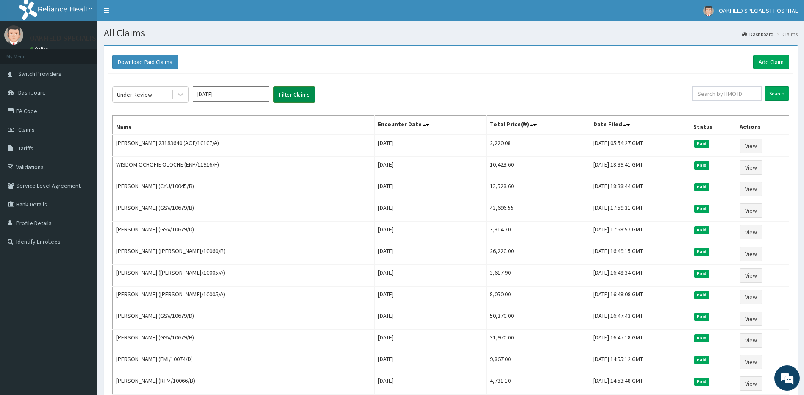
click at [292, 94] on button "Filter Claims" at bounding box center [294, 94] width 42 height 16
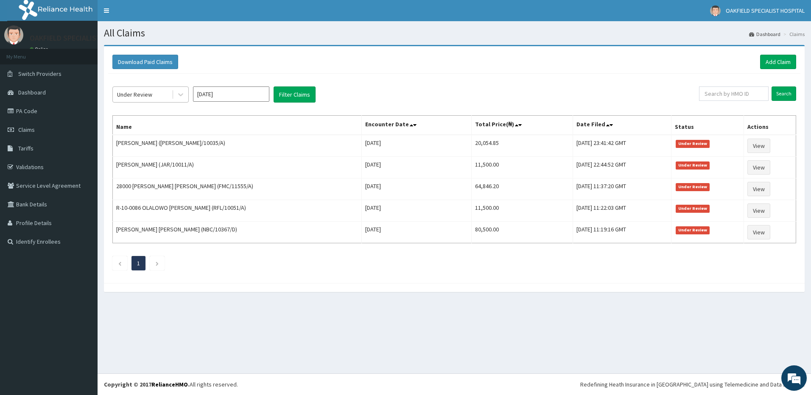
click at [135, 96] on div "Under Review" at bounding box center [134, 94] width 35 height 8
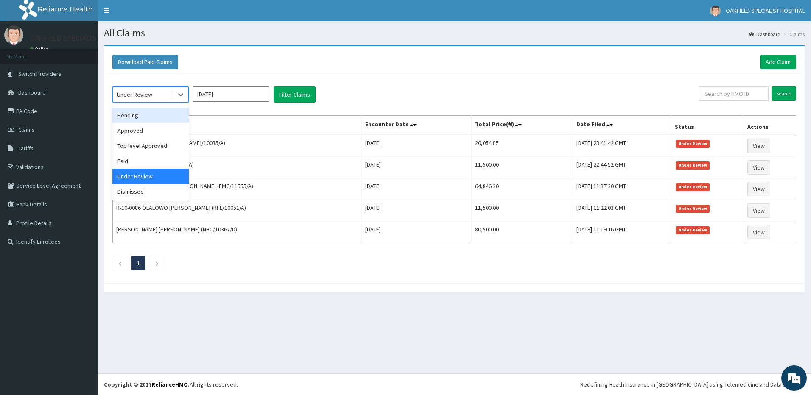
click at [147, 119] on div "Pending" at bounding box center [150, 115] width 76 height 15
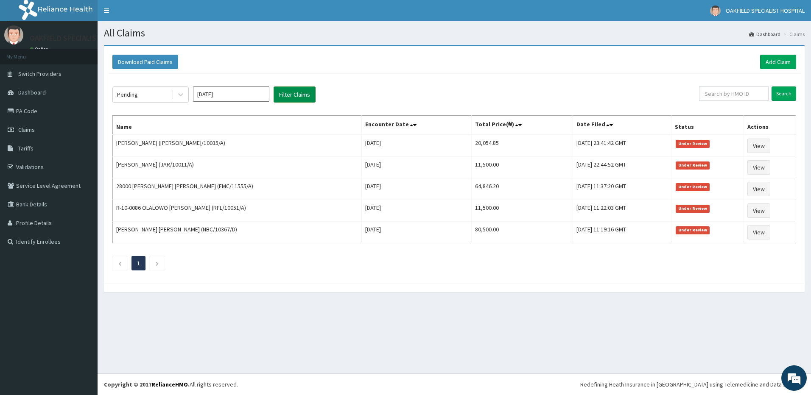
click at [295, 96] on button "Filter Claims" at bounding box center [294, 94] width 42 height 16
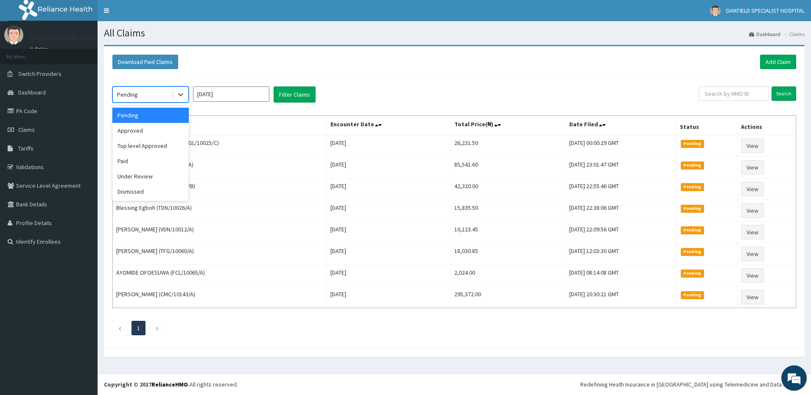
click at [152, 95] on div "Pending" at bounding box center [142, 95] width 59 height 14
click at [142, 128] on div "Approved" at bounding box center [150, 130] width 76 height 15
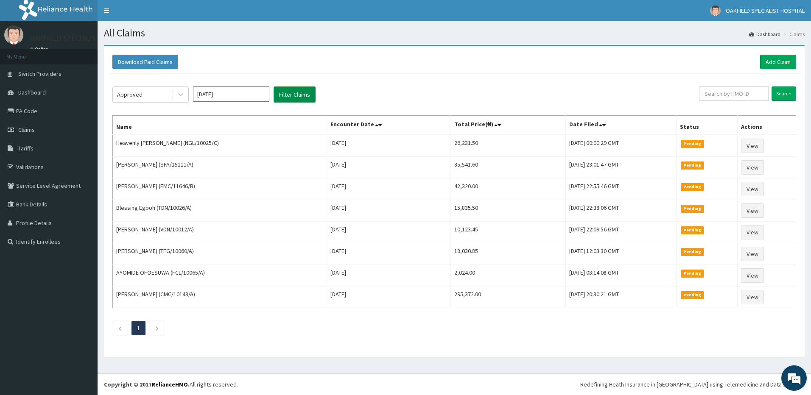
click at [285, 96] on button "Filter Claims" at bounding box center [294, 94] width 42 height 16
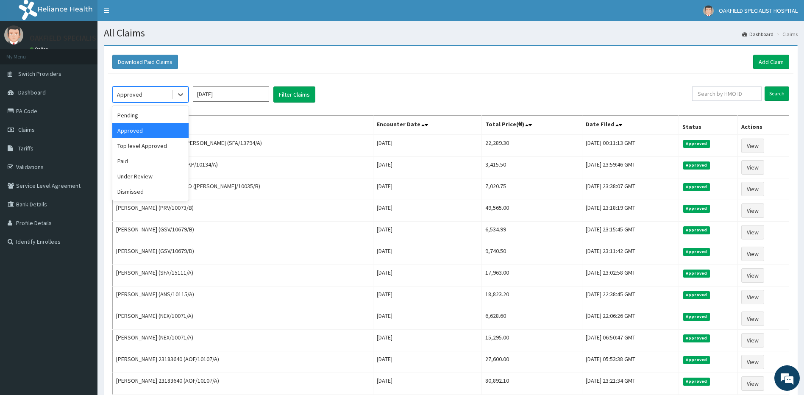
click at [155, 91] on div "Approved" at bounding box center [142, 95] width 59 height 14
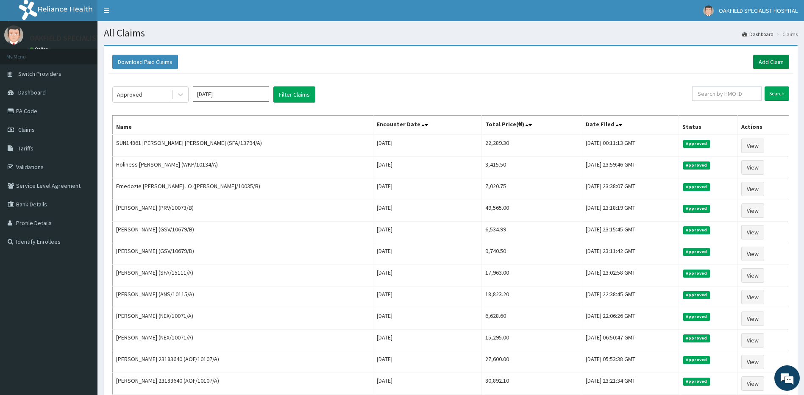
click at [769, 58] on link "Add Claim" at bounding box center [771, 62] width 36 height 14
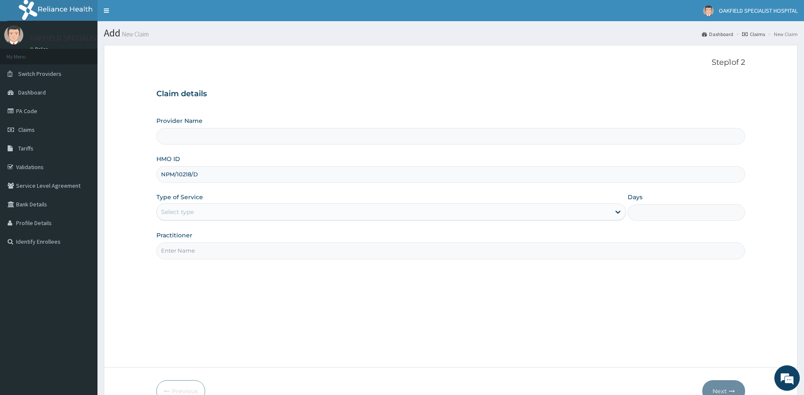
type input "Vinca Hospital Limited"
type input "NPM/10218/D"
drag, startPoint x: 178, startPoint y: 211, endPoint x: 184, endPoint y: 216, distance: 8.1
click at [181, 213] on div "Select type" at bounding box center [177, 212] width 33 height 8
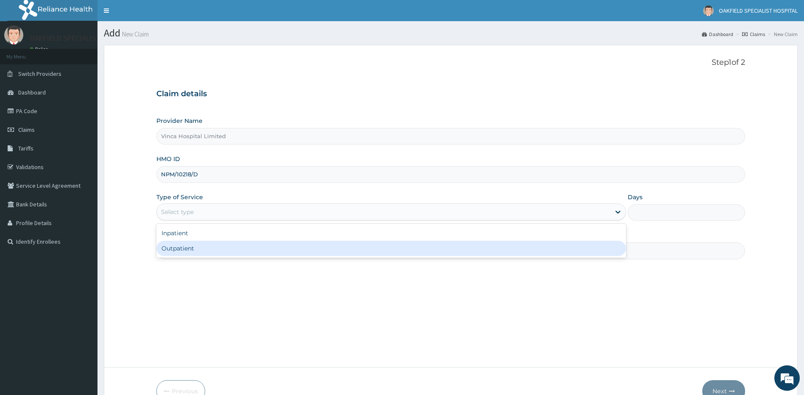
drag, startPoint x: 172, startPoint y: 247, endPoint x: 176, endPoint y: 245, distance: 4.6
click at [175, 246] on div "Outpatient" at bounding box center [391, 248] width 470 height 15
type input "1"
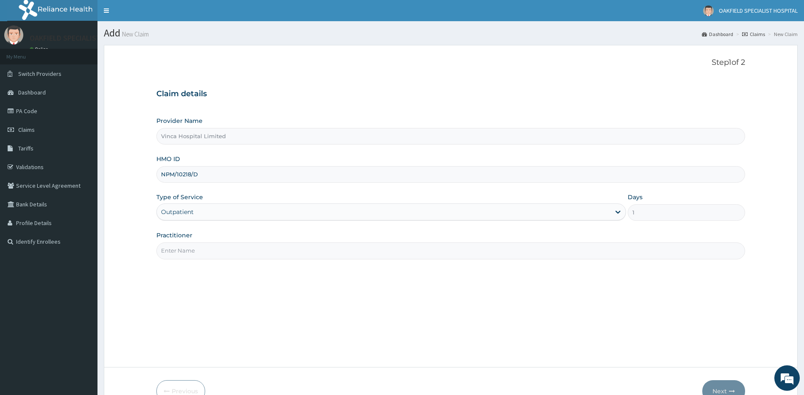
click at [178, 245] on input "Practitioner" at bounding box center [450, 250] width 589 height 17
type input "DR EFE"
click at [724, 384] on button "Next" at bounding box center [723, 391] width 43 height 22
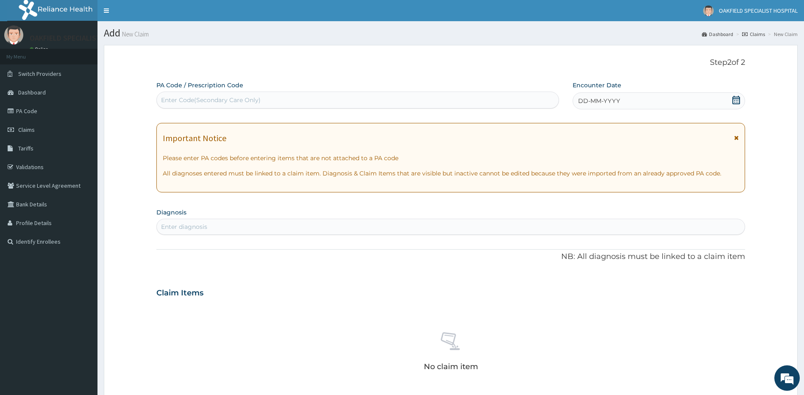
click at [203, 96] on div "Enter Code(Secondary Care Only)" at bounding box center [211, 100] width 100 height 8
paste input "PA/29A5FA"
type input "PA/29A5FA"
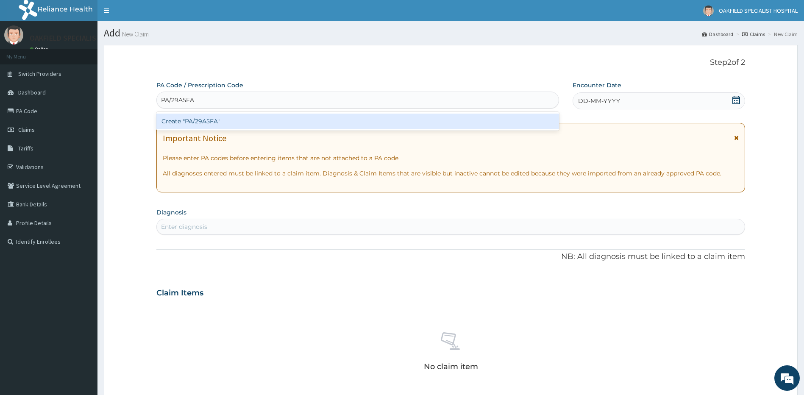
click at [228, 124] on div "Create "PA/29A5FA"" at bounding box center [357, 121] width 403 height 15
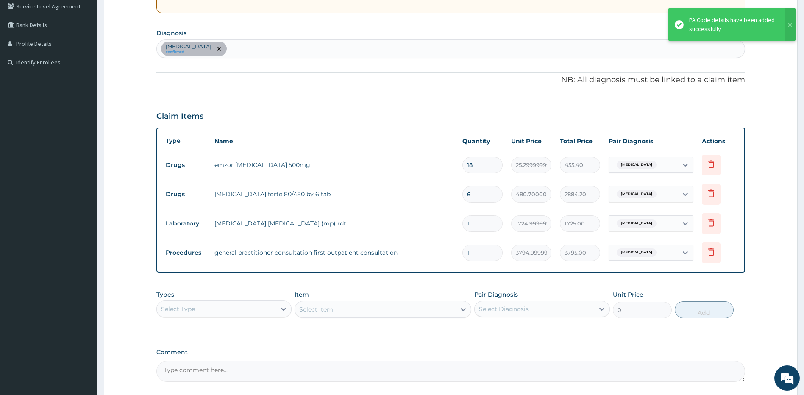
scroll to position [212, 0]
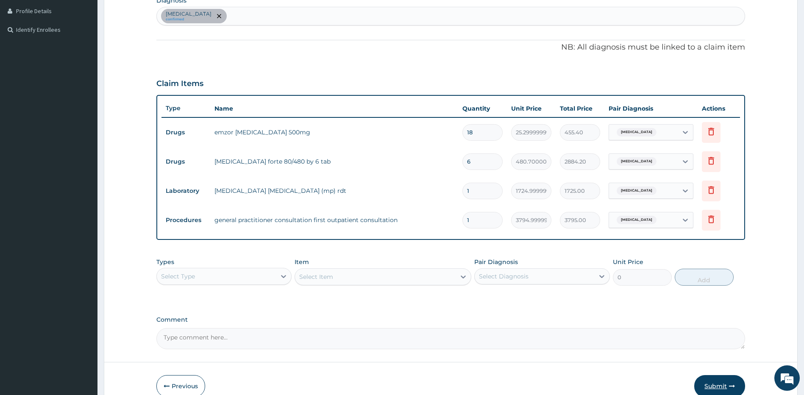
click at [713, 386] on button "Submit" at bounding box center [719, 386] width 51 height 22
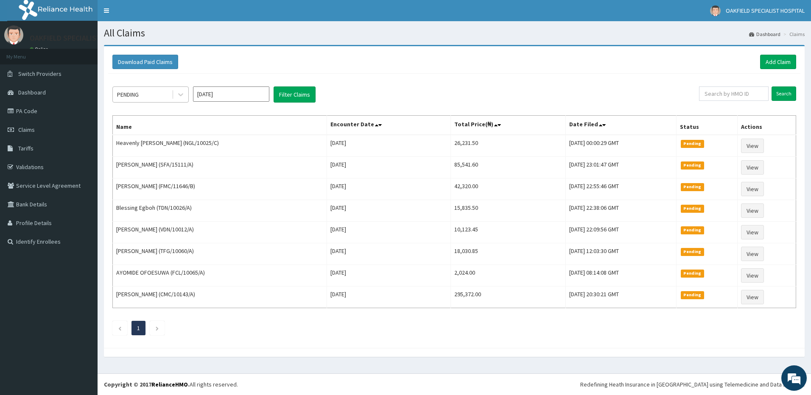
click at [157, 88] on div "PENDING" at bounding box center [142, 95] width 59 height 14
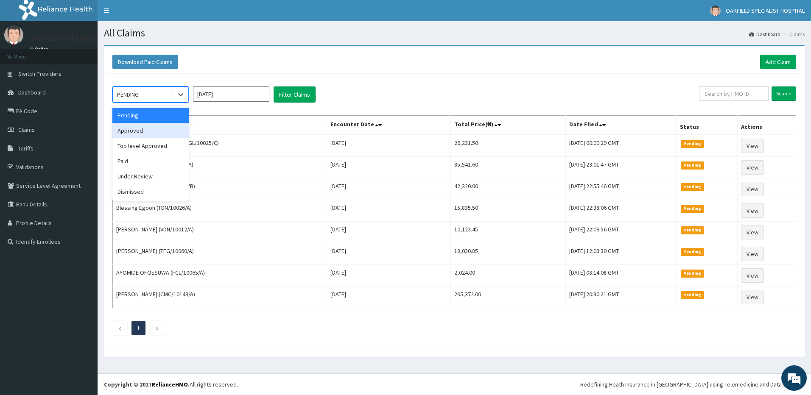
click at [151, 135] on div "Approved" at bounding box center [150, 130] width 76 height 15
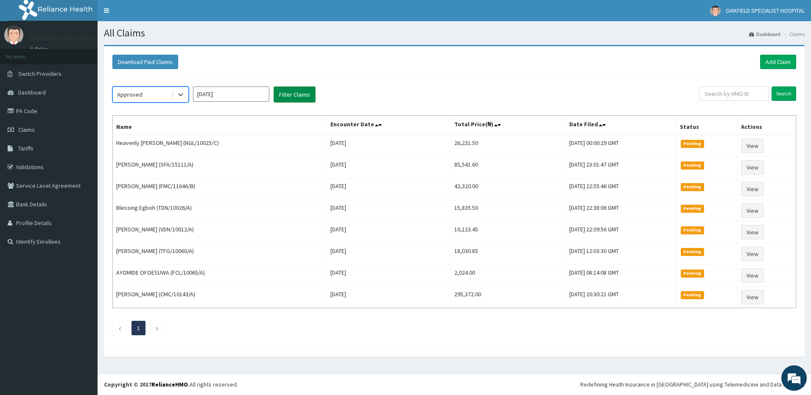
click at [295, 93] on button "Filter Claims" at bounding box center [294, 94] width 42 height 16
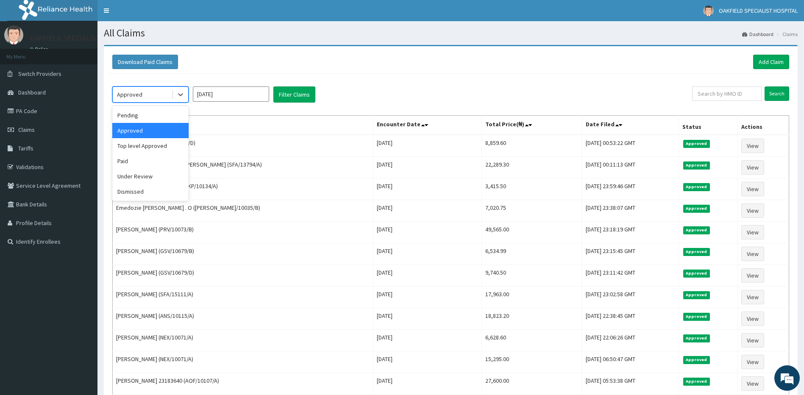
click at [151, 92] on div "Approved" at bounding box center [142, 95] width 59 height 14
click at [150, 147] on div "Top level Approved" at bounding box center [150, 145] width 76 height 15
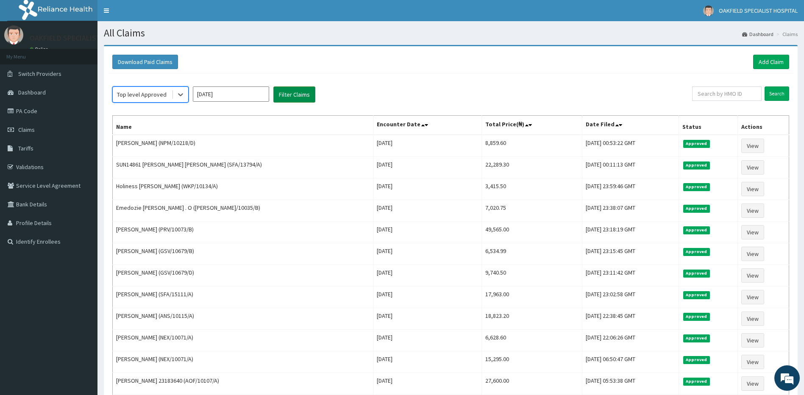
click at [282, 94] on button "Filter Claims" at bounding box center [294, 94] width 42 height 16
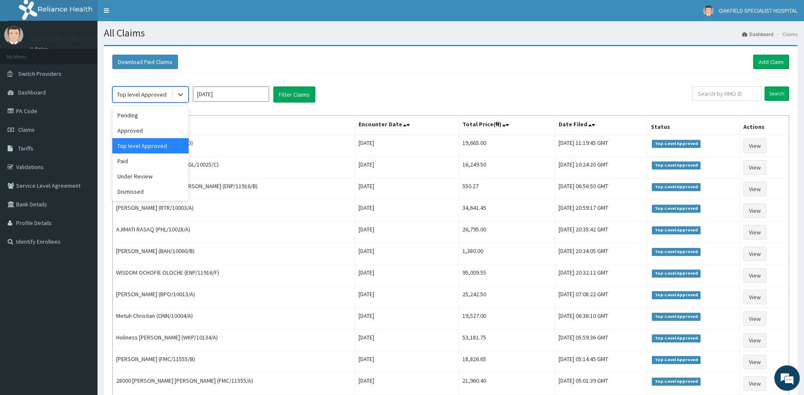
click at [146, 98] on div "Top level Approved" at bounding box center [142, 94] width 50 height 8
drag, startPoint x: 147, startPoint y: 163, endPoint x: 204, endPoint y: 147, distance: 59.9
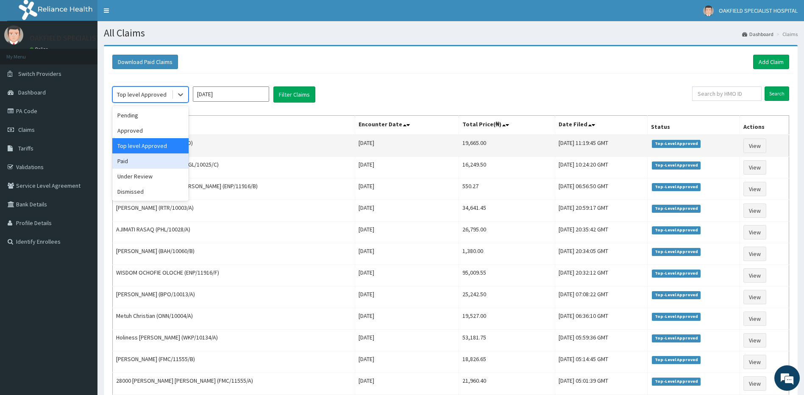
click at [147, 163] on div "Paid" at bounding box center [150, 160] width 76 height 15
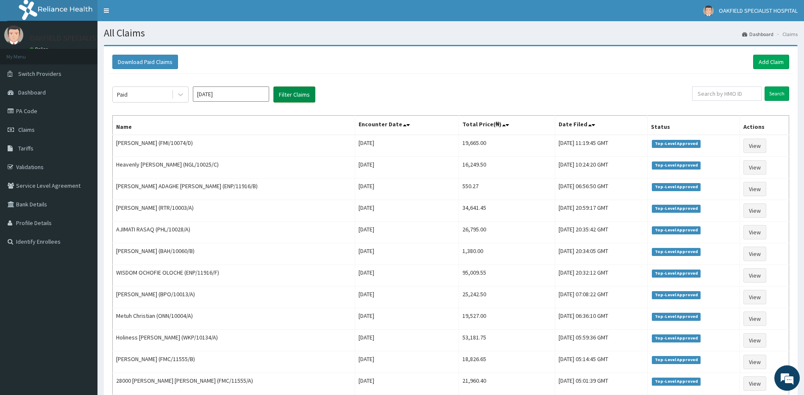
click at [290, 96] on button "Filter Claims" at bounding box center [294, 94] width 42 height 16
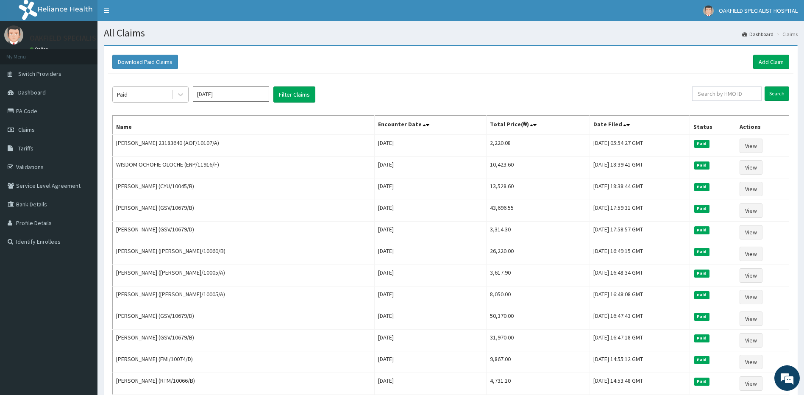
click at [139, 95] on div "Paid" at bounding box center [142, 95] width 59 height 14
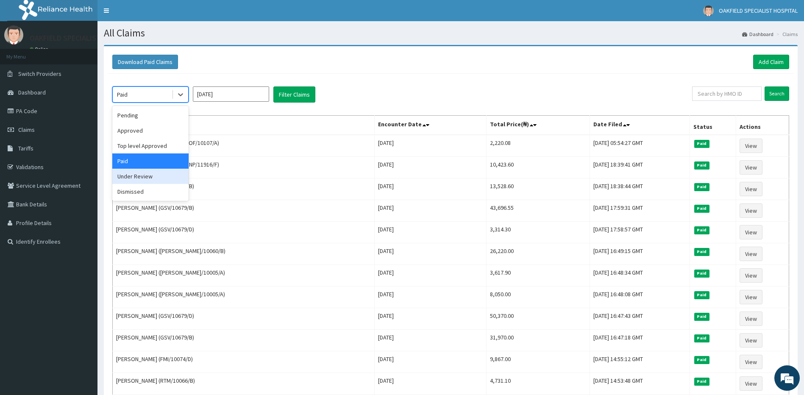
drag, startPoint x: 134, startPoint y: 175, endPoint x: 240, endPoint y: 125, distance: 118.0
click at [137, 175] on div "Under Review" at bounding box center [150, 176] width 76 height 15
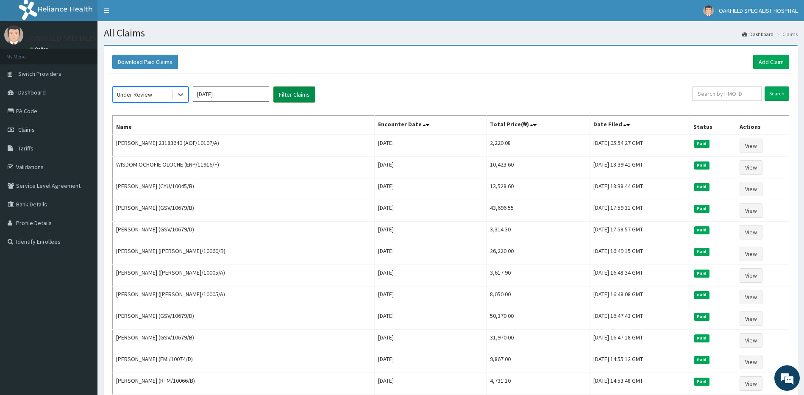
click at [295, 96] on button "Filter Claims" at bounding box center [294, 94] width 42 height 16
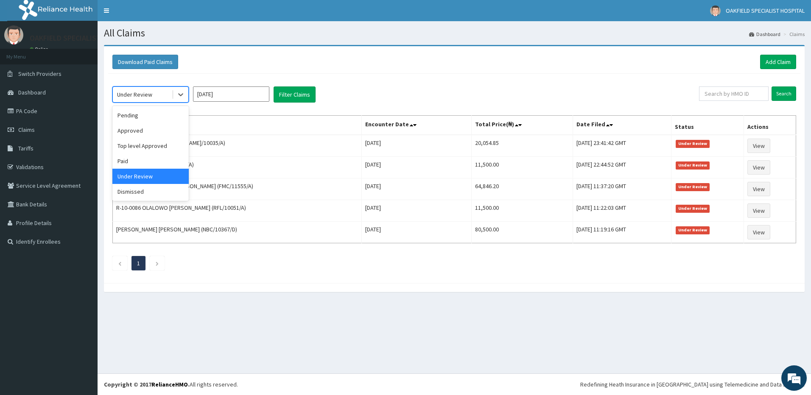
click at [146, 92] on div "Under Review" at bounding box center [134, 94] width 35 height 8
click at [160, 95] on div "Under Review" at bounding box center [142, 95] width 59 height 14
click at [153, 117] on div "Pending" at bounding box center [150, 115] width 76 height 15
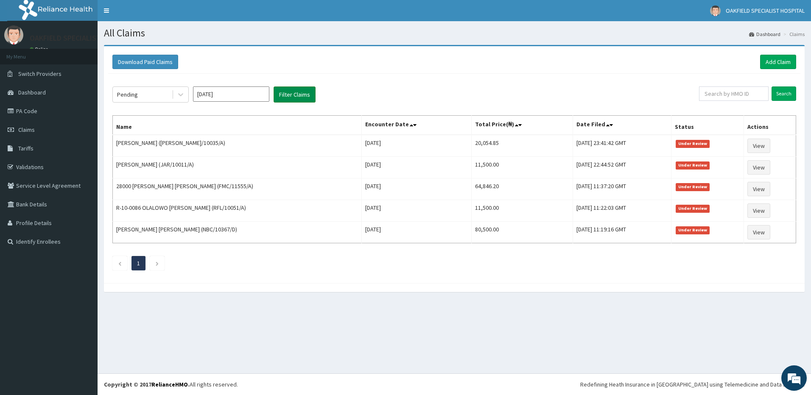
click at [282, 97] on button "Filter Claims" at bounding box center [294, 94] width 42 height 16
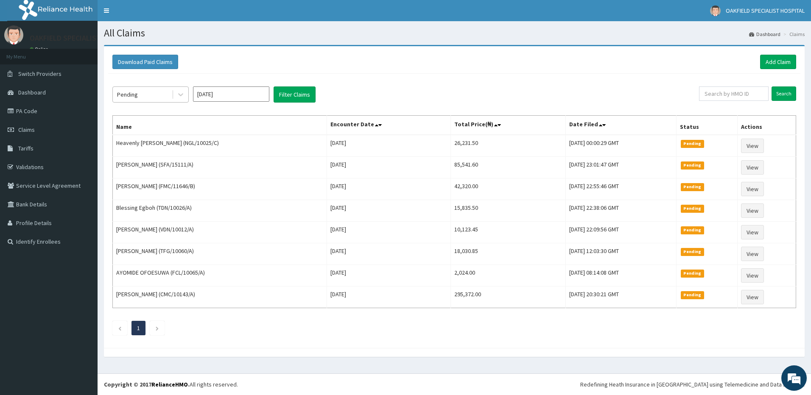
click at [148, 96] on div "Pending" at bounding box center [142, 95] width 59 height 14
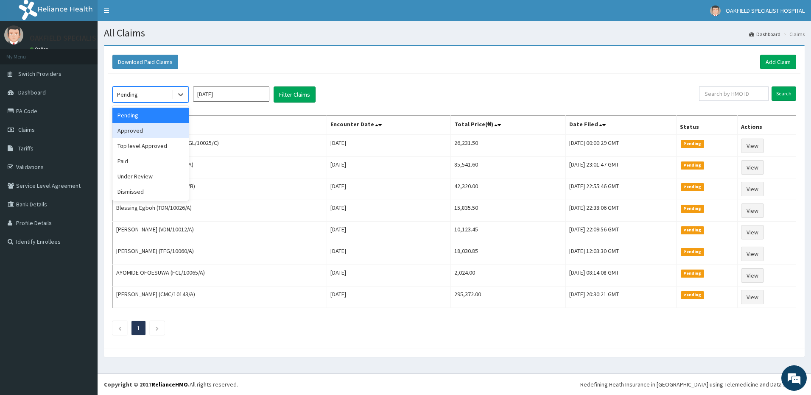
click at [151, 128] on div "Approved" at bounding box center [150, 130] width 76 height 15
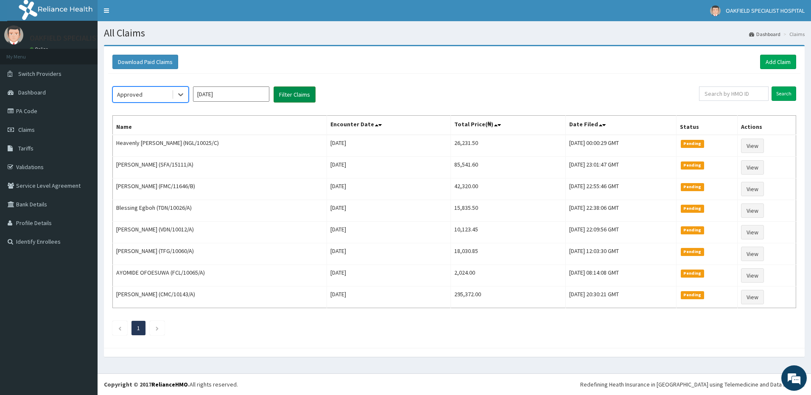
click at [284, 92] on button "Filter Claims" at bounding box center [294, 94] width 42 height 16
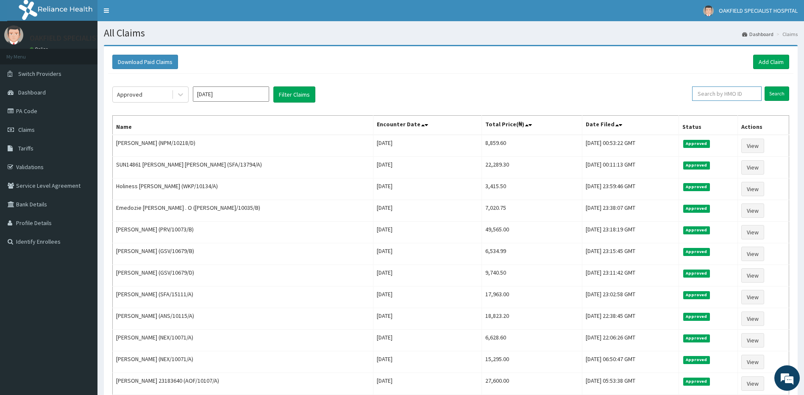
click at [715, 93] on input "text" at bounding box center [727, 93] width 70 height 14
paste input "ANS/10115/A"
type input "ANS/10115/A"
click at [774, 93] on input "Search" at bounding box center [777, 93] width 25 height 14
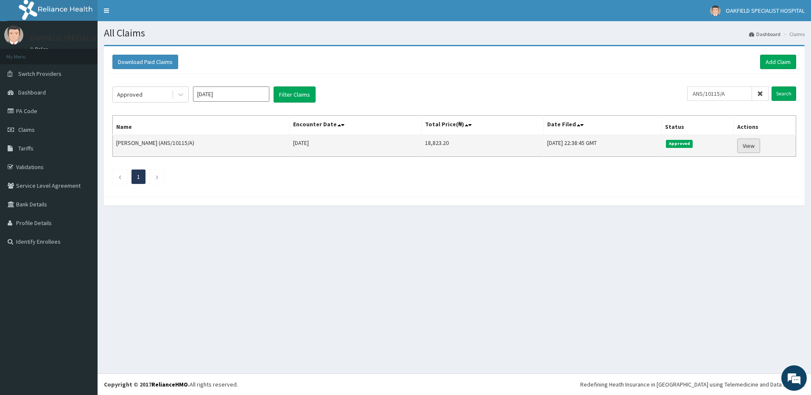
click at [759, 147] on link "View" at bounding box center [748, 146] width 23 height 14
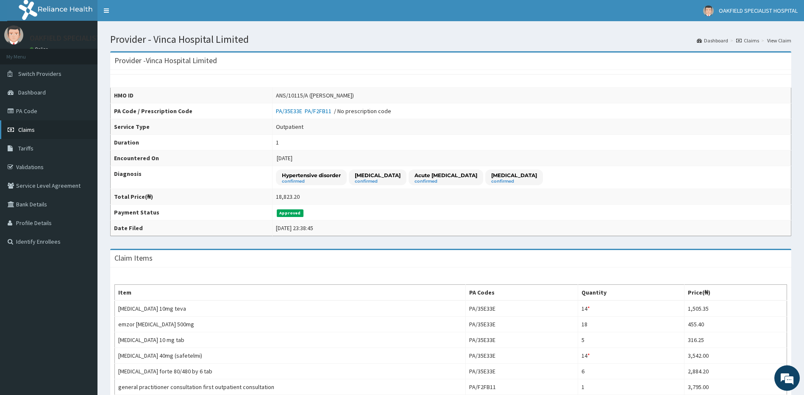
click at [43, 125] on link "Claims" at bounding box center [49, 129] width 98 height 19
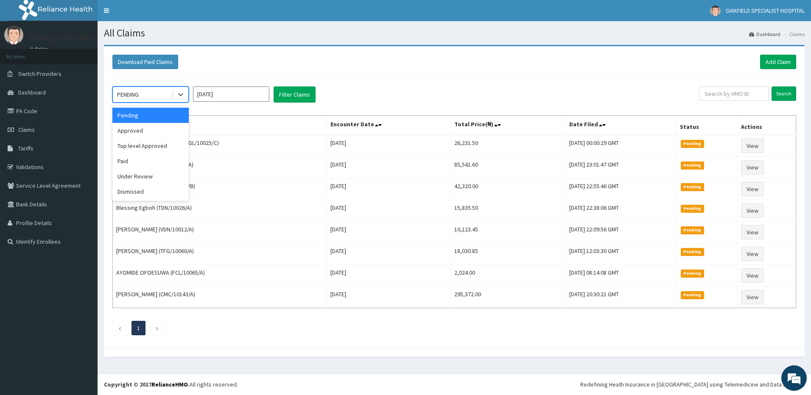
click at [145, 95] on div "PENDING" at bounding box center [142, 95] width 59 height 14
click at [130, 129] on div "Approved" at bounding box center [150, 130] width 76 height 15
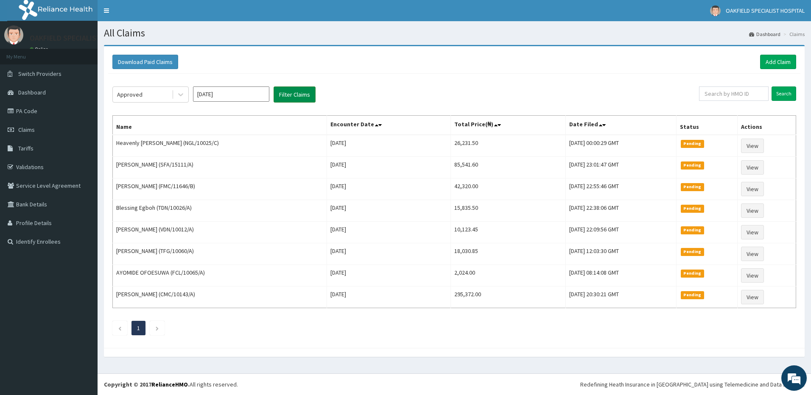
click at [292, 96] on button "Filter Claims" at bounding box center [294, 94] width 42 height 16
